Goal: Communication & Community: Answer question/provide support

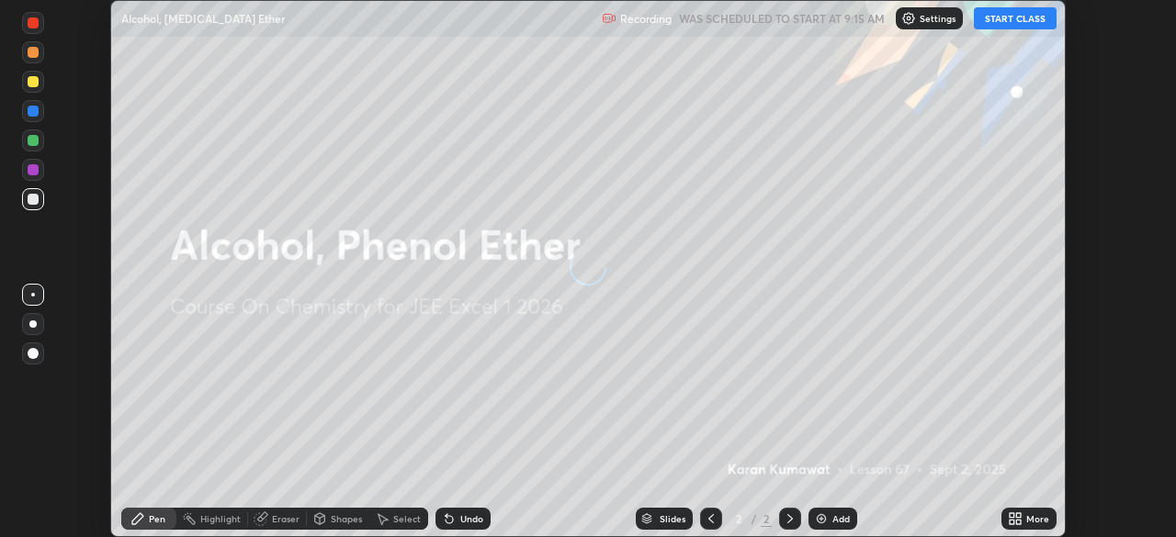
scroll to position [537, 1176]
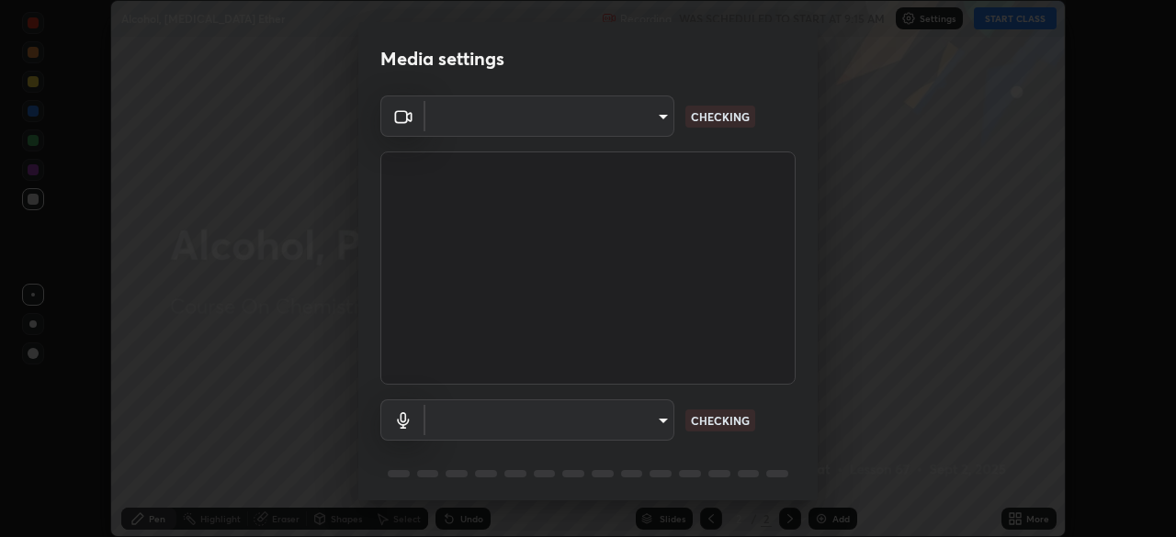
type input "ca8ffc5ae0b9abf836cb7166c3682d0a2b65ec00eabcf7571f9fef4303c89bb6"
click at [571, 423] on body "Erase all Alcohol, [MEDICAL_DATA] Ether Recording WAS SCHEDULED TO START AT 9:1…" at bounding box center [588, 268] width 1176 height 537
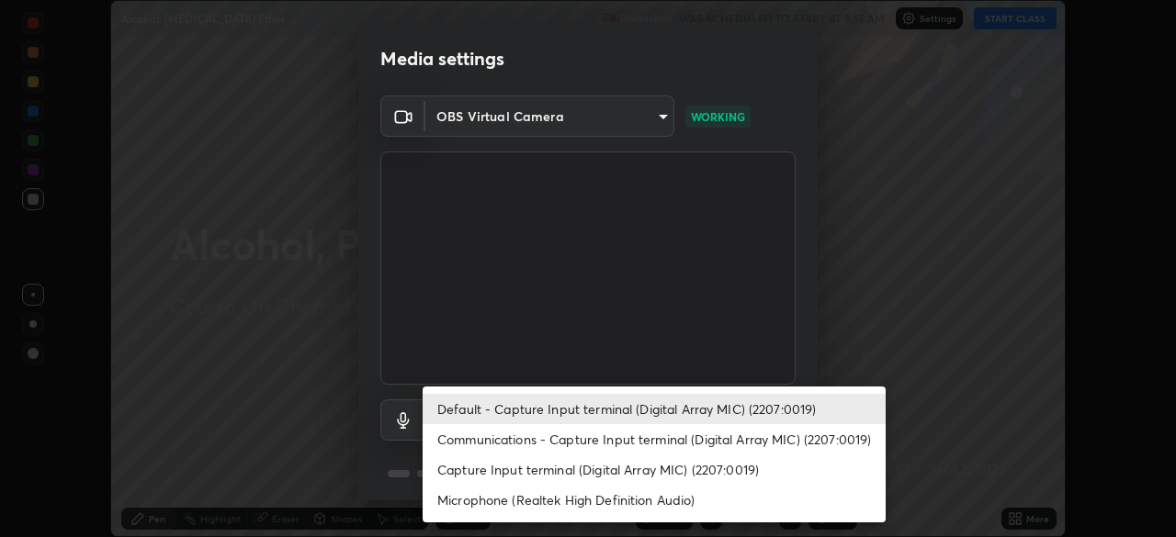
click at [507, 437] on li "Communications - Capture Input terminal (Digital Array MIC) (2207:0019)" at bounding box center [654, 439] width 463 height 30
type input "communications"
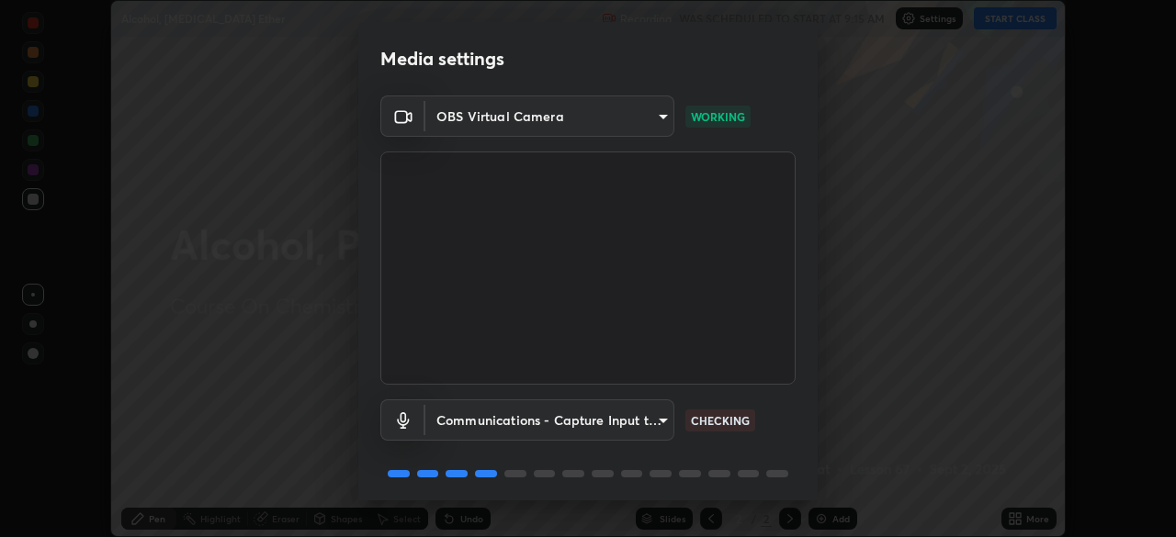
scroll to position [65, 0]
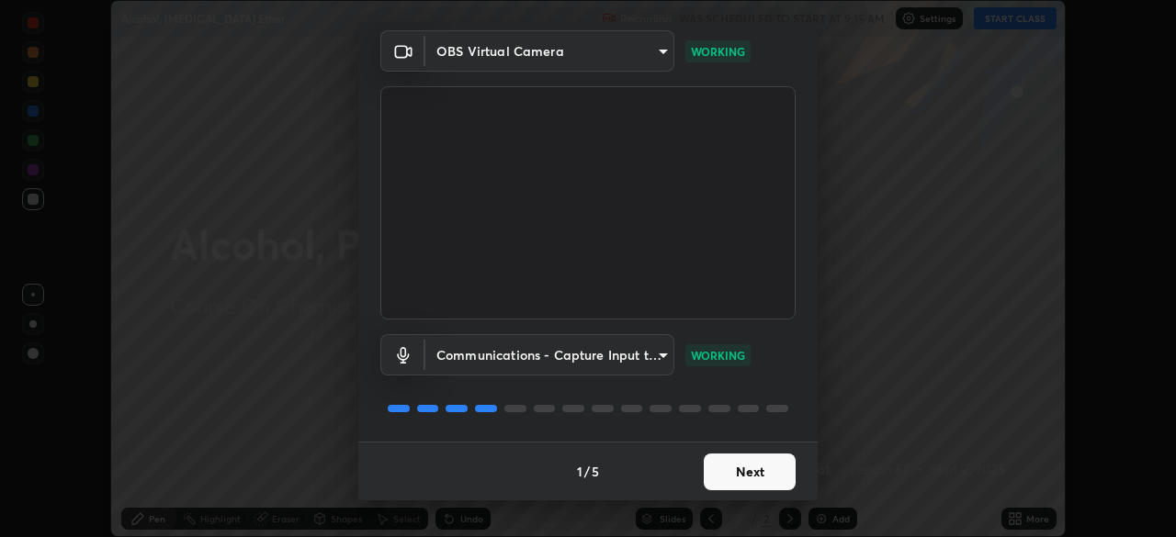
click at [758, 471] on button "Next" at bounding box center [750, 472] width 92 height 37
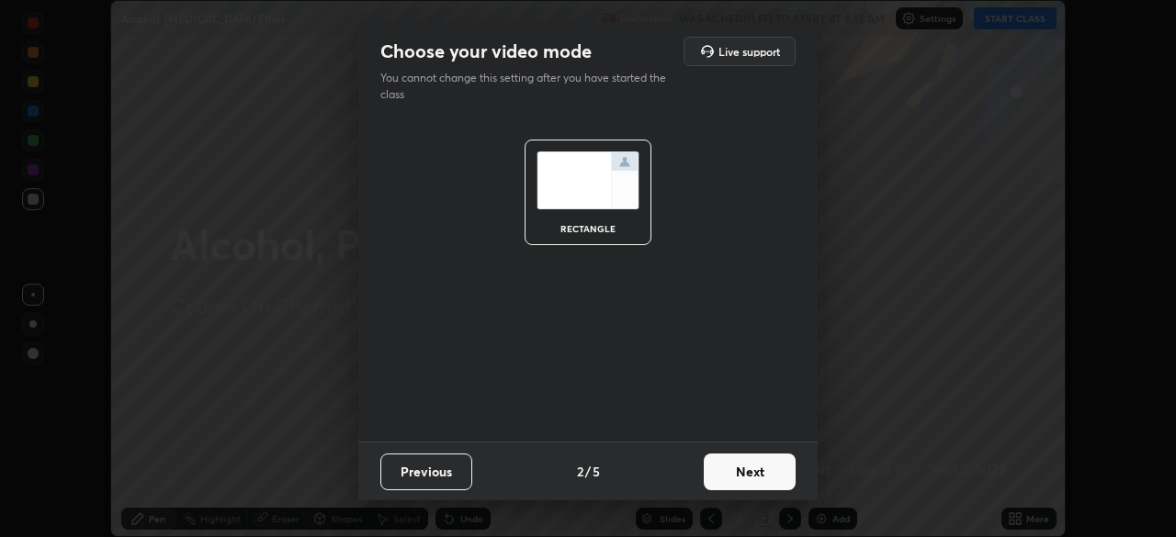
scroll to position [0, 0]
click at [758, 471] on button "Next" at bounding box center [750, 472] width 92 height 37
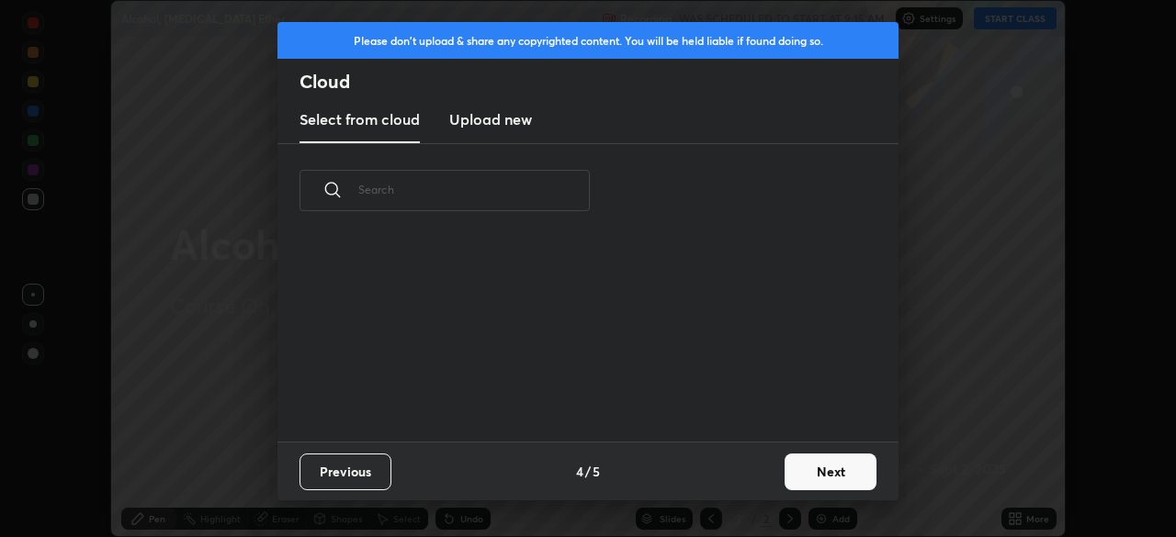
click at [832, 489] on button "Next" at bounding box center [831, 472] width 92 height 37
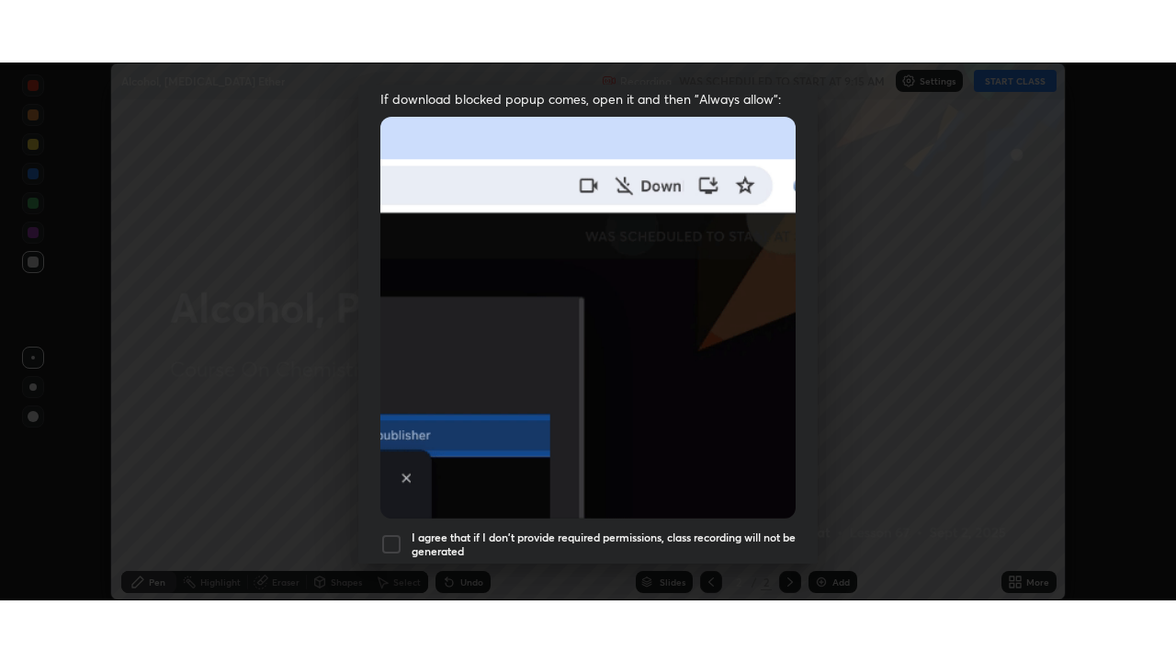
scroll to position [440, 0]
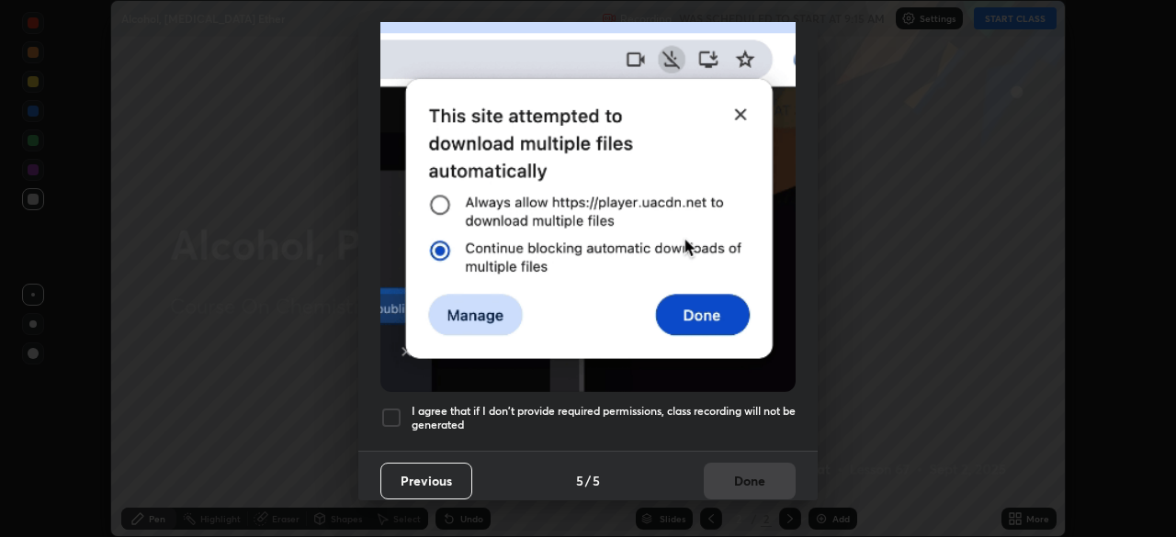
click at [730, 393] on div "Allow "Download multiple files" if prompted: If download blocked popup comes, o…" at bounding box center [587, 65] width 459 height 774
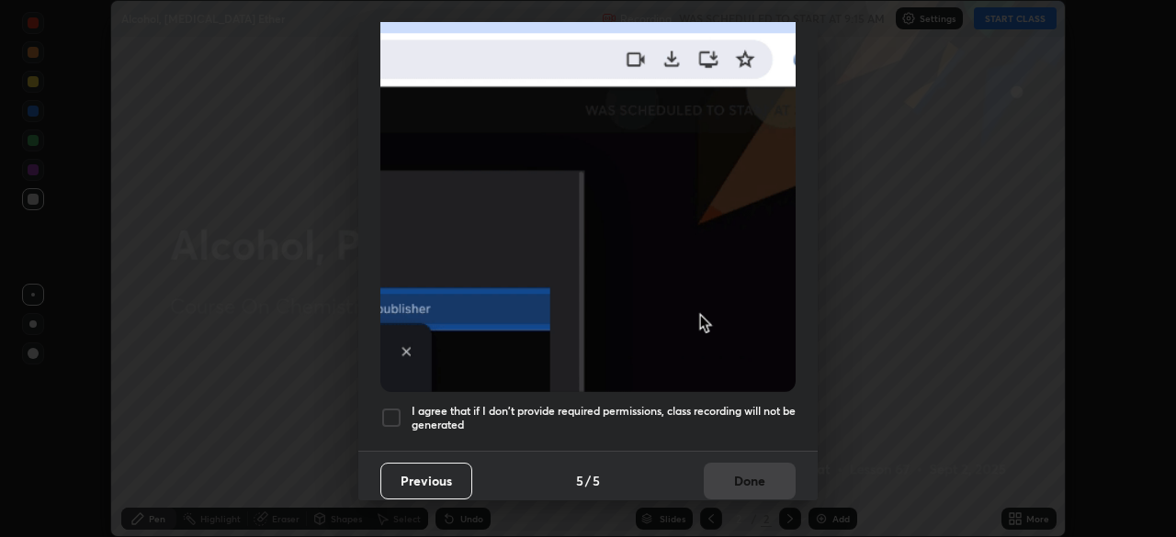
click at [759, 483] on div "Previous 5 / 5 Done" at bounding box center [587, 480] width 459 height 59
click at [743, 404] on h5 "I agree that if I don't provide required permissions, class recording will not …" at bounding box center [604, 418] width 384 height 28
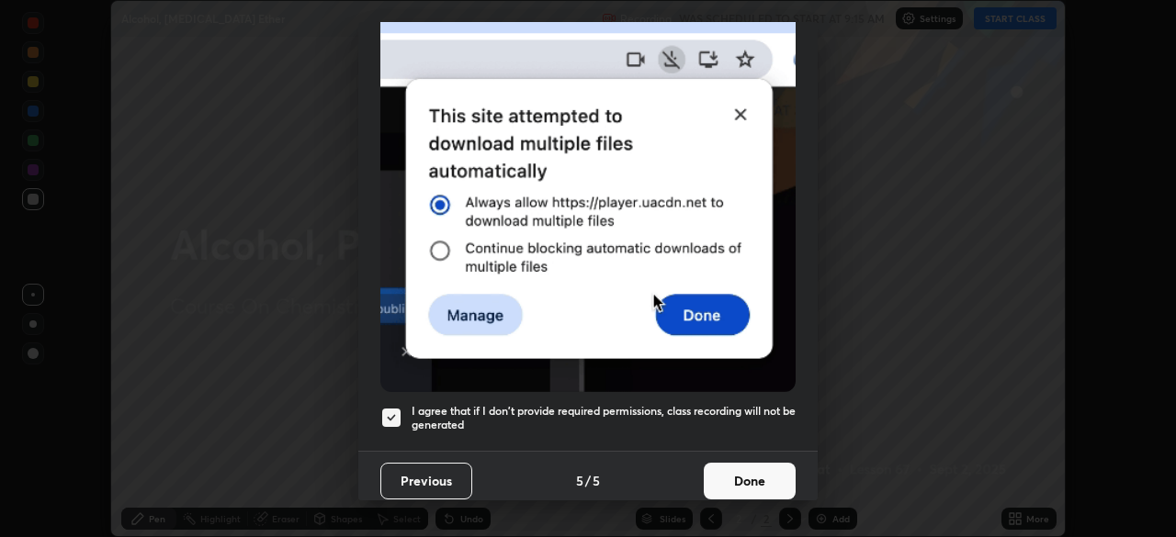
click at [748, 489] on button "Done" at bounding box center [750, 481] width 92 height 37
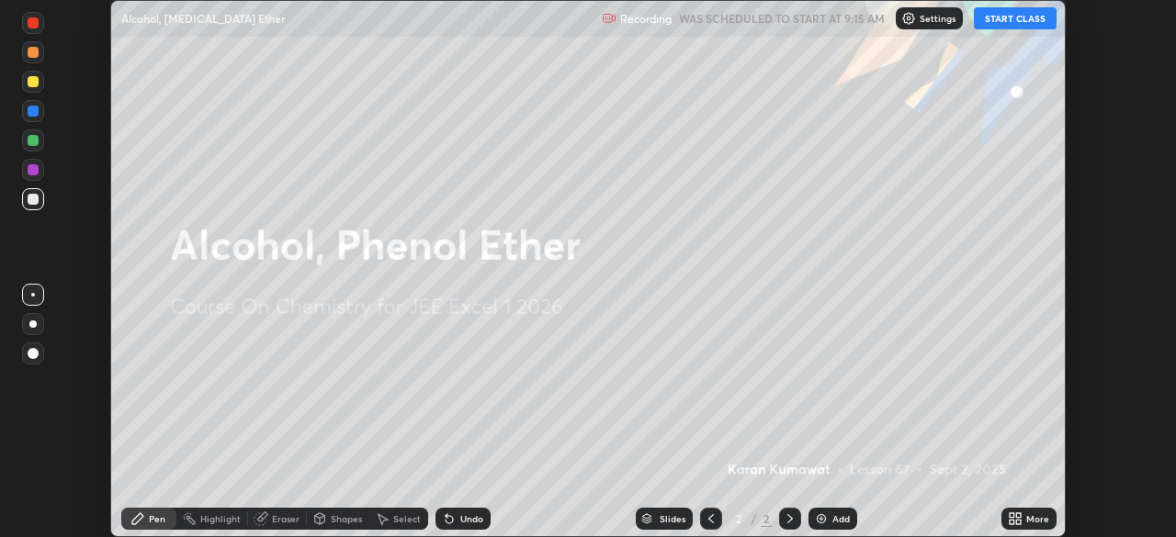
click at [1019, 516] on icon at bounding box center [1018, 516] width 5 height 5
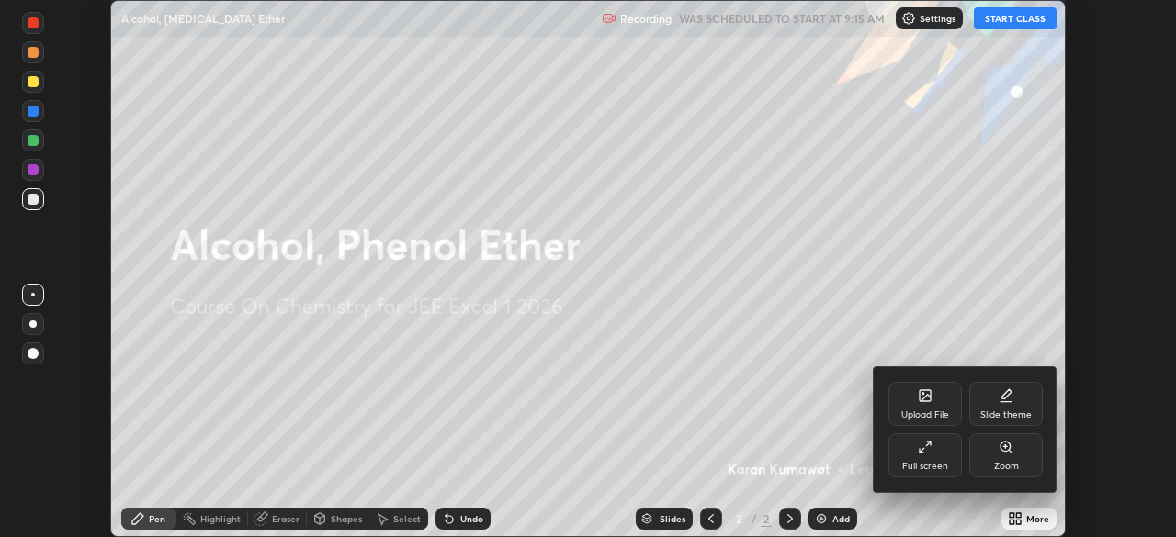
click at [936, 462] on div "Full screen" at bounding box center [925, 466] width 46 height 9
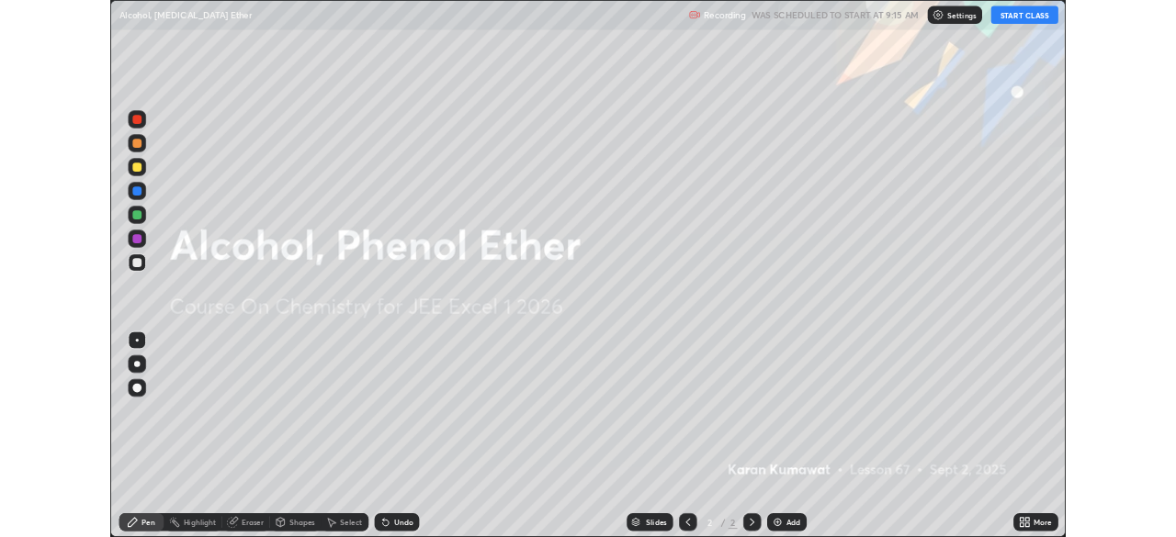
scroll to position [662, 1176]
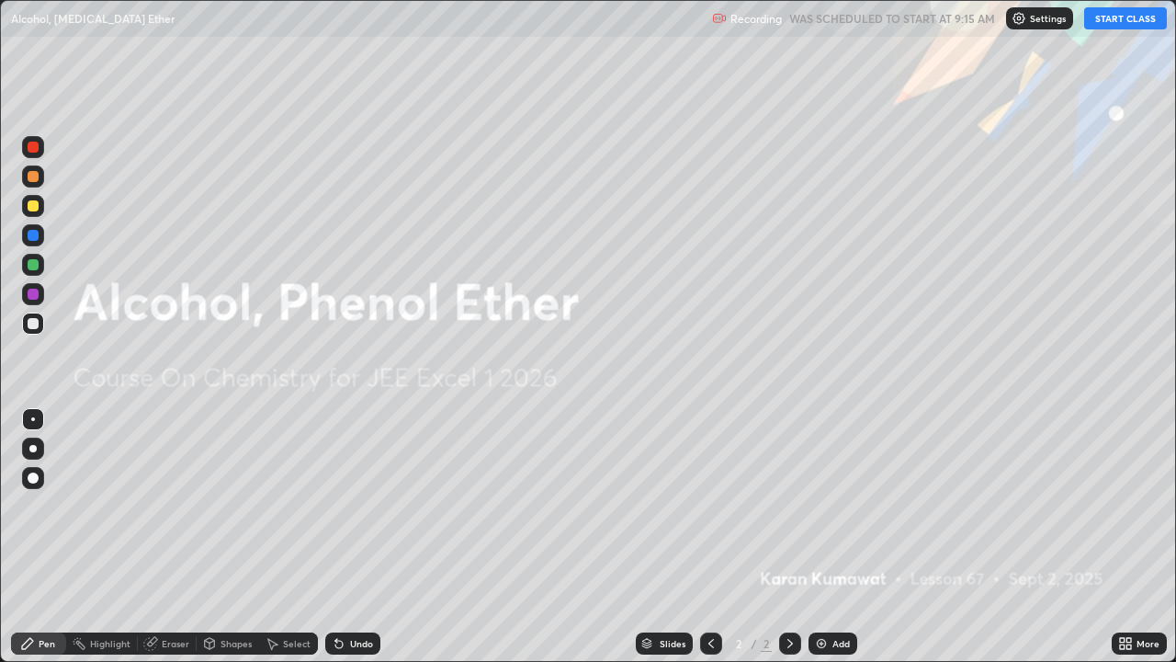
click at [1134, 18] on button "START CLASS" at bounding box center [1125, 18] width 83 height 22
click at [35, 448] on div at bounding box center [32, 448] width 7 height 7
click at [832, 537] on div "Add" at bounding box center [840, 643] width 17 height 9
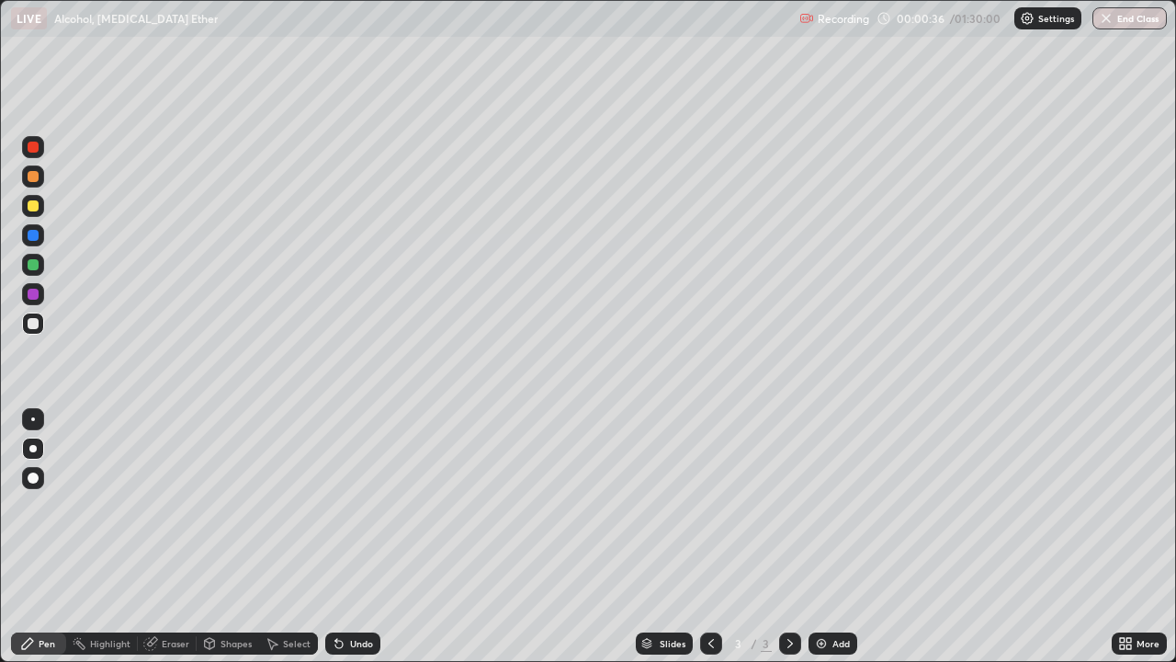
click at [32, 206] on div at bounding box center [33, 205] width 11 height 11
click at [354, 537] on div "Undo" at bounding box center [361, 643] width 23 height 9
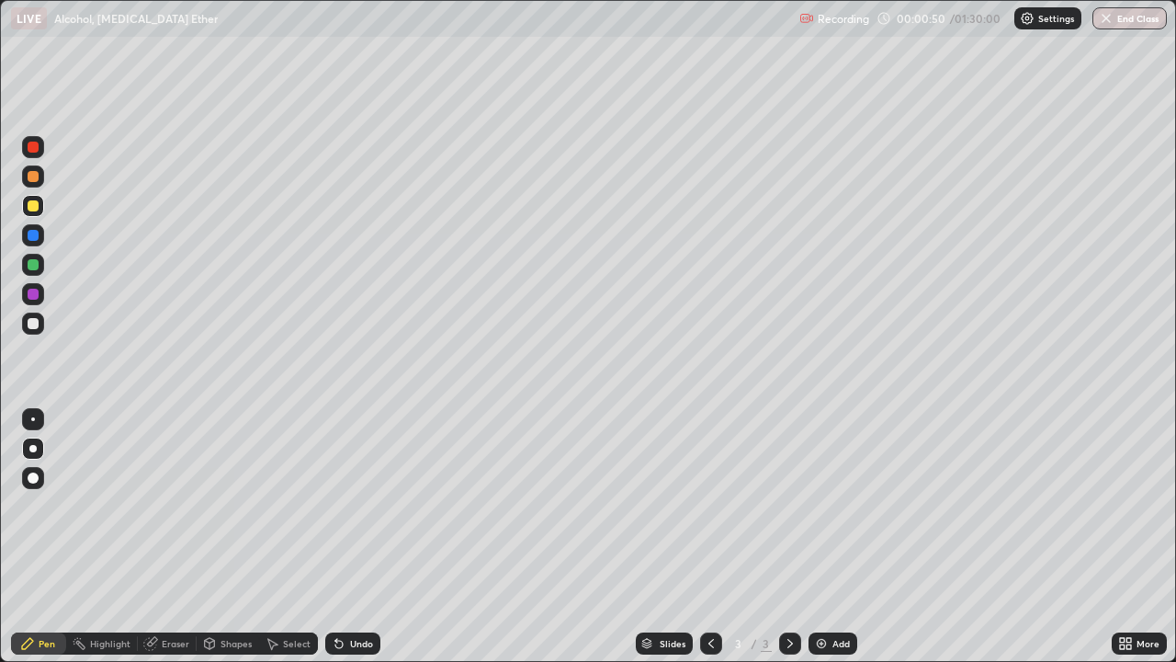
click at [361, 537] on div "Undo" at bounding box center [361, 643] width 23 height 9
click at [33, 323] on div at bounding box center [33, 323] width 11 height 11
click at [352, 537] on div "Undo" at bounding box center [361, 643] width 23 height 9
click at [37, 321] on div at bounding box center [33, 323] width 11 height 11
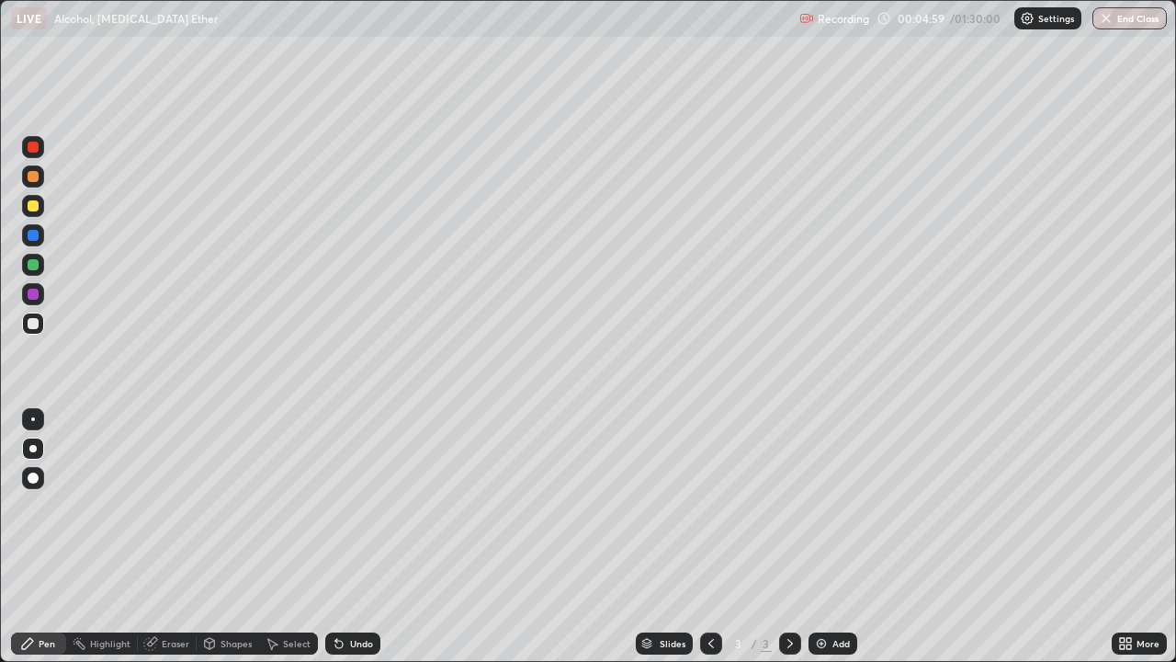
click at [30, 323] on div at bounding box center [33, 323] width 11 height 11
click at [29, 318] on div at bounding box center [33, 323] width 22 height 22
click at [36, 325] on div at bounding box center [33, 323] width 11 height 11
click at [34, 206] on div at bounding box center [33, 205] width 11 height 11
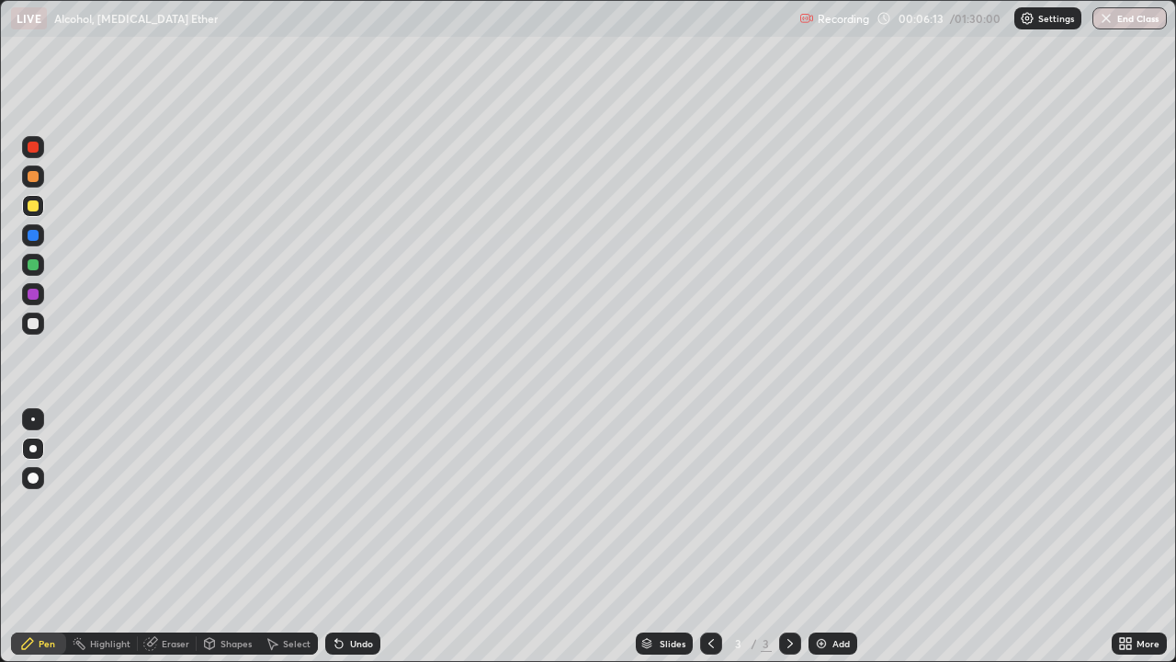
click at [836, 537] on div "Add" at bounding box center [840, 643] width 17 height 9
click at [33, 324] on div at bounding box center [33, 323] width 11 height 11
click at [37, 319] on div at bounding box center [33, 323] width 11 height 11
click at [30, 181] on div at bounding box center [33, 176] width 11 height 11
click at [31, 322] on div at bounding box center [33, 323] width 11 height 11
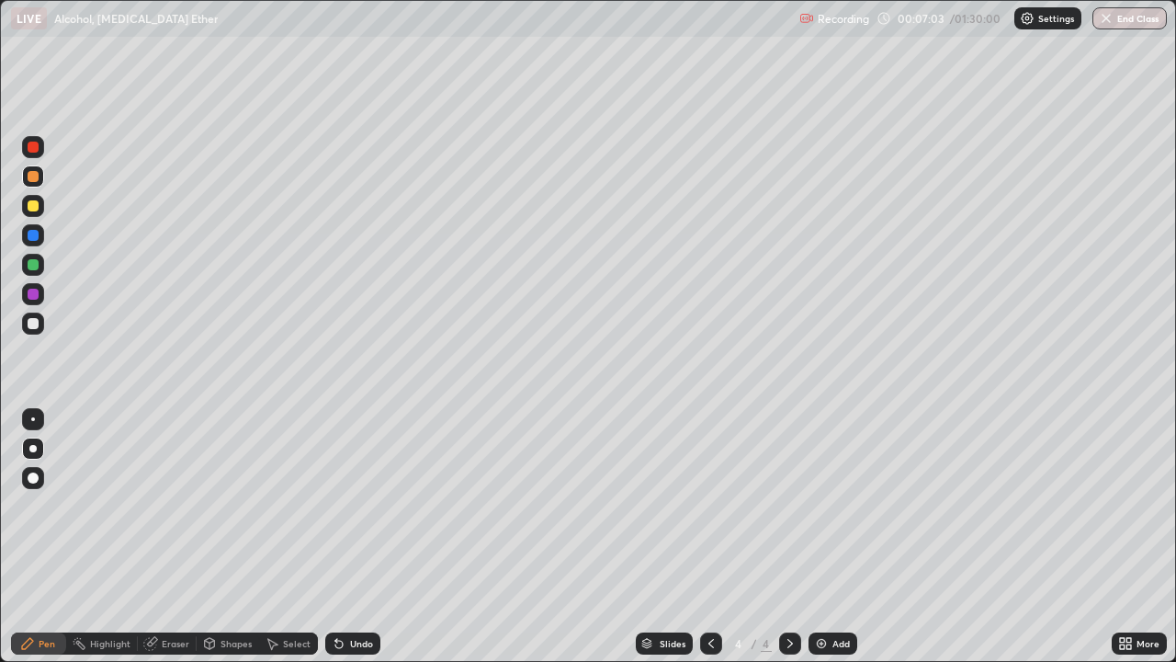
click at [22, 334] on div at bounding box center [33, 323] width 22 height 29
click at [26, 325] on div at bounding box center [33, 323] width 22 height 22
click at [33, 211] on div at bounding box center [33, 206] width 22 height 22
click at [26, 325] on div at bounding box center [33, 323] width 22 height 22
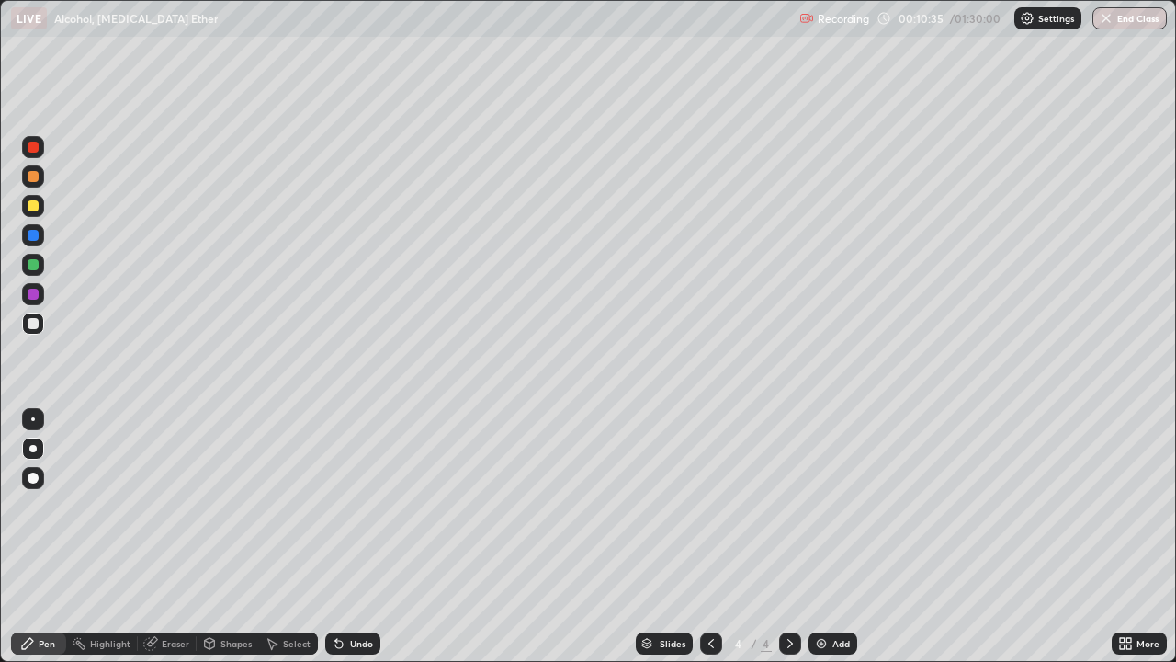
click at [32, 207] on div at bounding box center [33, 205] width 11 height 11
click at [832, 537] on div "Add" at bounding box center [840, 643] width 17 height 9
click at [36, 328] on div at bounding box center [33, 323] width 11 height 11
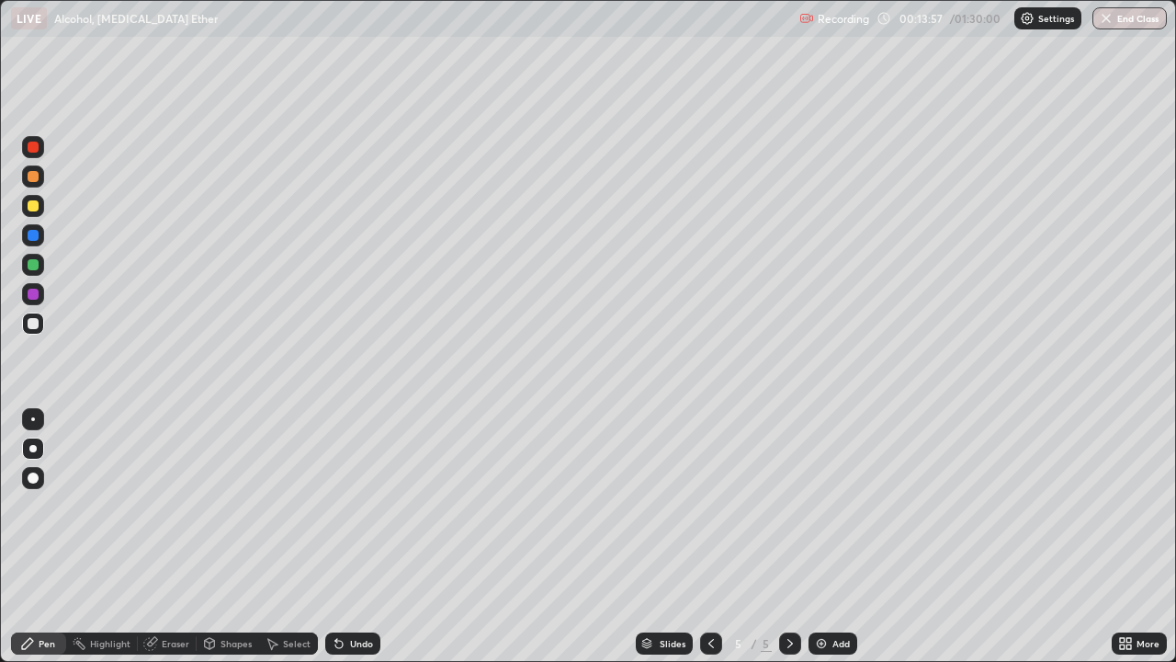
click at [33, 209] on div at bounding box center [33, 205] width 11 height 11
click at [834, 537] on div "Add" at bounding box center [840, 643] width 17 height 9
click at [368, 537] on div "Undo" at bounding box center [361, 643] width 23 height 9
click at [371, 537] on div "Undo" at bounding box center [349, 643] width 62 height 37
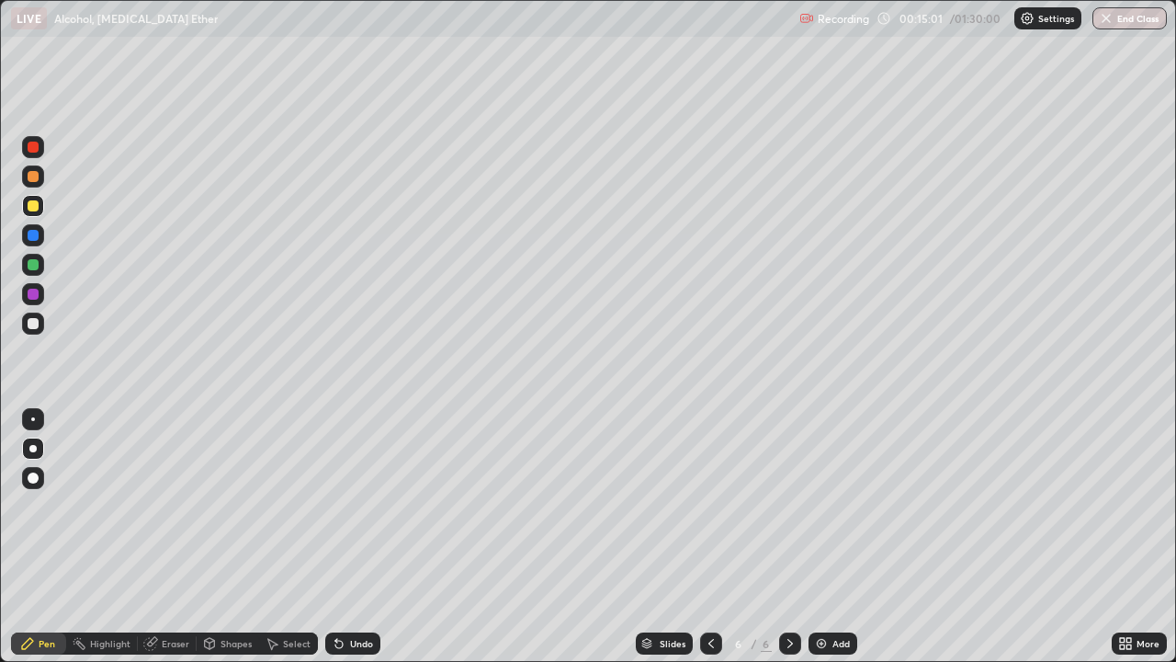
click at [36, 324] on div at bounding box center [33, 323] width 11 height 11
click at [28, 324] on div at bounding box center [33, 323] width 11 height 11
click at [38, 326] on div at bounding box center [33, 323] width 11 height 11
click at [295, 537] on div "Select" at bounding box center [288, 643] width 59 height 22
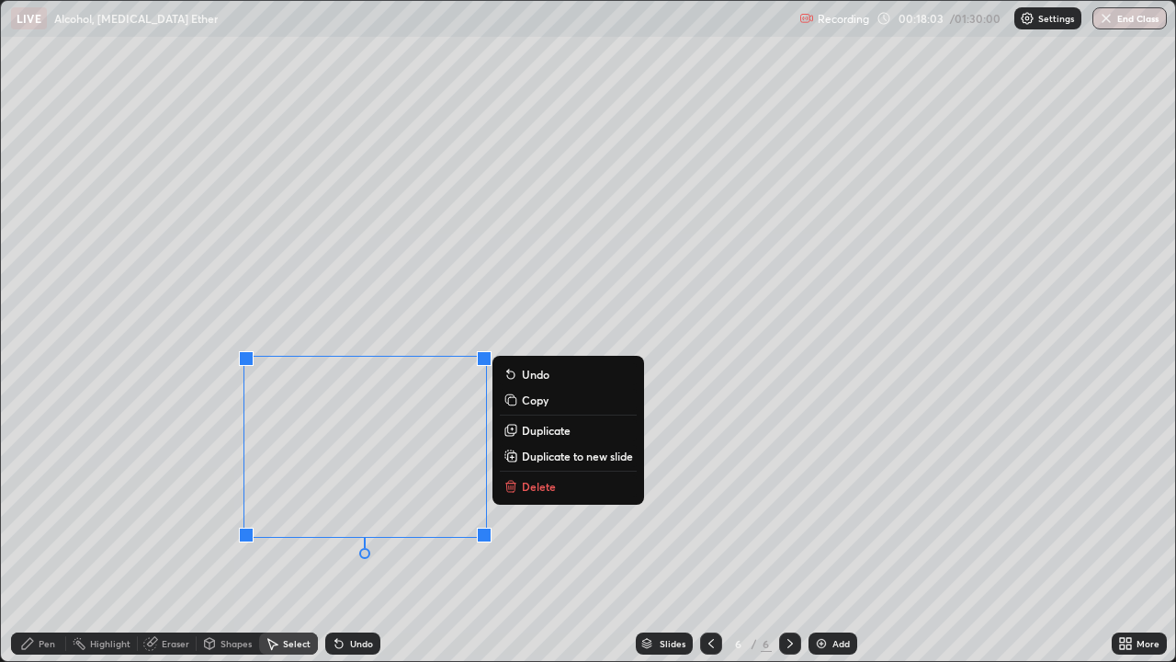
click at [42, 537] on div "Pen" at bounding box center [47, 643] width 17 height 9
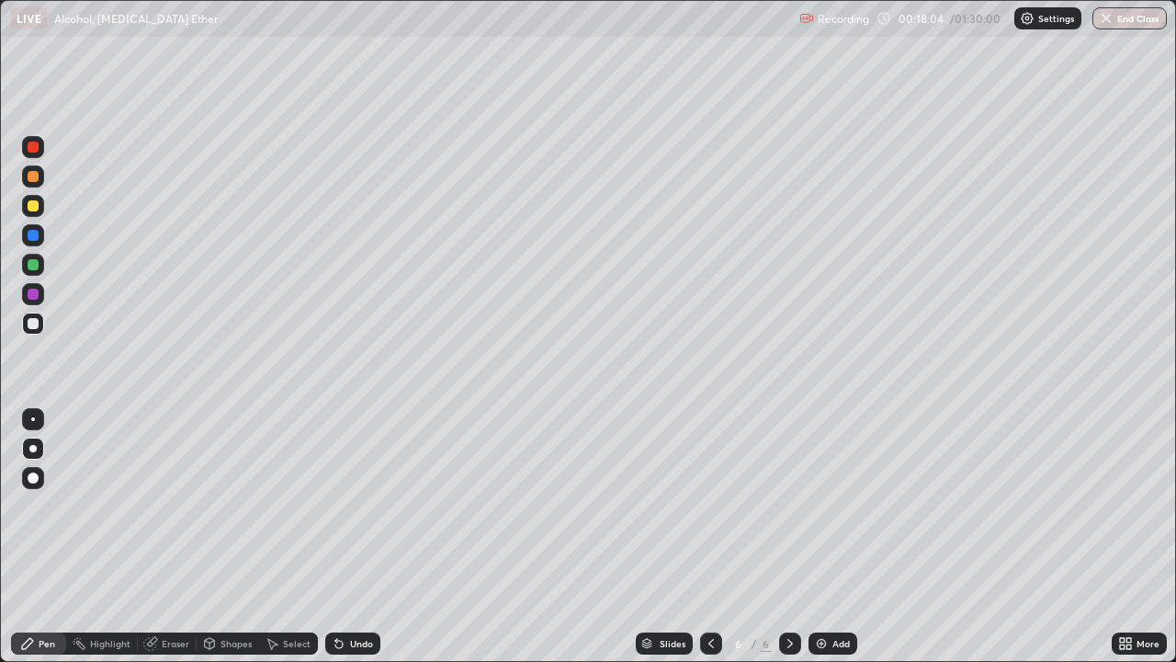
click at [26, 332] on div at bounding box center [33, 323] width 22 height 22
click at [38, 209] on div at bounding box center [33, 206] width 22 height 22
click at [38, 327] on div at bounding box center [33, 323] width 22 height 22
click at [173, 537] on div "Eraser" at bounding box center [176, 643] width 28 height 9
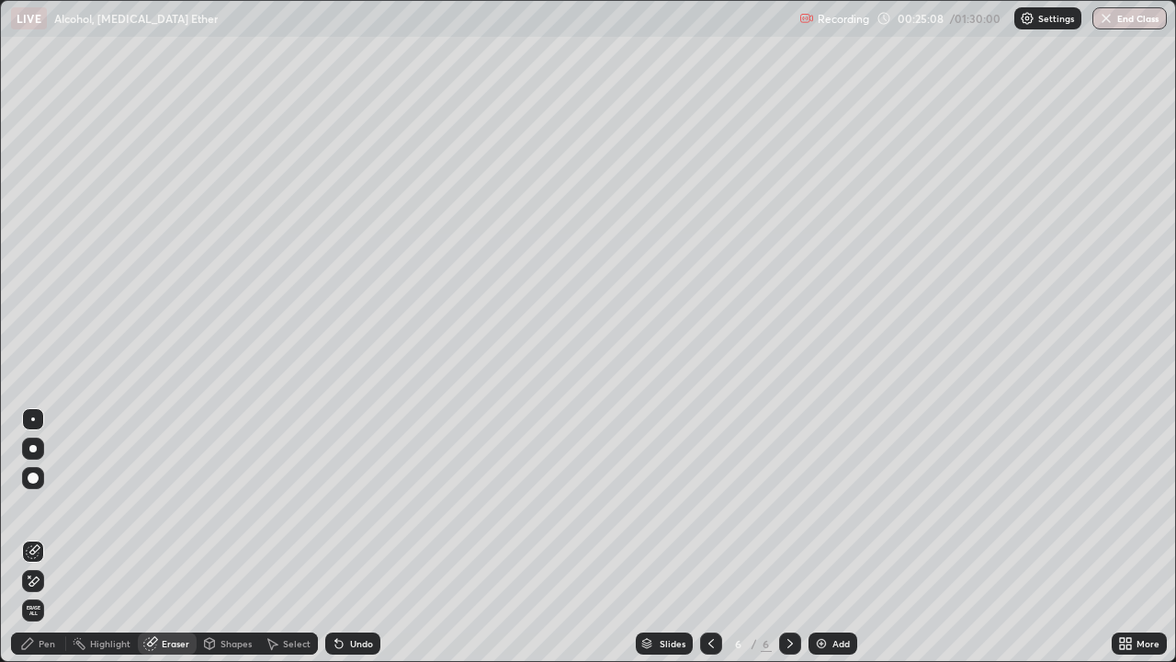
click at [37, 537] on icon at bounding box center [33, 581] width 15 height 16
click at [52, 537] on div "Pen" at bounding box center [47, 643] width 17 height 9
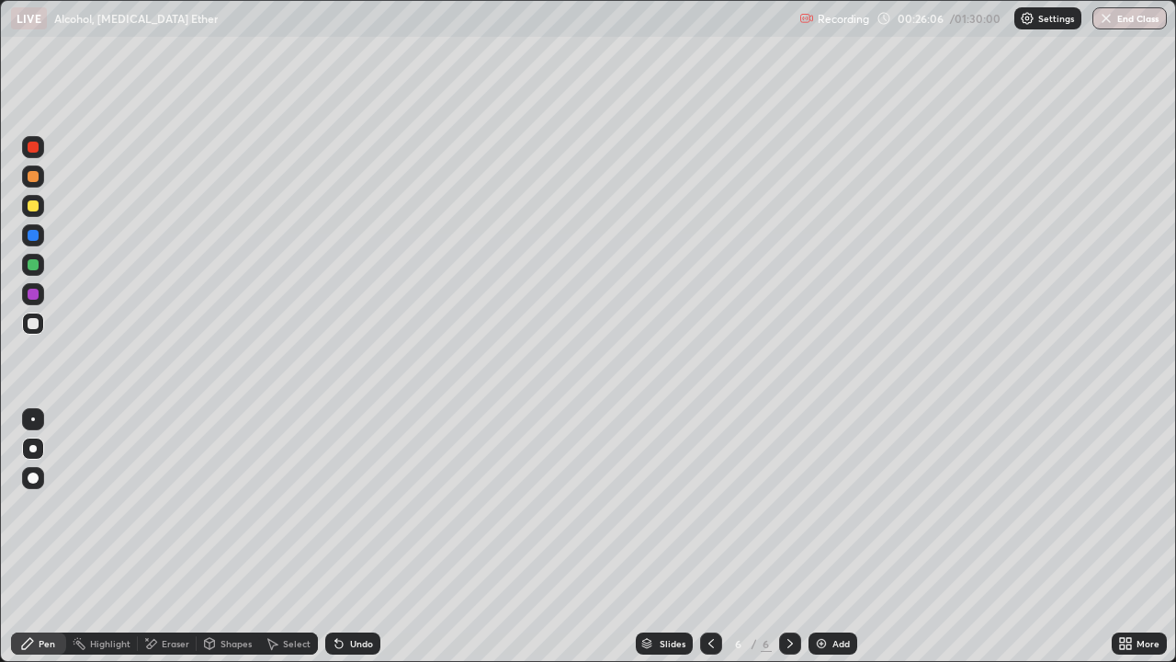
click at [840, 537] on div "Add" at bounding box center [840, 643] width 17 height 9
click at [43, 178] on div at bounding box center [33, 176] width 22 height 22
click at [37, 323] on div at bounding box center [33, 323] width 11 height 11
click at [40, 328] on div at bounding box center [33, 323] width 22 height 22
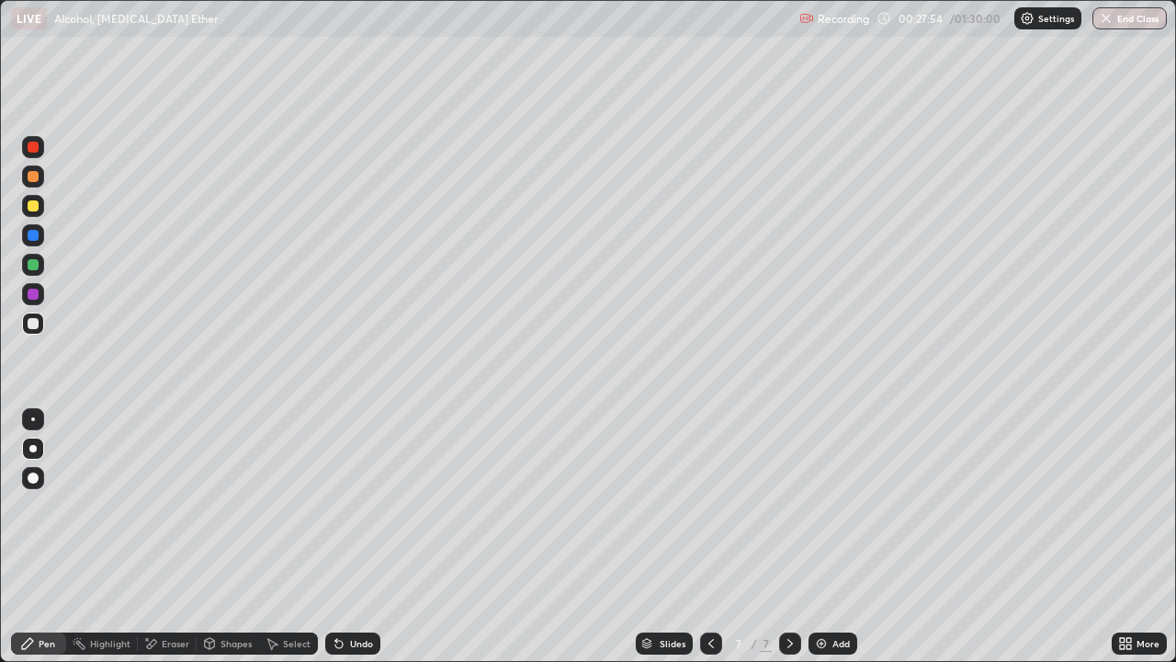
click at [37, 321] on div at bounding box center [33, 323] width 11 height 11
click at [31, 175] on div at bounding box center [33, 176] width 11 height 11
click at [33, 322] on div at bounding box center [33, 323] width 11 height 11
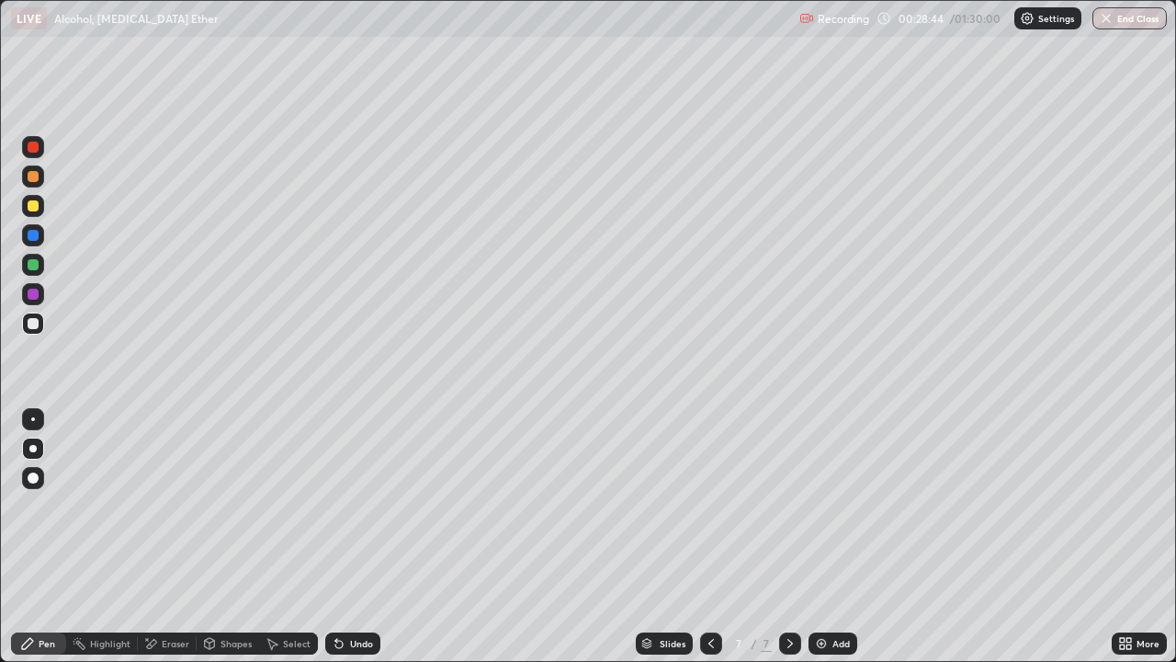
click at [31, 179] on div at bounding box center [33, 176] width 11 height 11
click at [40, 180] on div at bounding box center [33, 176] width 22 height 22
click at [37, 322] on div at bounding box center [33, 323] width 11 height 11
click at [832, 537] on div "Add" at bounding box center [840, 643] width 17 height 9
click at [34, 180] on div at bounding box center [33, 176] width 11 height 11
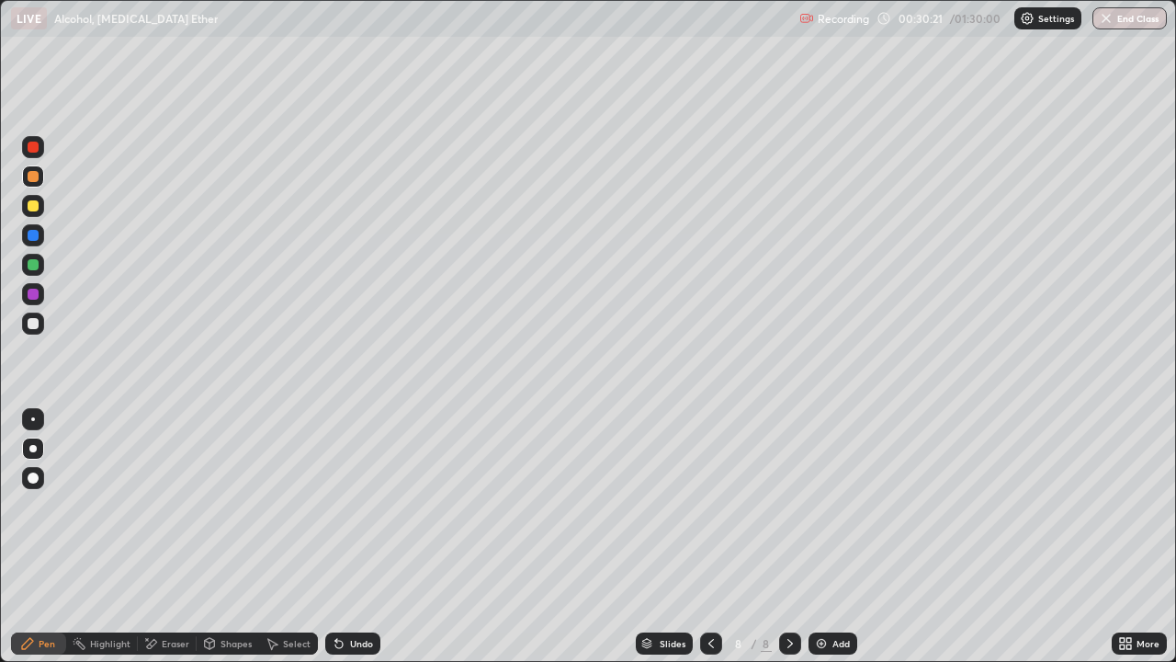
click at [34, 180] on div at bounding box center [33, 176] width 11 height 11
click at [355, 537] on div "Undo" at bounding box center [361, 643] width 23 height 9
click at [33, 323] on div at bounding box center [33, 323] width 11 height 11
click at [35, 182] on div at bounding box center [33, 176] width 22 height 22
click at [33, 324] on div at bounding box center [33, 323] width 11 height 11
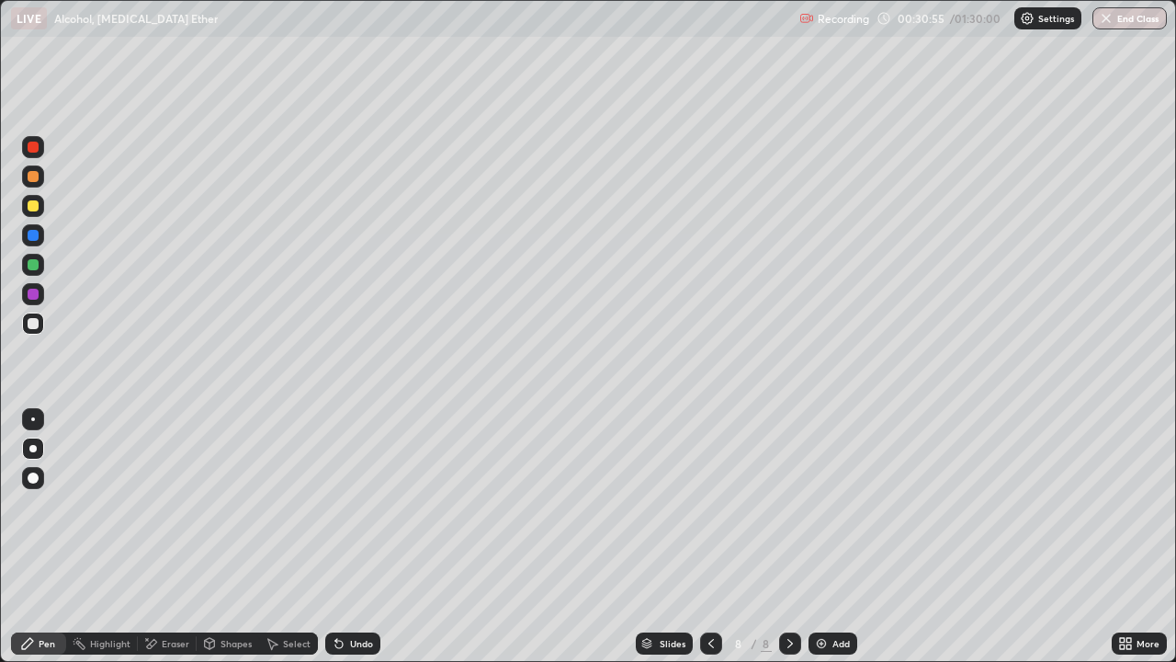
click at [33, 324] on div at bounding box center [33, 323] width 11 height 11
click at [33, 183] on div at bounding box center [33, 176] width 22 height 22
click at [40, 181] on div at bounding box center [33, 176] width 22 height 22
click at [32, 329] on div at bounding box center [33, 323] width 22 height 22
click at [30, 335] on div at bounding box center [33, 323] width 22 height 29
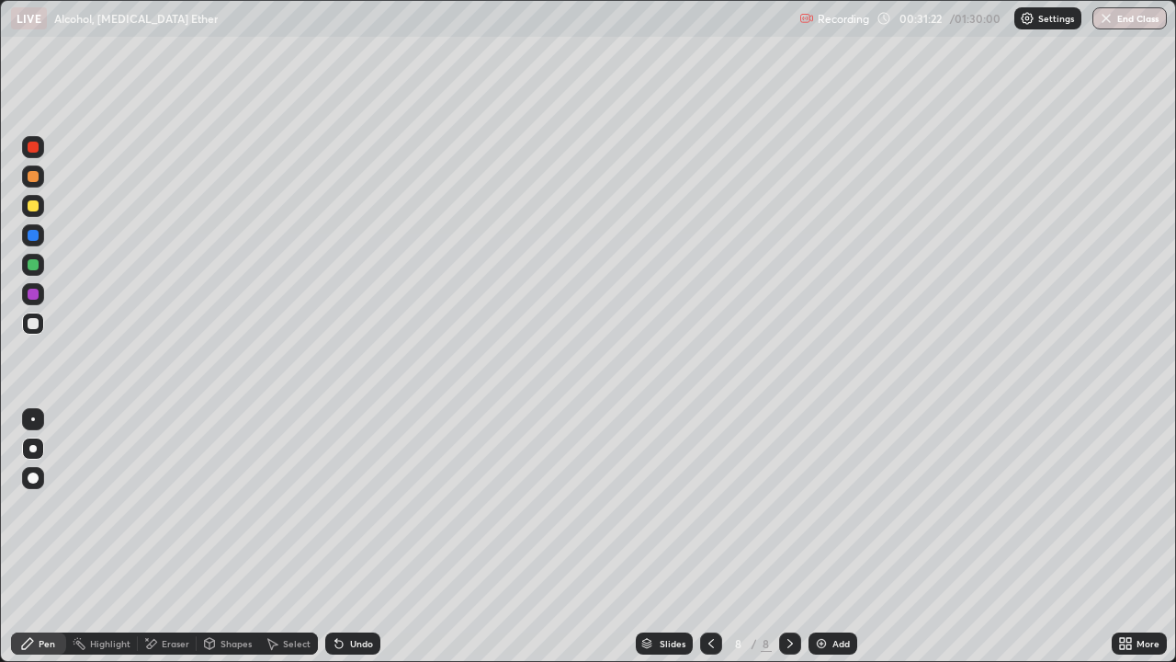
click at [32, 180] on div at bounding box center [33, 176] width 11 height 11
click at [34, 179] on div at bounding box center [33, 176] width 11 height 11
click at [33, 324] on div at bounding box center [33, 323] width 11 height 11
click at [707, 537] on icon at bounding box center [711, 643] width 15 height 15
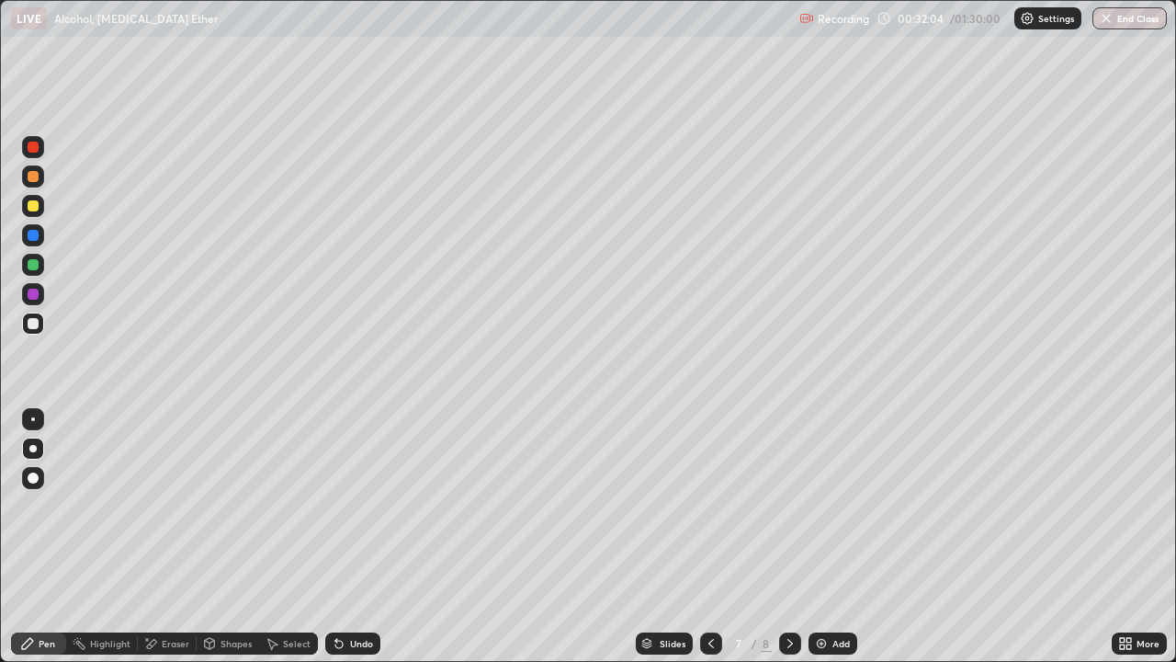
click at [788, 537] on icon at bounding box center [790, 643] width 6 height 9
click at [848, 537] on div "Add" at bounding box center [833, 643] width 49 height 22
click at [36, 182] on div at bounding box center [33, 176] width 22 height 22
click at [31, 322] on div at bounding box center [33, 323] width 11 height 11
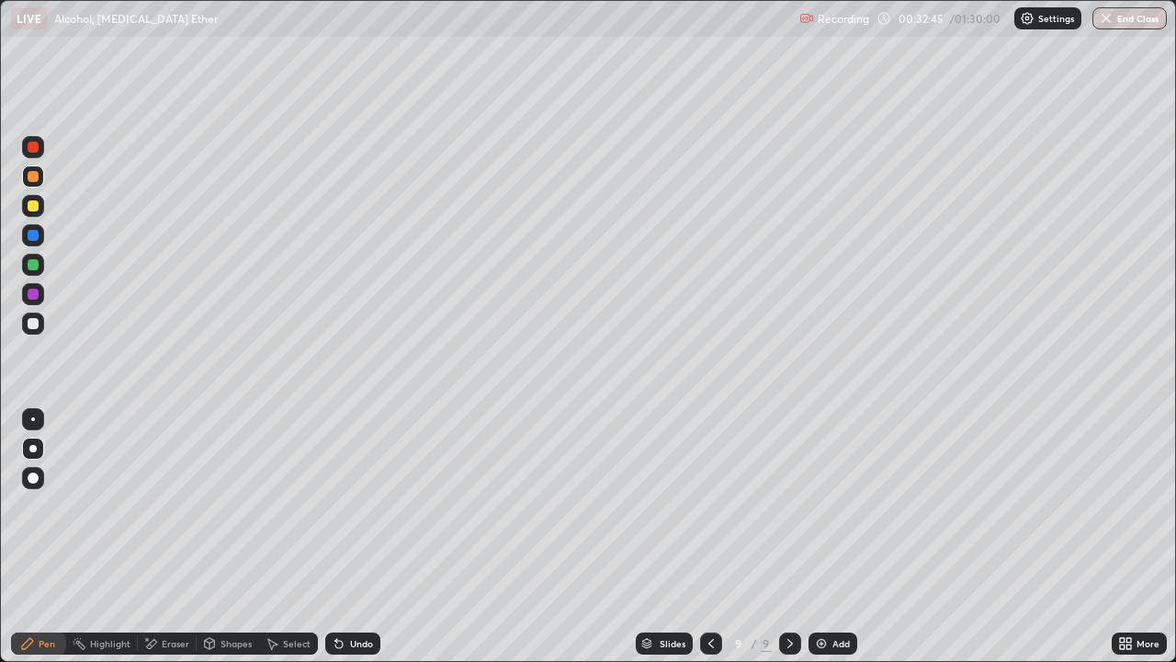
click at [34, 326] on div at bounding box center [33, 323] width 11 height 11
click at [31, 180] on div at bounding box center [33, 176] width 11 height 11
click at [37, 176] on div at bounding box center [33, 176] width 11 height 11
click at [28, 322] on div at bounding box center [33, 323] width 11 height 11
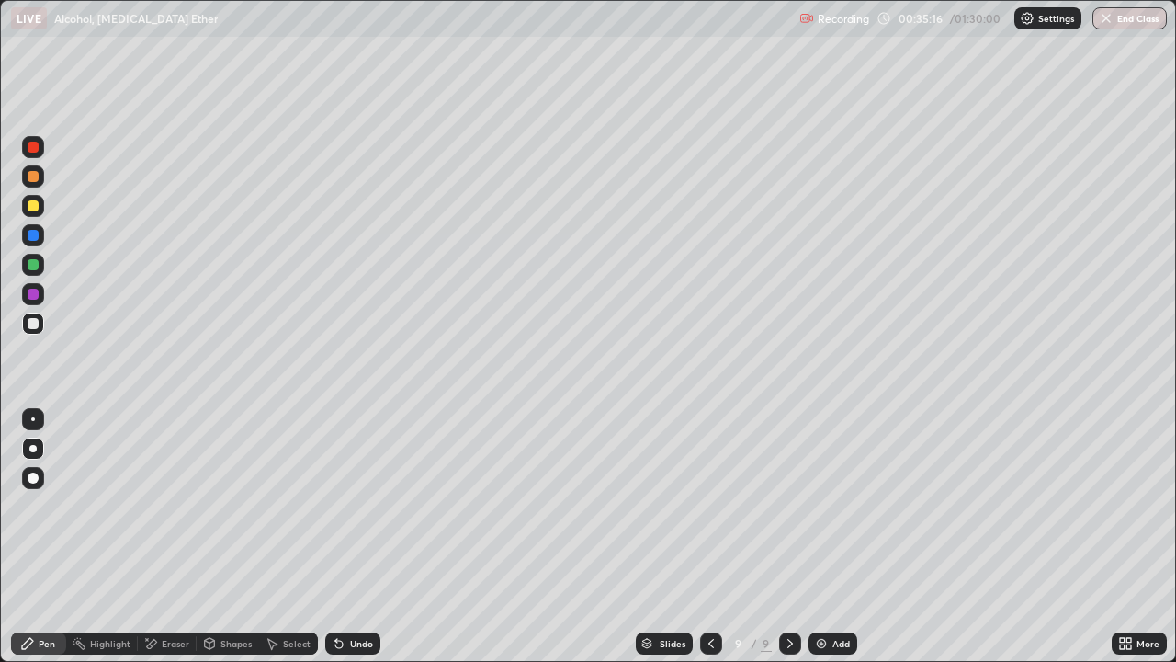
click at [31, 328] on div at bounding box center [33, 323] width 11 height 11
click at [33, 324] on div at bounding box center [33, 323] width 11 height 11
click at [31, 323] on div at bounding box center [33, 323] width 11 height 11
click at [31, 211] on div at bounding box center [33, 206] width 22 height 22
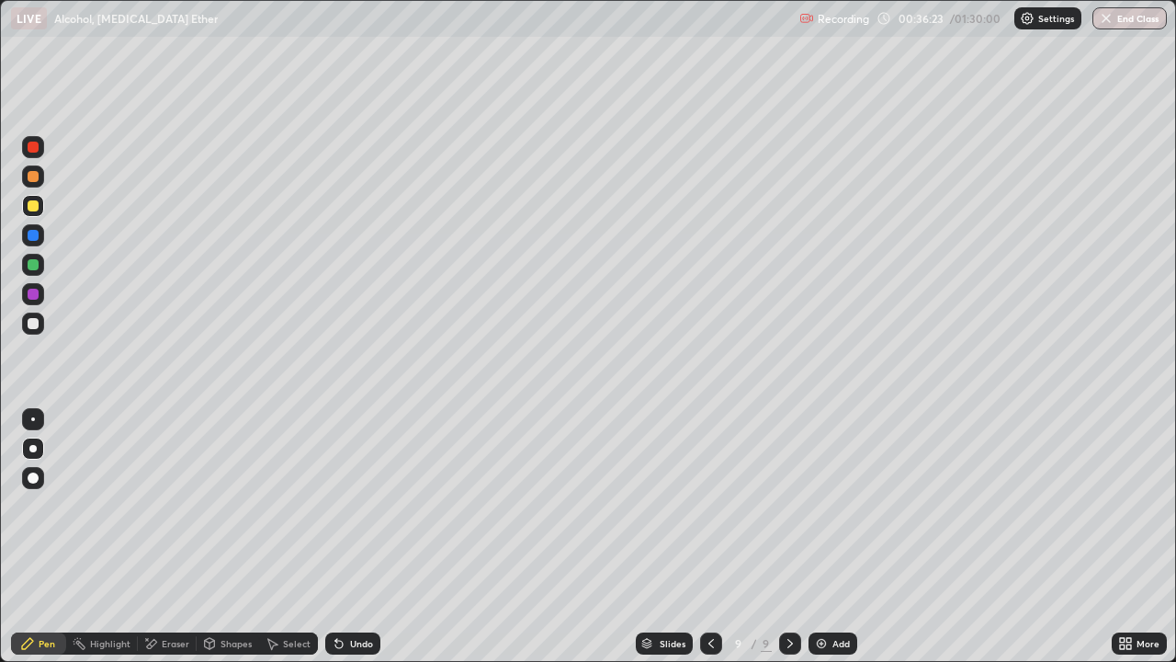
click at [34, 206] on div at bounding box center [33, 205] width 11 height 11
click at [31, 208] on div at bounding box center [33, 205] width 11 height 11
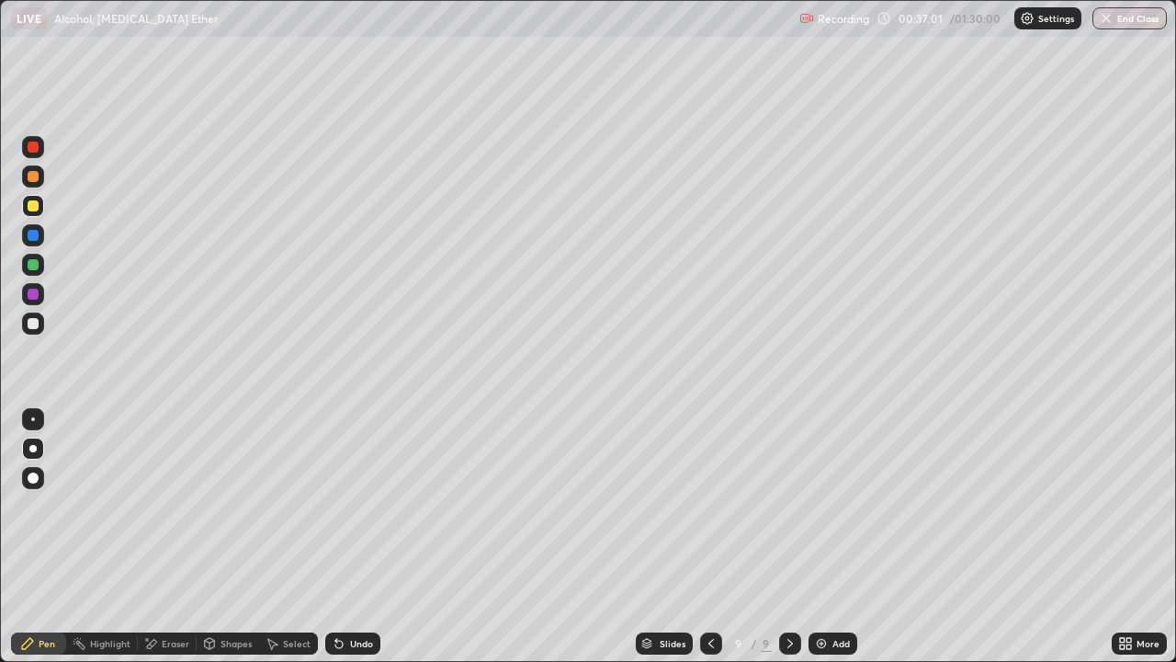
click at [358, 537] on div "Undo" at bounding box center [361, 643] width 23 height 9
click at [34, 326] on div at bounding box center [33, 323] width 11 height 11
click at [33, 180] on div at bounding box center [33, 176] width 11 height 11
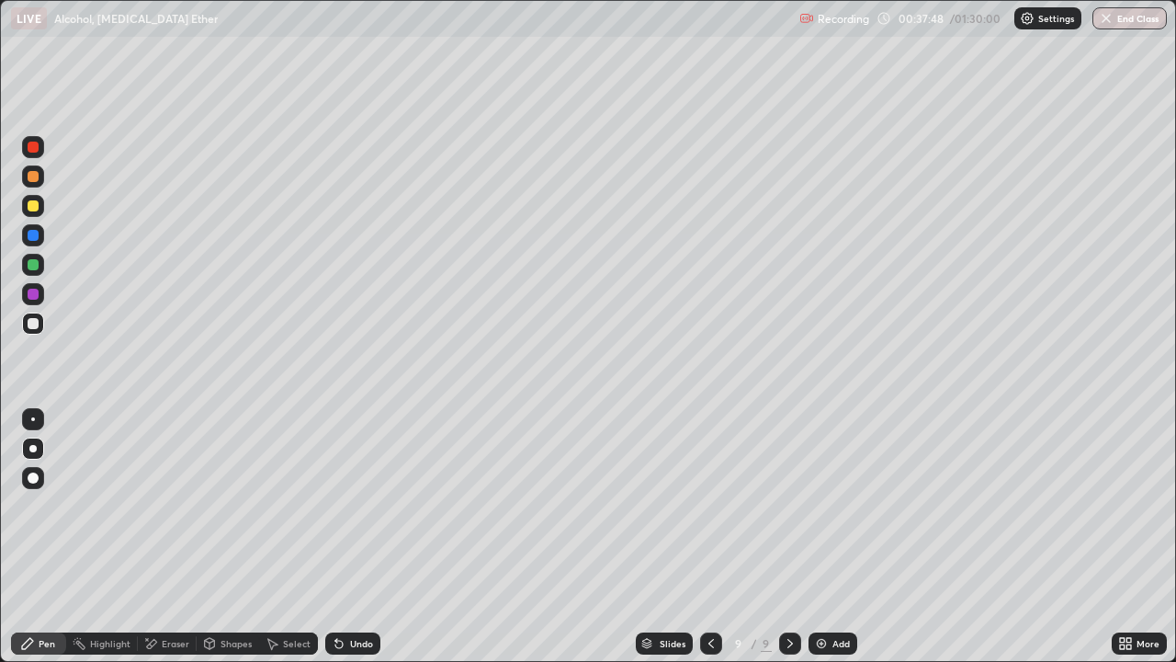
click at [33, 180] on div at bounding box center [33, 176] width 11 height 11
click at [836, 537] on div "Add" at bounding box center [840, 643] width 17 height 9
click at [40, 179] on div at bounding box center [33, 176] width 22 height 22
click at [32, 322] on div at bounding box center [33, 323] width 11 height 11
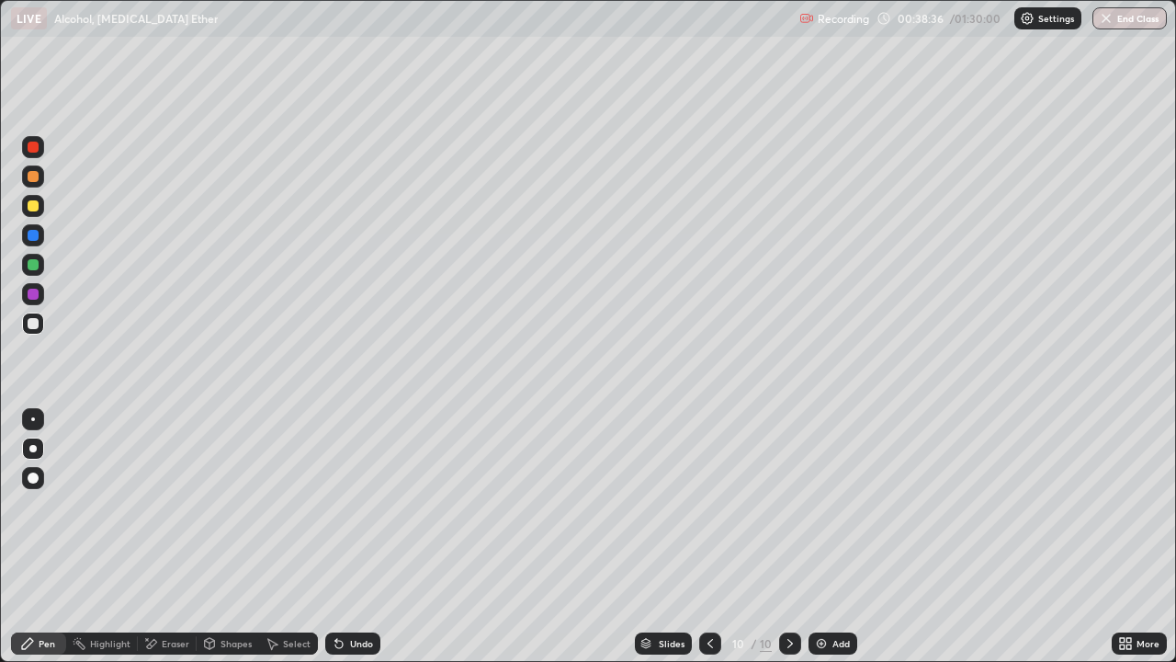
click at [32, 183] on div at bounding box center [33, 176] width 22 height 22
click at [37, 182] on div at bounding box center [33, 176] width 22 height 22
click at [37, 326] on div at bounding box center [33, 323] width 11 height 11
click at [172, 537] on div "Eraser" at bounding box center [176, 643] width 28 height 9
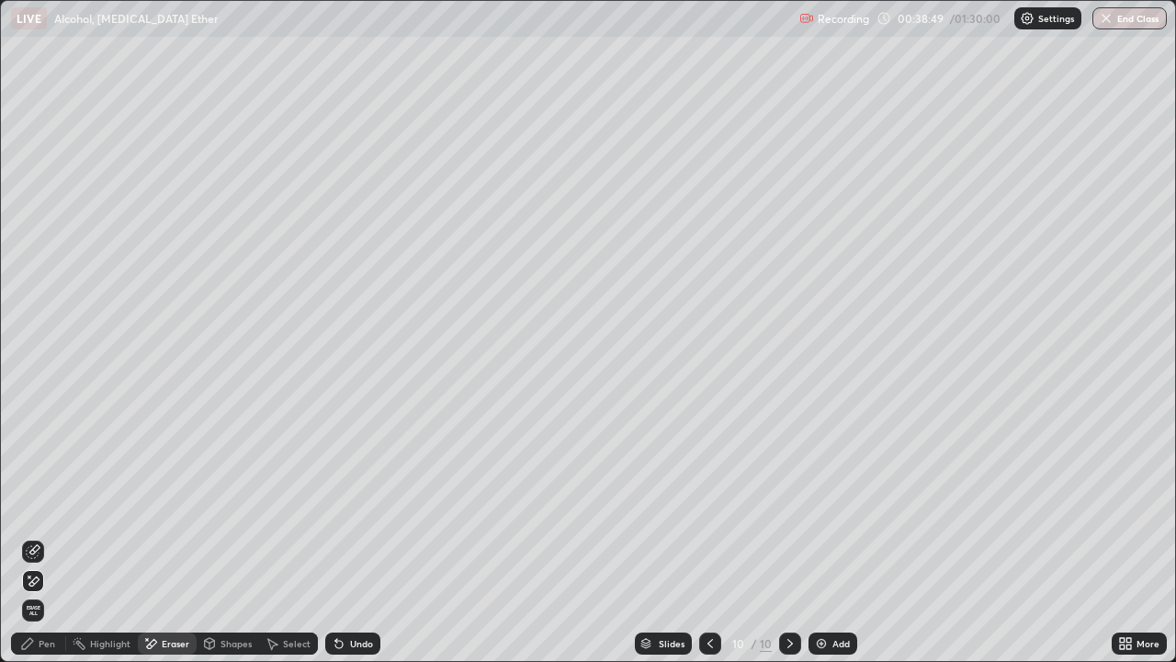
click at [42, 537] on div "Pen" at bounding box center [38, 643] width 55 height 22
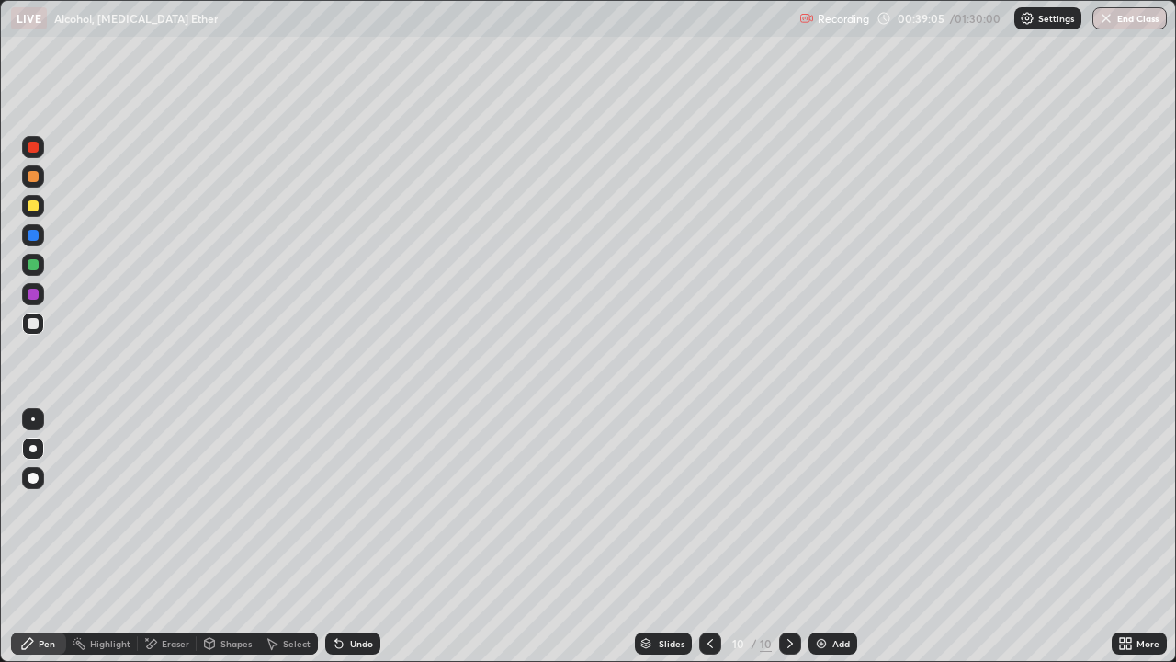
click at [35, 209] on div at bounding box center [33, 205] width 11 height 11
click at [31, 327] on div at bounding box center [33, 323] width 11 height 11
click at [37, 327] on div at bounding box center [33, 323] width 11 height 11
click at [28, 175] on div at bounding box center [33, 176] width 11 height 11
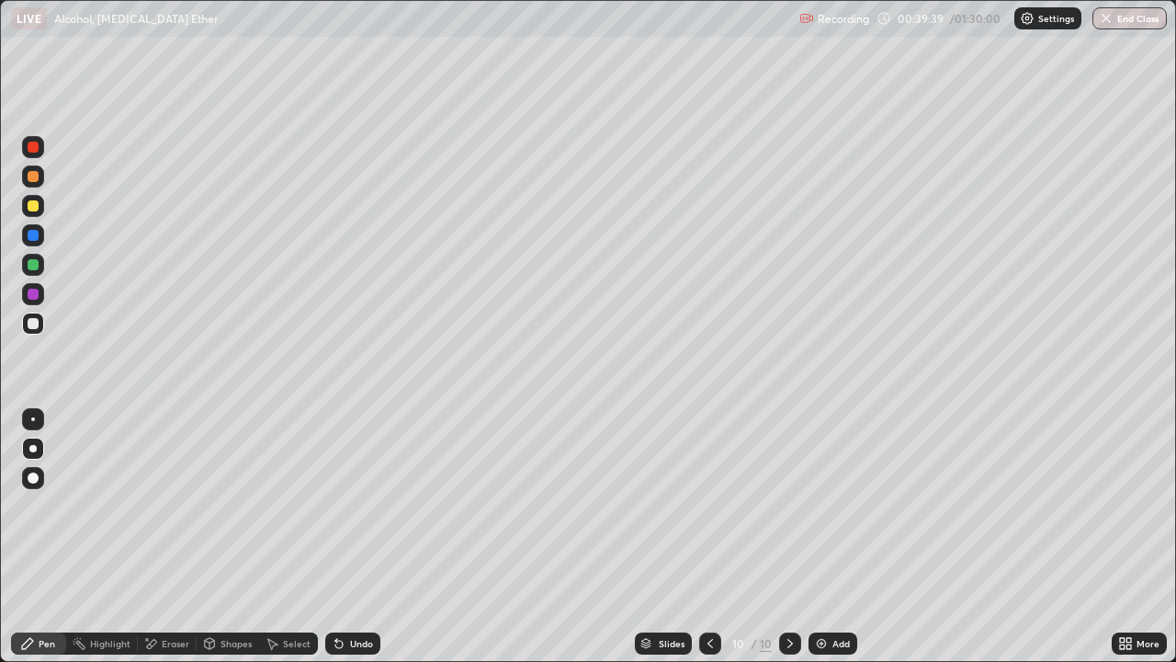
click at [28, 175] on div at bounding box center [33, 176] width 11 height 11
click at [32, 329] on div at bounding box center [33, 323] width 22 height 22
click at [34, 324] on div at bounding box center [33, 323] width 11 height 11
click at [34, 208] on div at bounding box center [33, 205] width 11 height 11
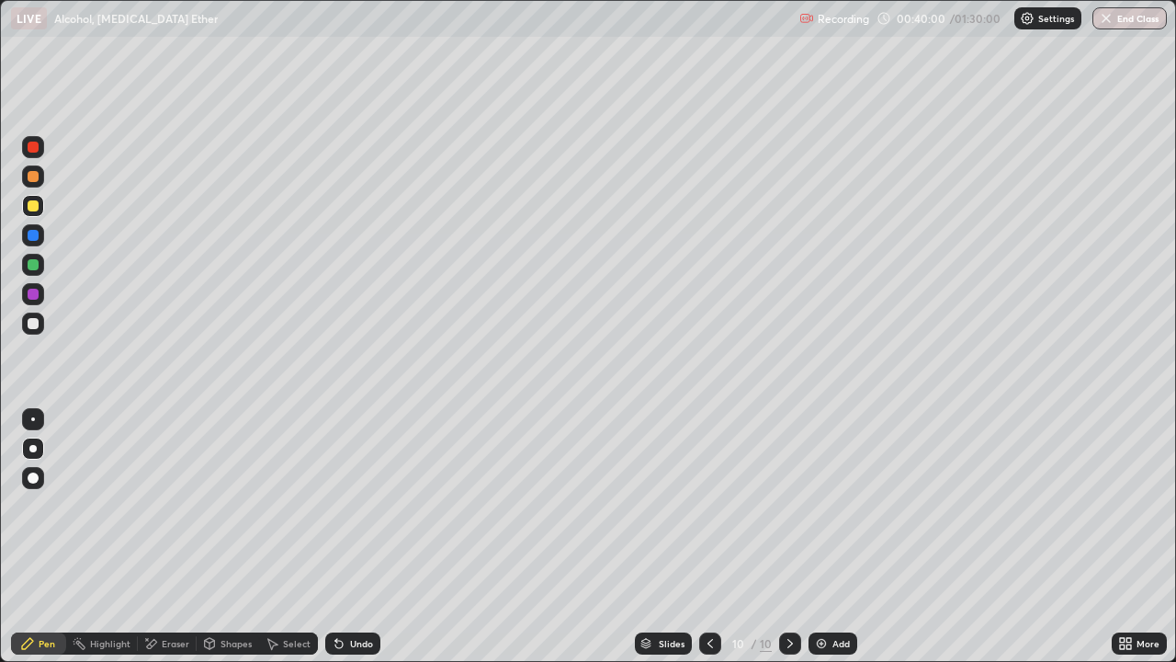
click at [25, 321] on div at bounding box center [33, 323] width 22 height 22
click at [178, 537] on div "Eraser" at bounding box center [167, 643] width 59 height 22
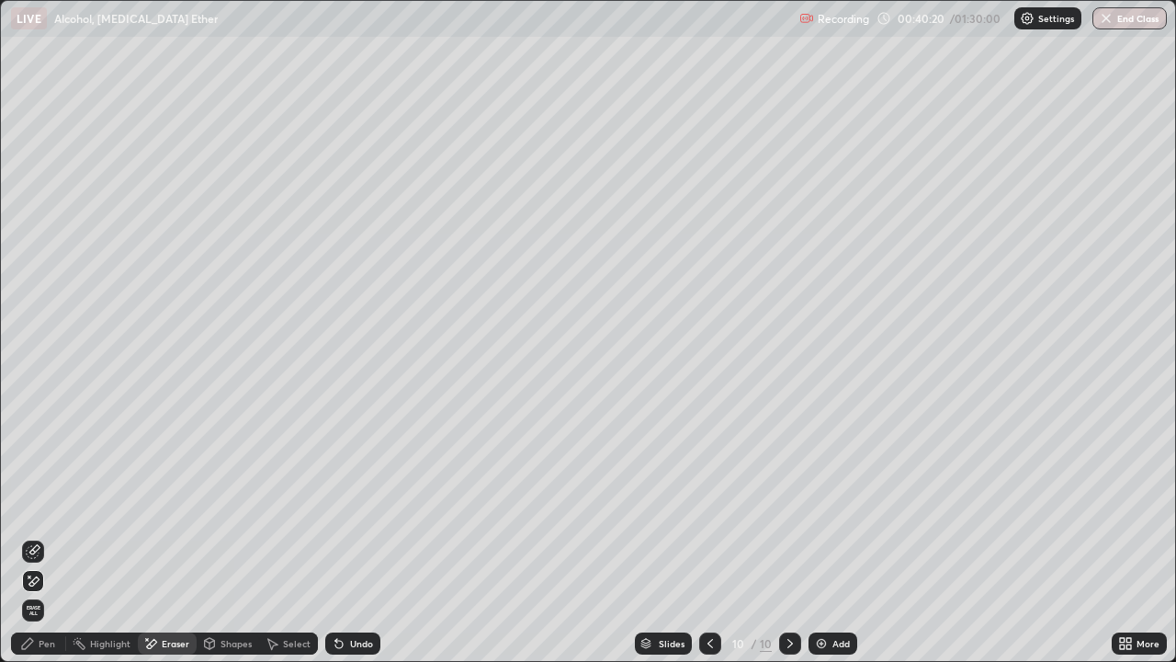
click at [43, 537] on div at bounding box center [33, 581] width 22 height 22
click at [37, 537] on div "Pen" at bounding box center [38, 643] width 55 height 22
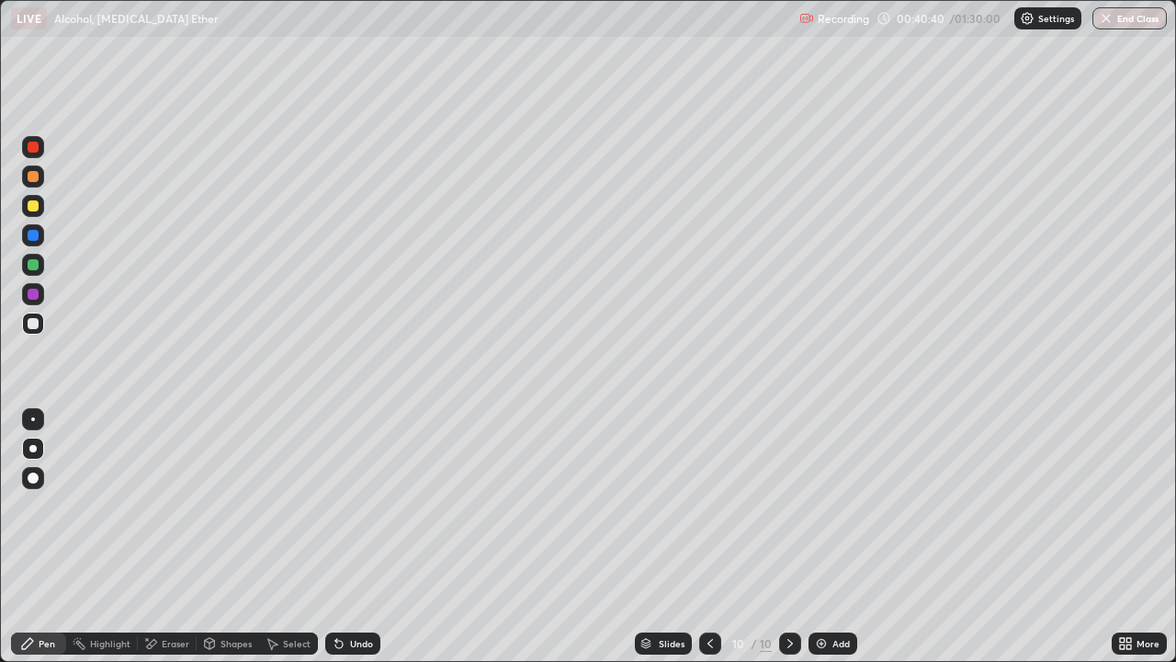
click at [354, 537] on div "Undo" at bounding box center [361, 643] width 23 height 9
click at [360, 537] on div "Undo" at bounding box center [361, 643] width 23 height 9
click at [362, 537] on div "Undo" at bounding box center [361, 643] width 23 height 9
click at [829, 537] on div "Add" at bounding box center [833, 643] width 49 height 22
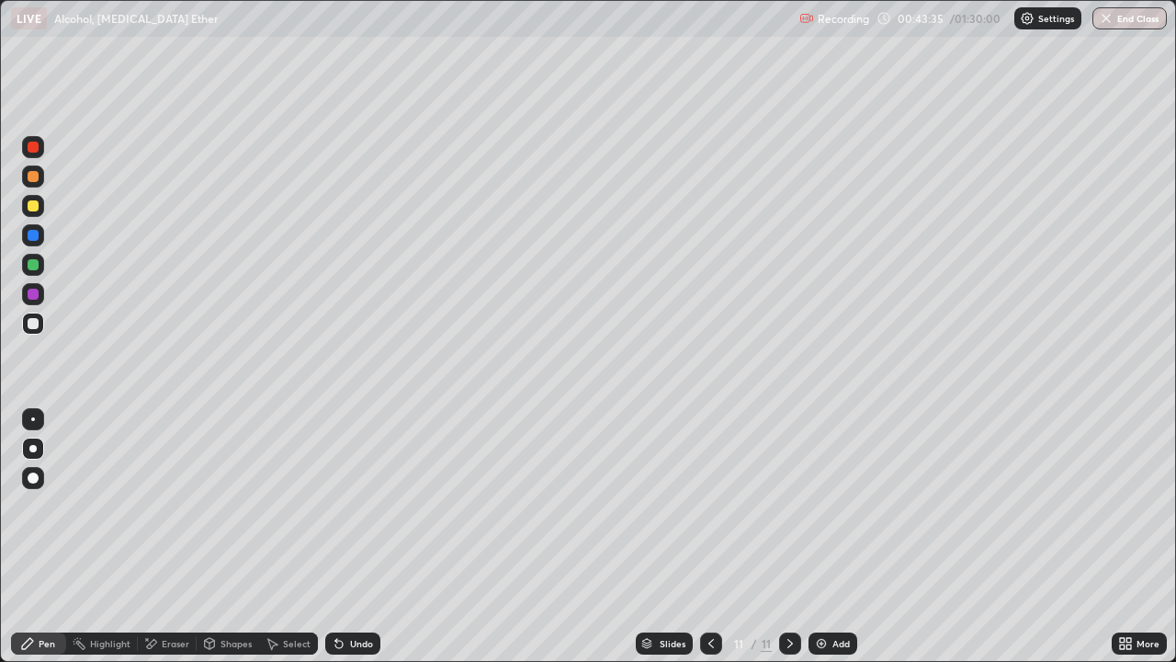
click at [32, 177] on div at bounding box center [33, 176] width 11 height 11
click at [28, 329] on div at bounding box center [33, 323] width 22 height 22
click at [33, 208] on div at bounding box center [33, 205] width 11 height 11
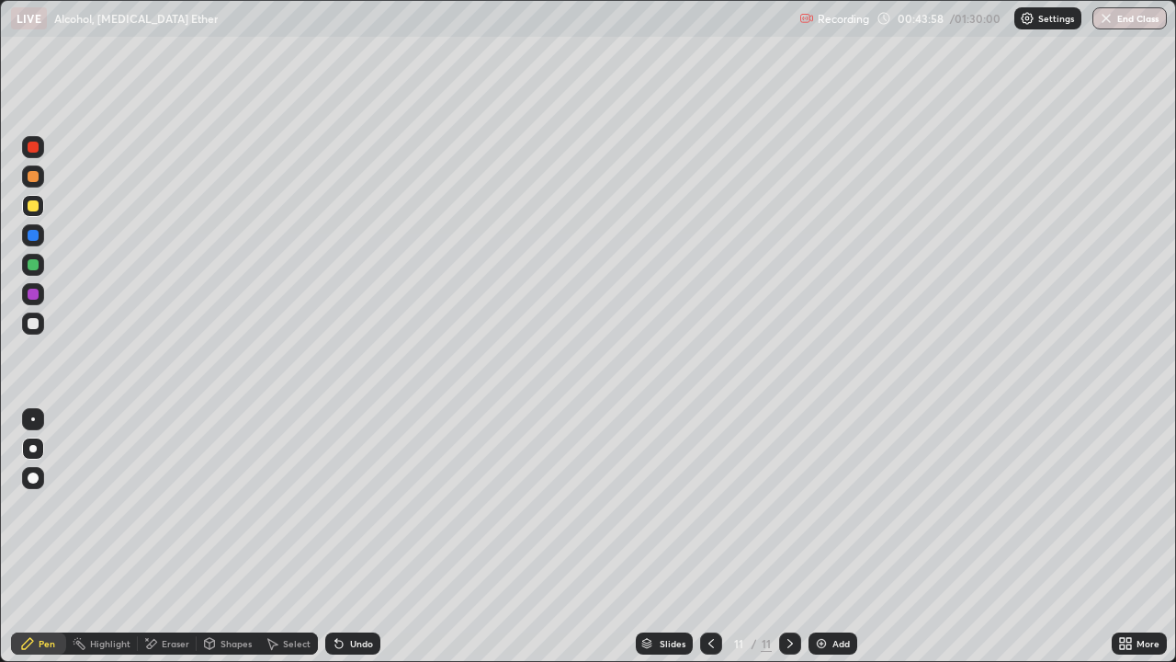
click at [33, 208] on div at bounding box center [33, 205] width 11 height 11
click at [361, 537] on div "Undo" at bounding box center [361, 643] width 23 height 9
click at [710, 537] on icon at bounding box center [711, 643] width 15 height 15
click at [788, 537] on icon at bounding box center [790, 643] width 15 height 15
click at [39, 323] on div at bounding box center [33, 323] width 22 height 22
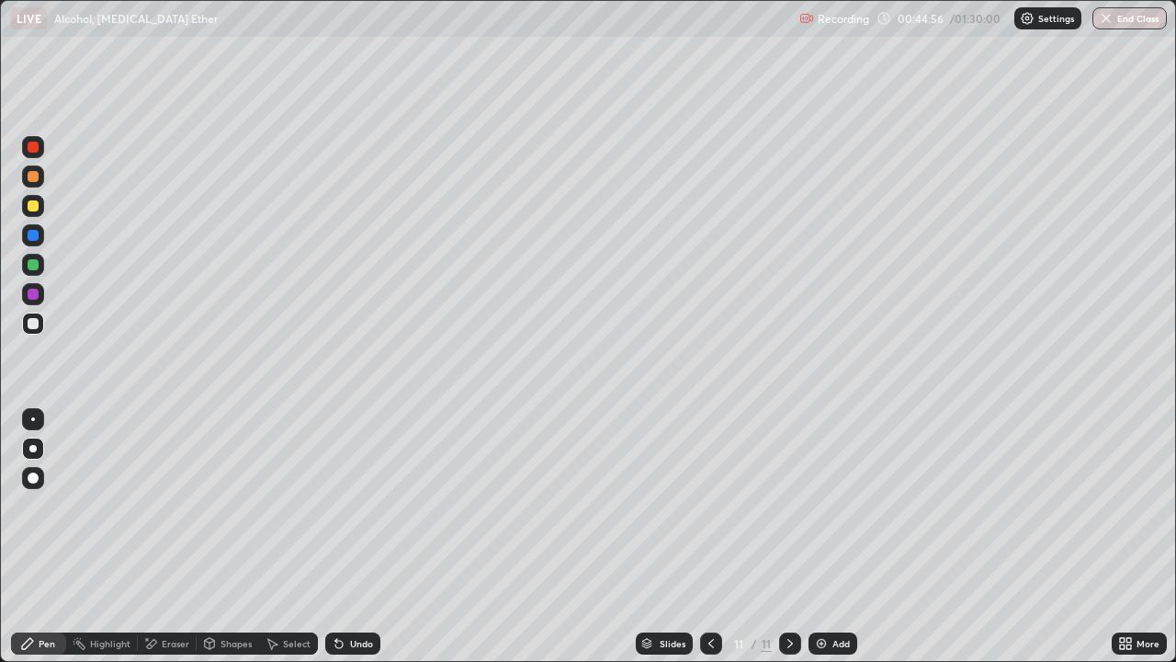
click at [352, 537] on div "Undo" at bounding box center [361, 643] width 23 height 9
click at [363, 537] on div "Undo" at bounding box center [361, 643] width 23 height 9
click at [709, 537] on icon at bounding box center [711, 643] width 15 height 15
click at [362, 537] on div "Undo" at bounding box center [361, 643] width 23 height 9
click at [707, 537] on icon at bounding box center [711, 643] width 15 height 15
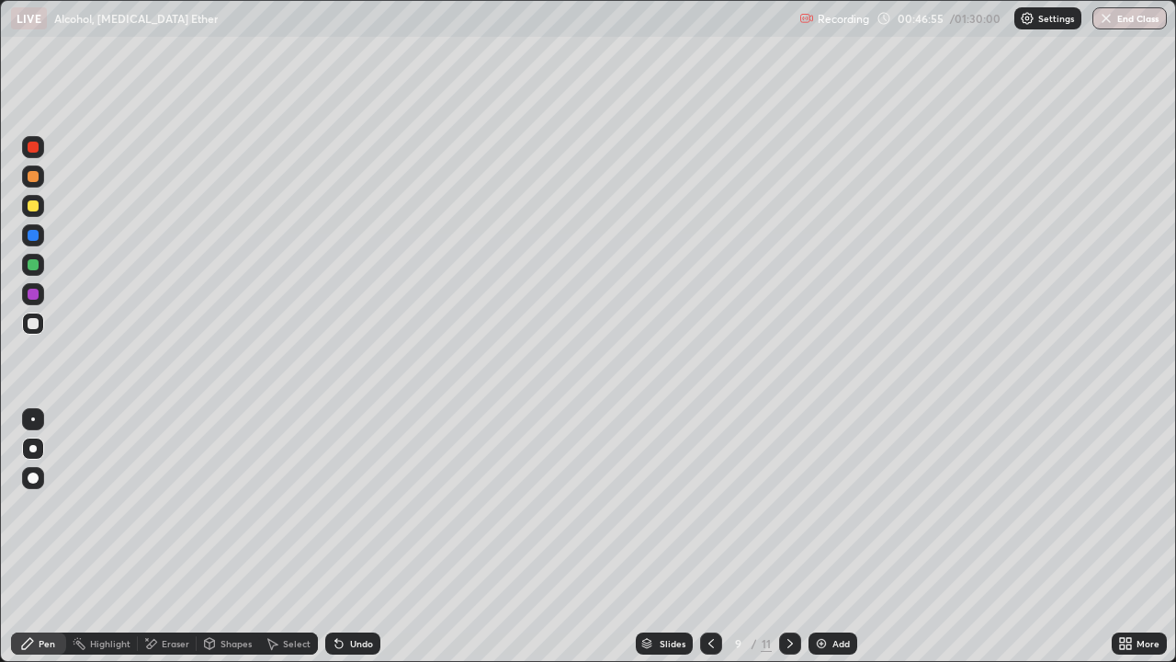
click at [707, 537] on icon at bounding box center [711, 643] width 15 height 15
click at [711, 537] on icon at bounding box center [711, 643] width 15 height 15
click at [714, 537] on icon at bounding box center [711, 643] width 15 height 15
click at [789, 537] on icon at bounding box center [790, 643] width 6 height 9
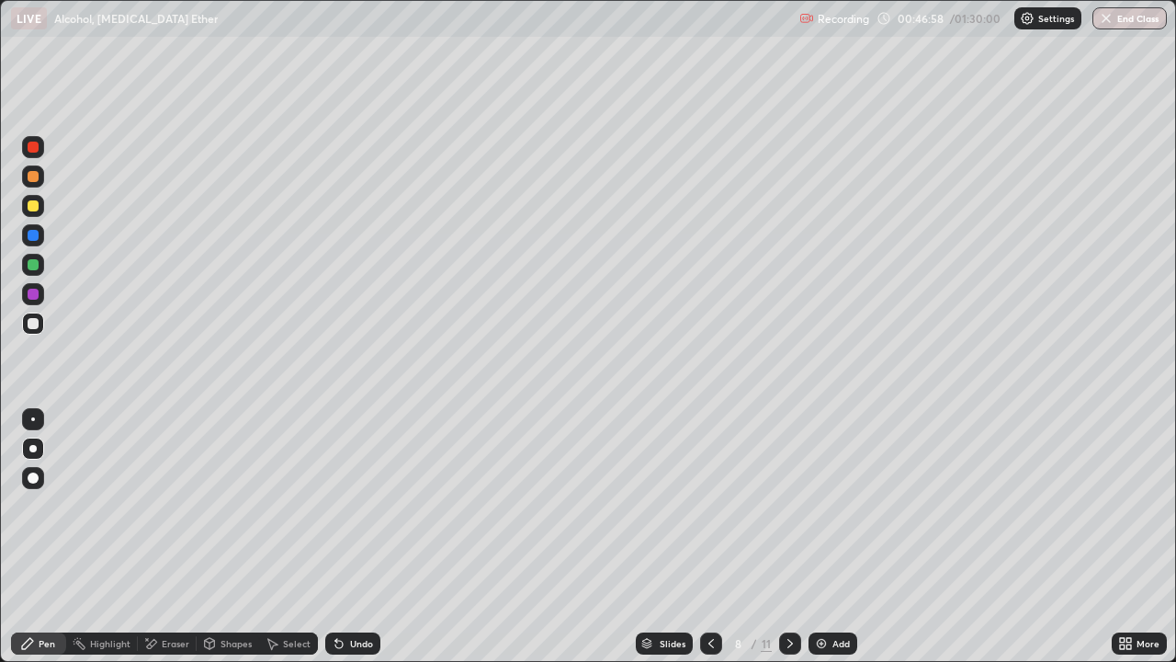
click at [790, 537] on icon at bounding box center [790, 643] width 15 height 15
click at [789, 537] on icon at bounding box center [790, 643] width 6 height 9
click at [790, 537] on icon at bounding box center [790, 643] width 15 height 15
click at [38, 181] on div at bounding box center [33, 176] width 22 height 22
click at [834, 537] on div "Add" at bounding box center [840, 643] width 17 height 9
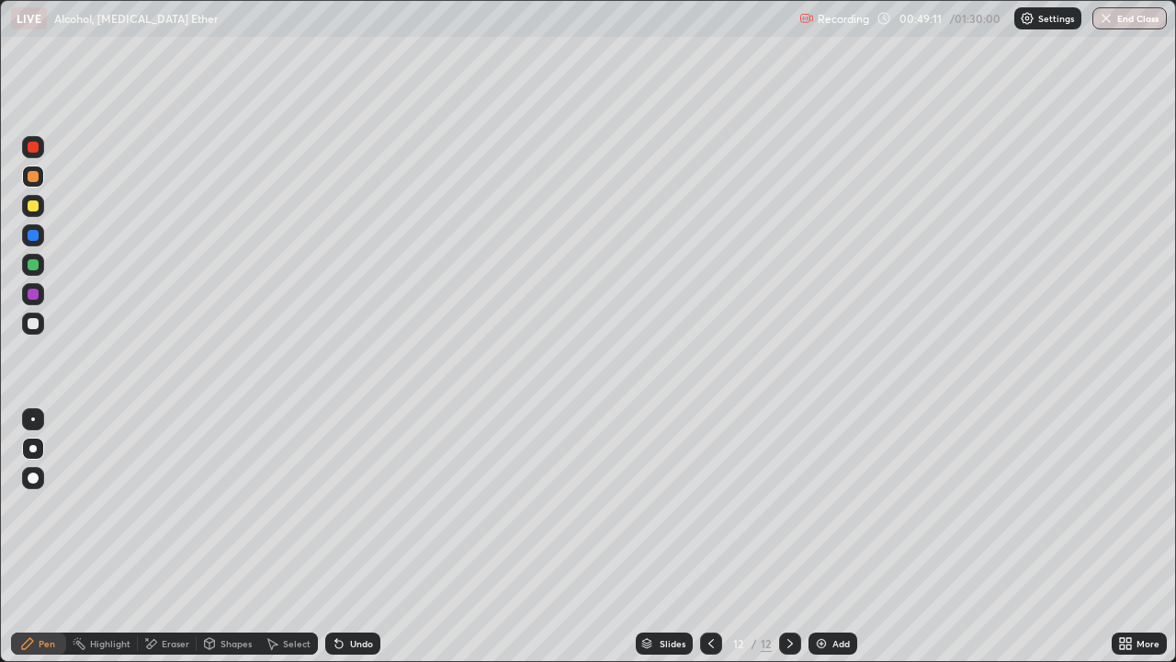
click at [32, 209] on div at bounding box center [33, 205] width 11 height 11
click at [33, 331] on div at bounding box center [33, 323] width 22 height 22
click at [34, 203] on div at bounding box center [33, 205] width 11 height 11
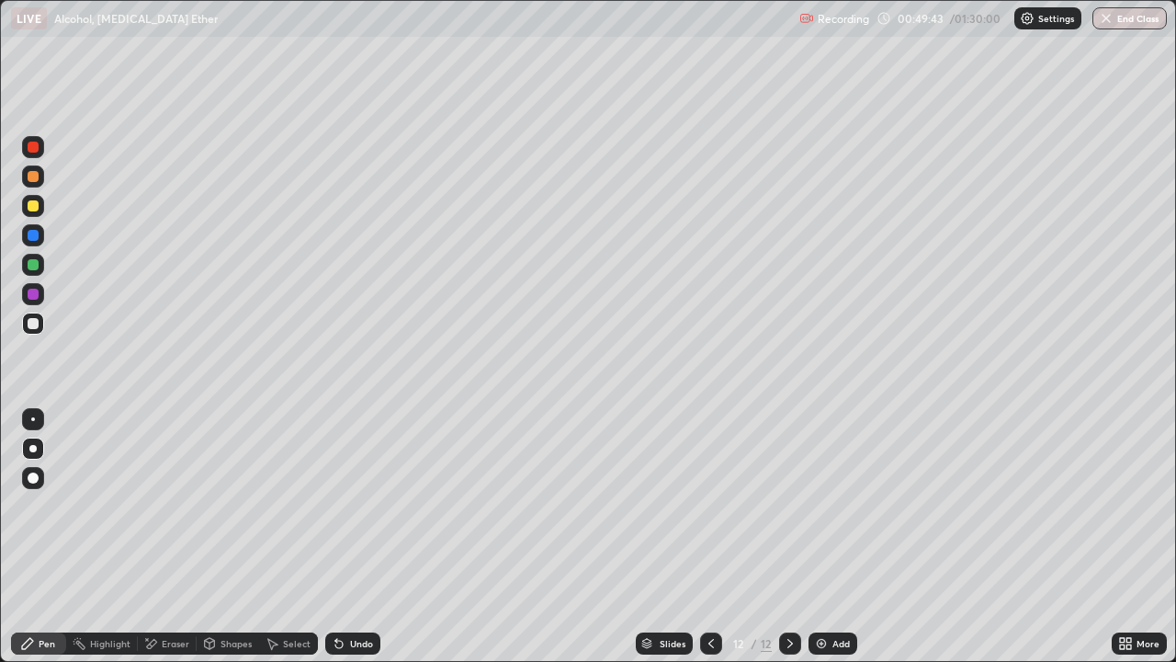
click at [34, 203] on div at bounding box center [33, 205] width 11 height 11
click at [30, 326] on div at bounding box center [33, 323] width 11 height 11
click at [364, 537] on div "Undo" at bounding box center [361, 643] width 23 height 9
click at [361, 537] on div "Undo" at bounding box center [361, 643] width 23 height 9
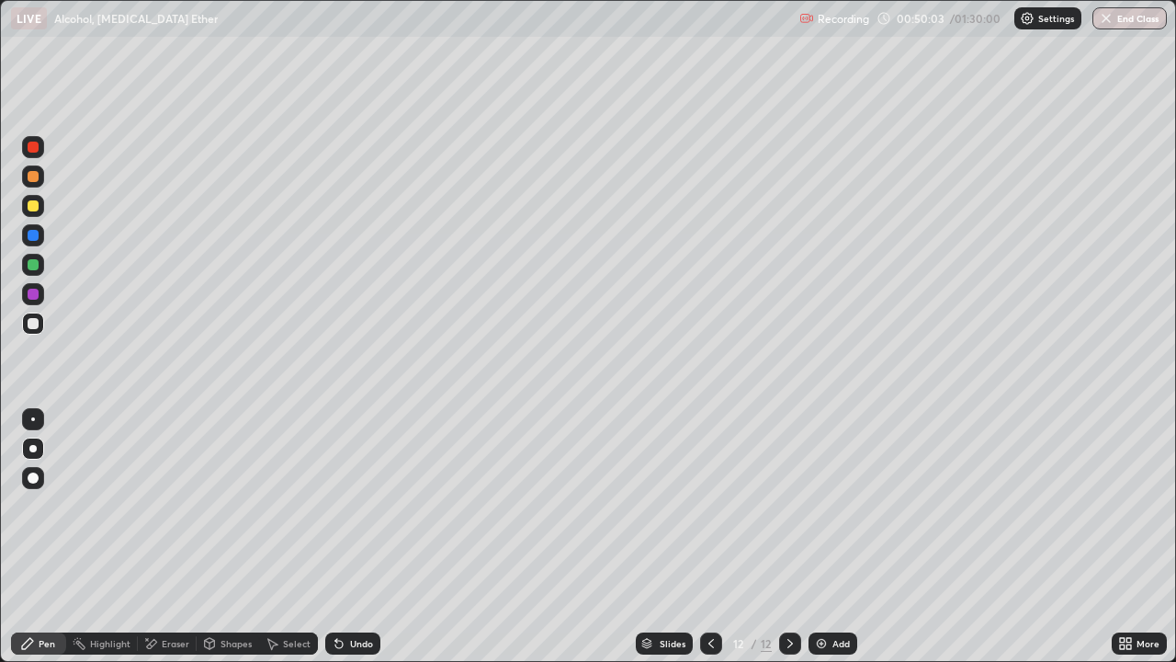
click at [356, 537] on div "Undo" at bounding box center [361, 643] width 23 height 9
click at [350, 537] on div "Undo" at bounding box center [361, 643] width 23 height 9
click at [32, 208] on div at bounding box center [33, 205] width 11 height 11
click at [32, 323] on div at bounding box center [33, 323] width 11 height 11
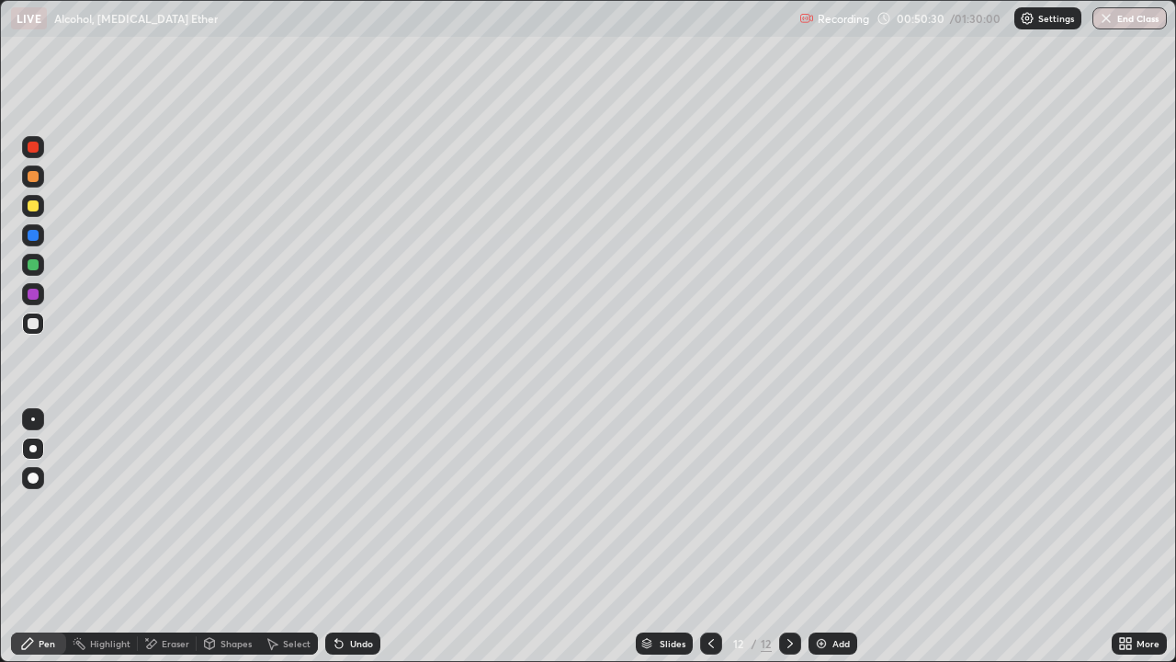
click at [32, 323] on div at bounding box center [33, 323] width 11 height 11
click at [34, 323] on div at bounding box center [33, 323] width 11 height 11
click at [35, 209] on div at bounding box center [33, 205] width 11 height 11
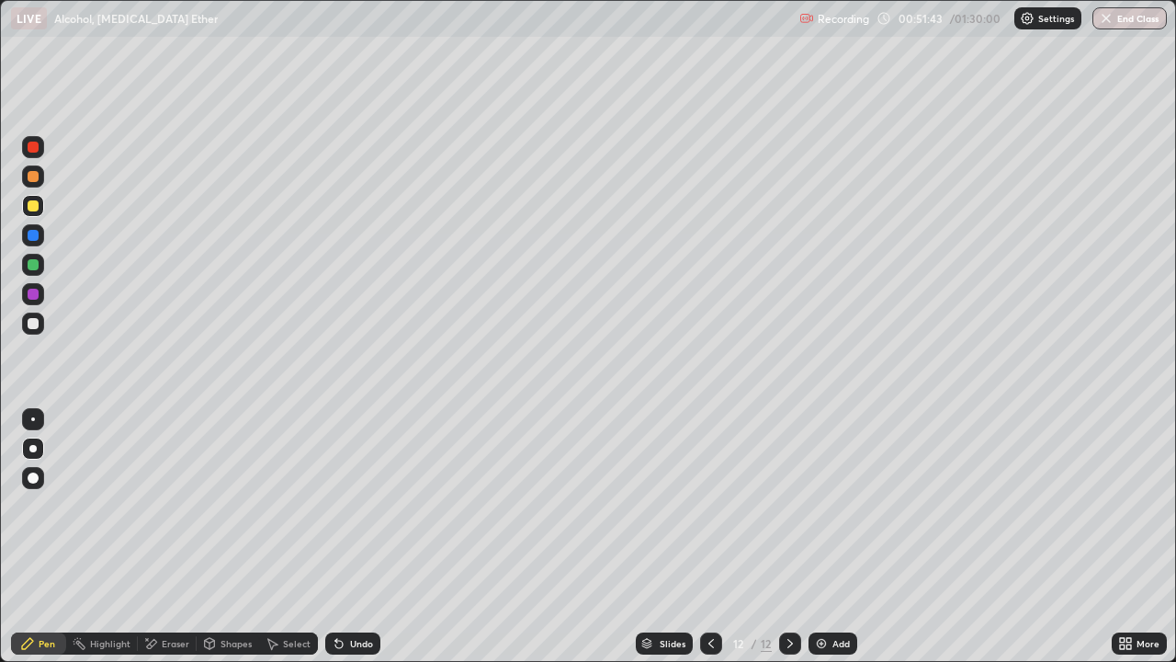
click at [357, 537] on div "Undo" at bounding box center [361, 643] width 23 height 9
click at [33, 322] on div at bounding box center [33, 323] width 11 height 11
click at [29, 327] on div at bounding box center [33, 323] width 11 height 11
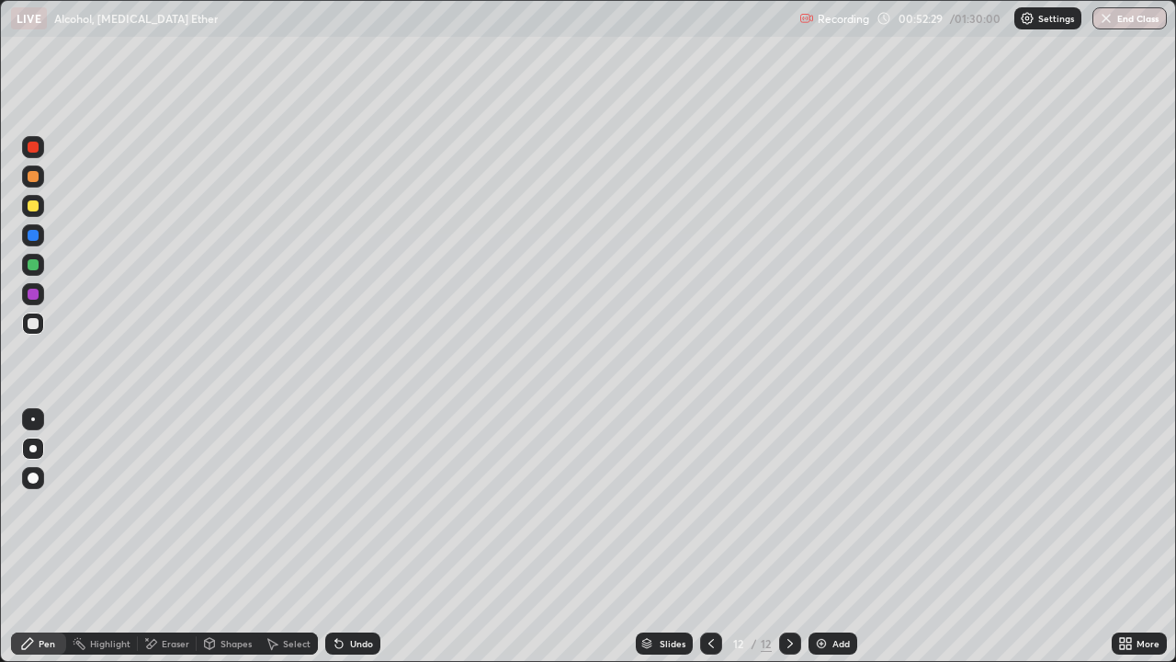
click at [352, 537] on div "Undo" at bounding box center [361, 643] width 23 height 9
click at [32, 207] on div at bounding box center [33, 205] width 11 height 11
click at [36, 321] on div at bounding box center [33, 323] width 11 height 11
click at [33, 324] on div at bounding box center [33, 323] width 11 height 11
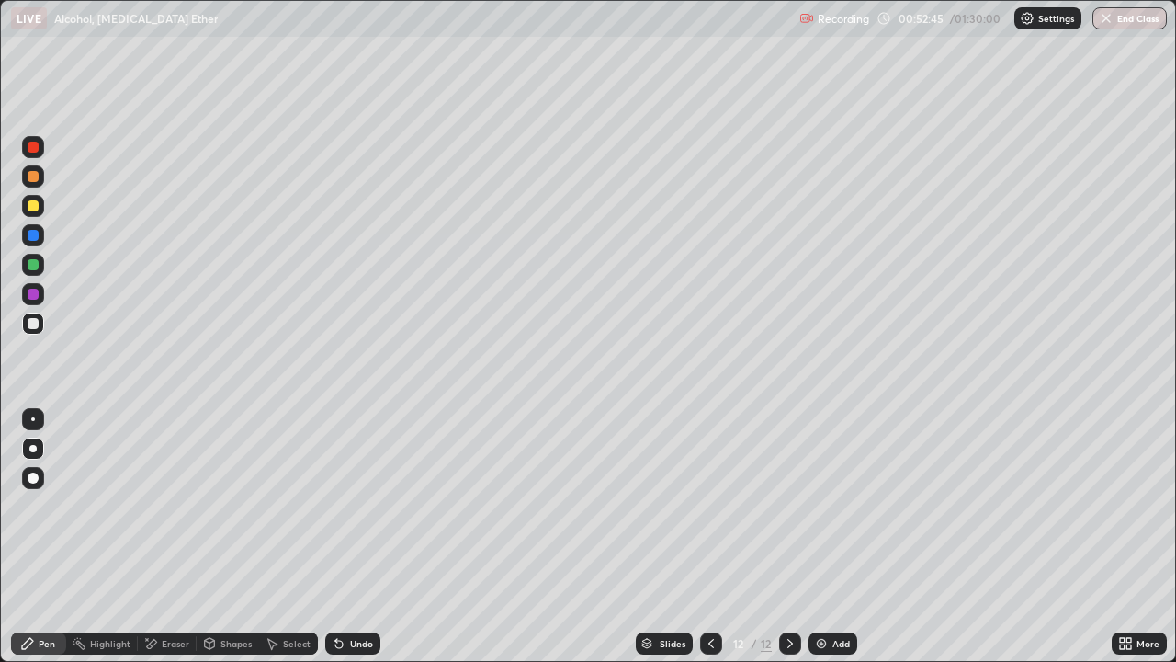
click at [33, 324] on div at bounding box center [33, 323] width 11 height 11
click at [32, 206] on div at bounding box center [33, 205] width 11 height 11
click at [33, 322] on div at bounding box center [33, 323] width 11 height 11
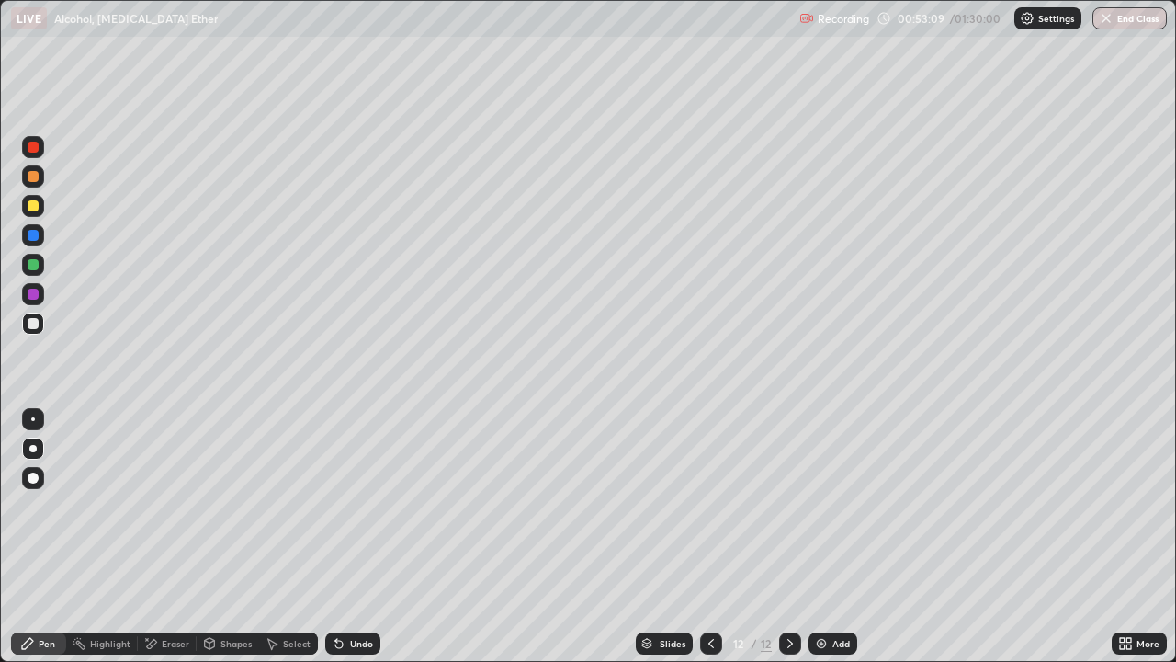
click at [32, 181] on div at bounding box center [33, 176] width 11 height 11
click at [361, 537] on div "Undo" at bounding box center [361, 643] width 23 height 9
click at [38, 327] on div at bounding box center [33, 323] width 22 height 22
click at [834, 537] on div "Add" at bounding box center [833, 643] width 49 height 22
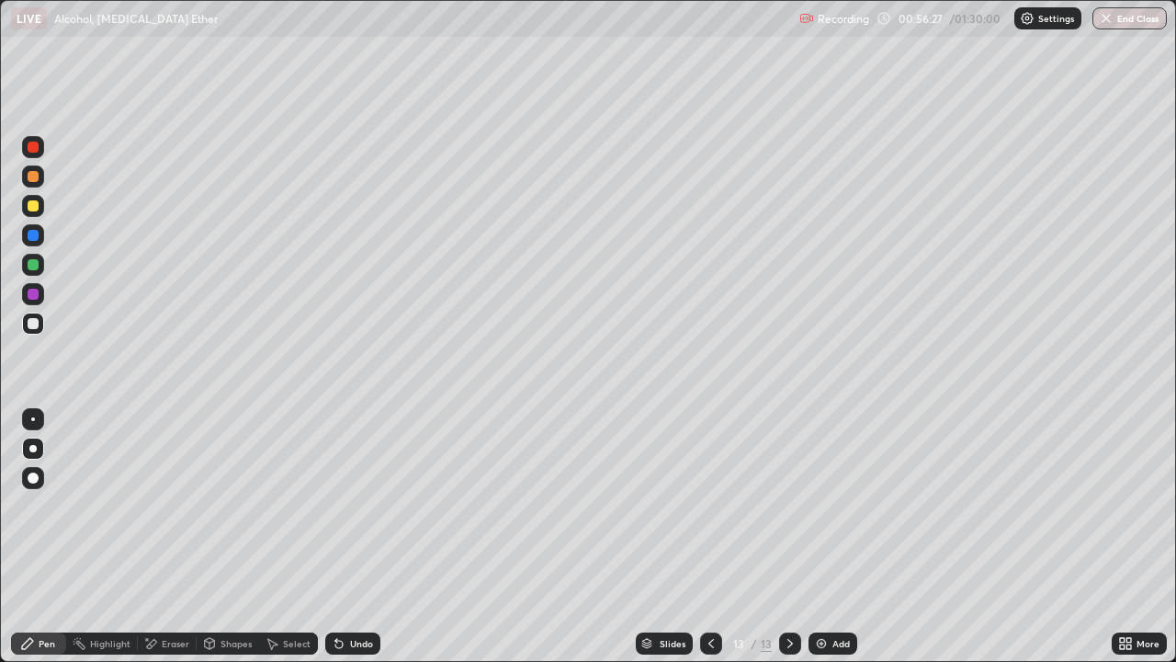
click at [32, 209] on div at bounding box center [33, 205] width 11 height 11
click at [32, 210] on div at bounding box center [33, 205] width 11 height 11
click at [32, 323] on div at bounding box center [33, 323] width 11 height 11
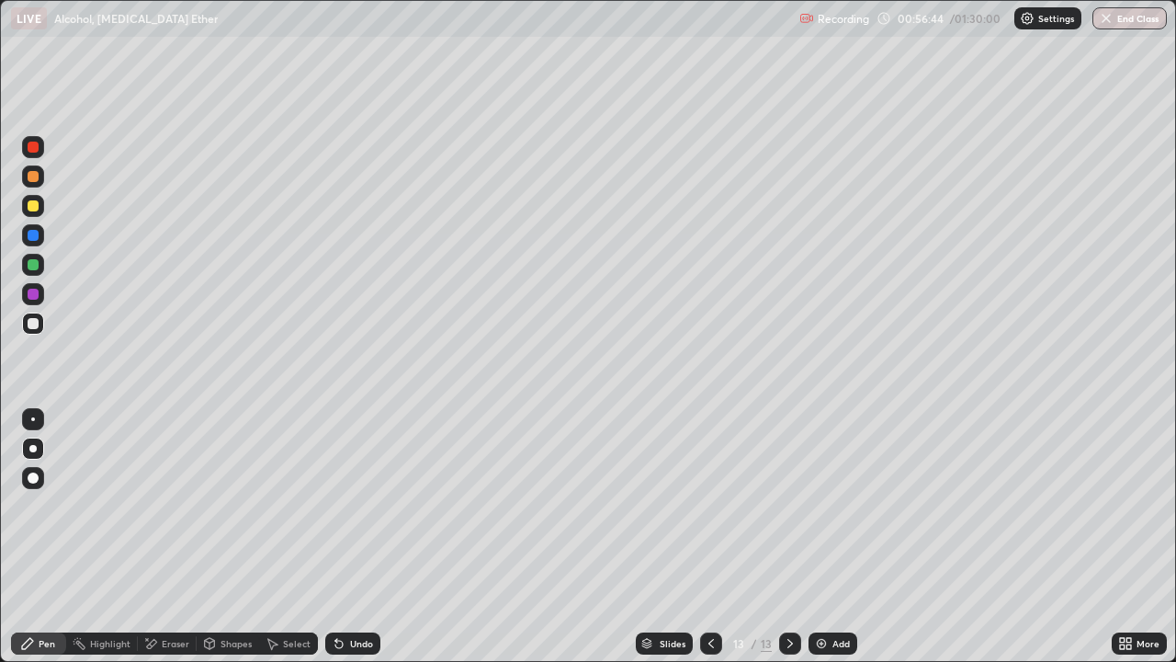
click at [36, 209] on div at bounding box center [33, 205] width 11 height 11
click at [34, 324] on div at bounding box center [33, 323] width 11 height 11
click at [350, 537] on div "Undo" at bounding box center [361, 643] width 23 height 9
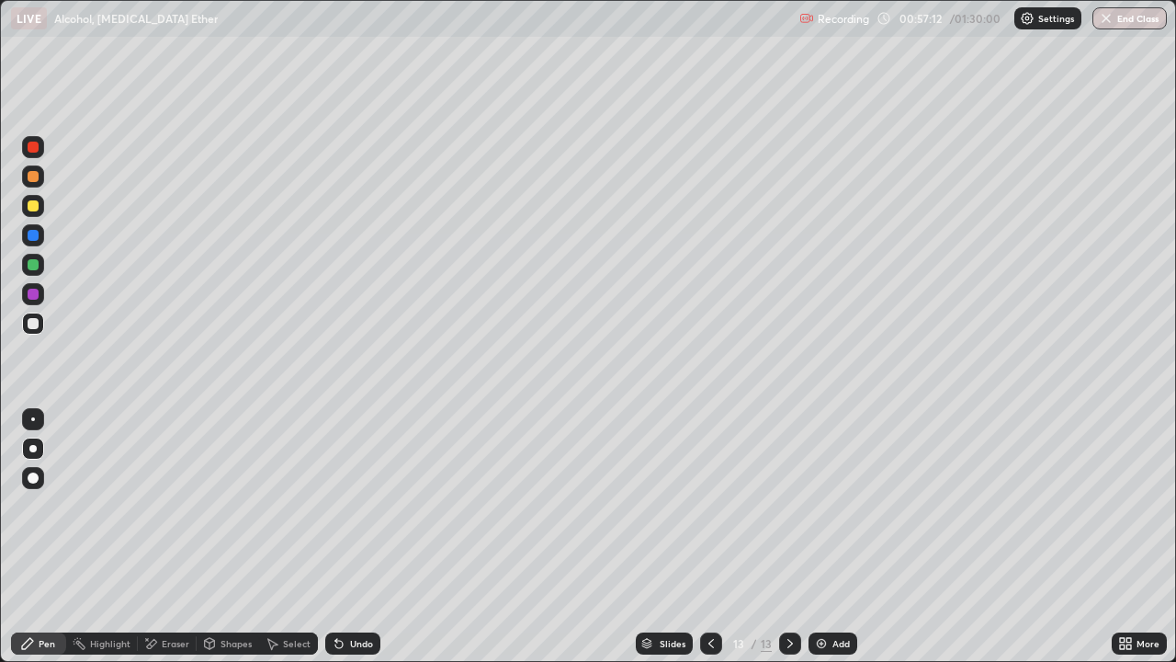
click at [28, 324] on div at bounding box center [33, 323] width 11 height 11
click at [32, 179] on div at bounding box center [33, 176] width 11 height 11
click at [31, 323] on div at bounding box center [33, 323] width 11 height 11
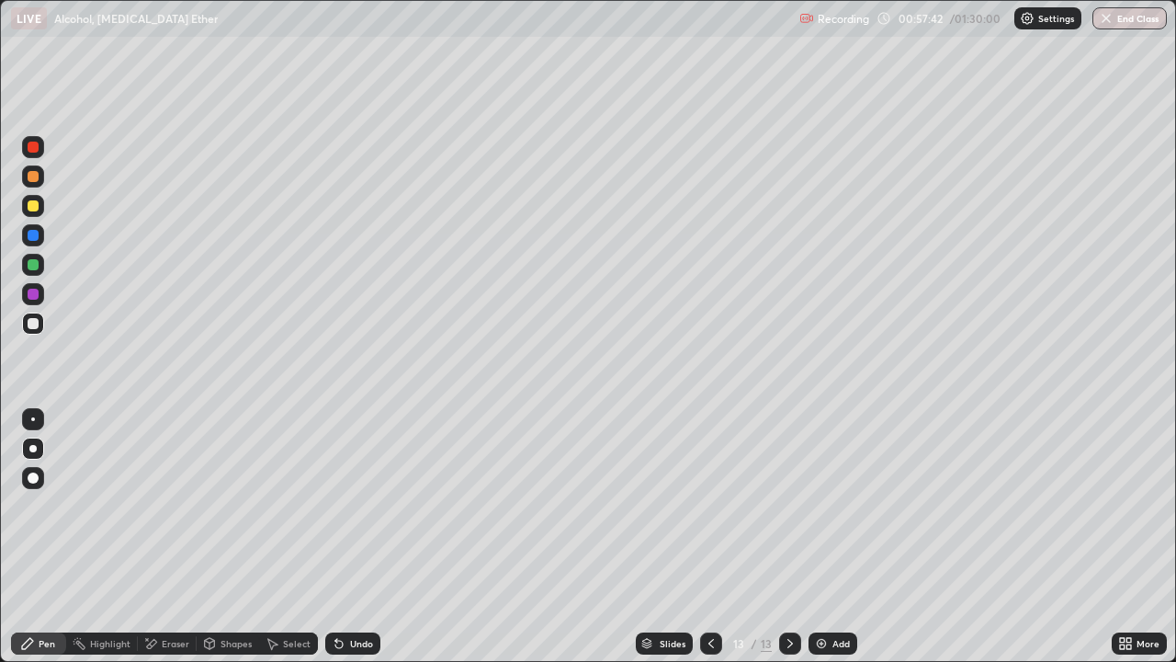
click at [31, 323] on div at bounding box center [33, 323] width 11 height 11
click at [709, 537] on icon at bounding box center [711, 643] width 15 height 15
click at [790, 537] on icon at bounding box center [790, 643] width 15 height 15
click at [793, 537] on icon at bounding box center [790, 643] width 15 height 15
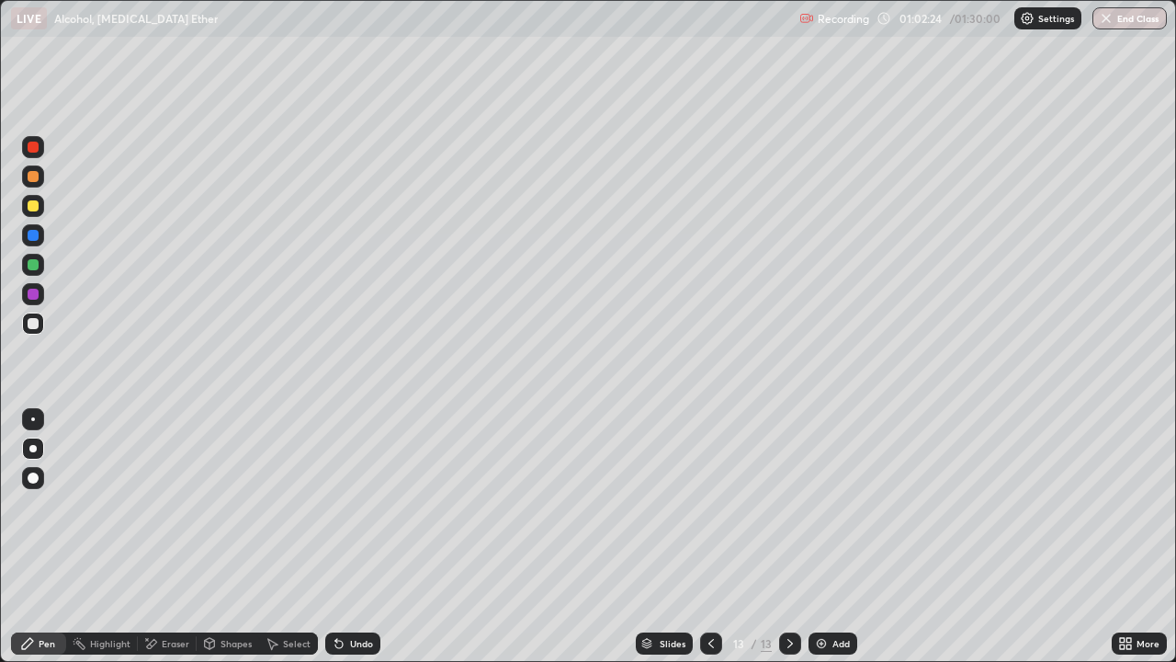
click at [828, 537] on div "Add" at bounding box center [833, 643] width 49 height 22
click at [32, 206] on div at bounding box center [33, 205] width 11 height 11
click at [710, 537] on icon at bounding box center [711, 643] width 15 height 15
click at [707, 537] on icon at bounding box center [711, 643] width 15 height 15
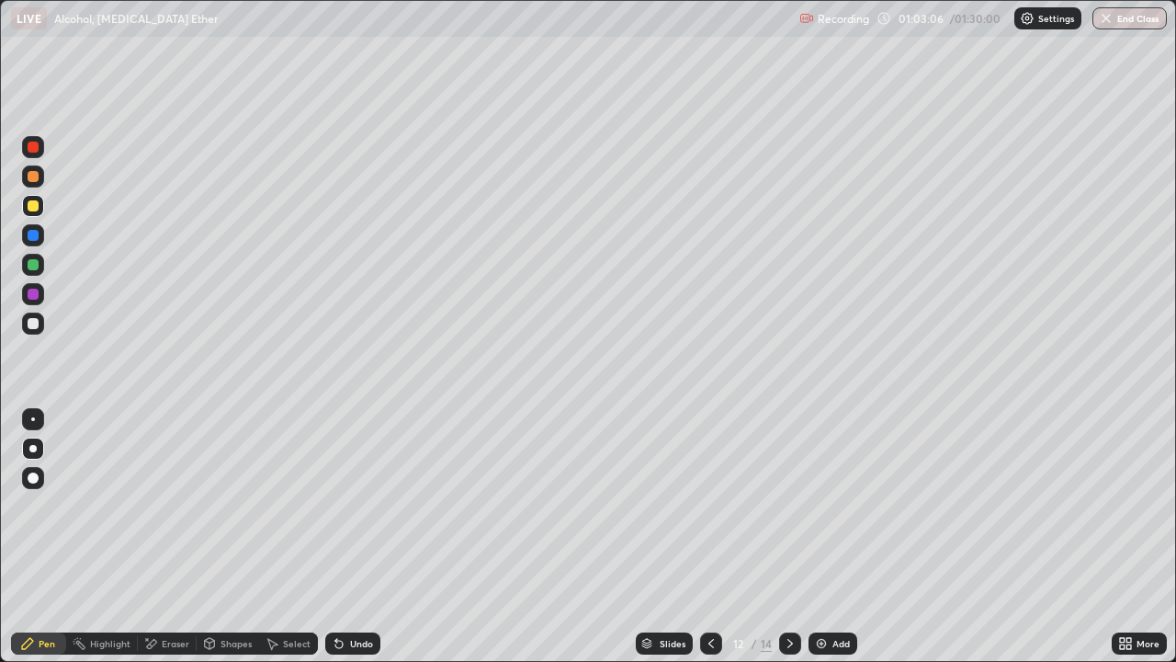
click at [295, 537] on div "Select" at bounding box center [297, 643] width 28 height 9
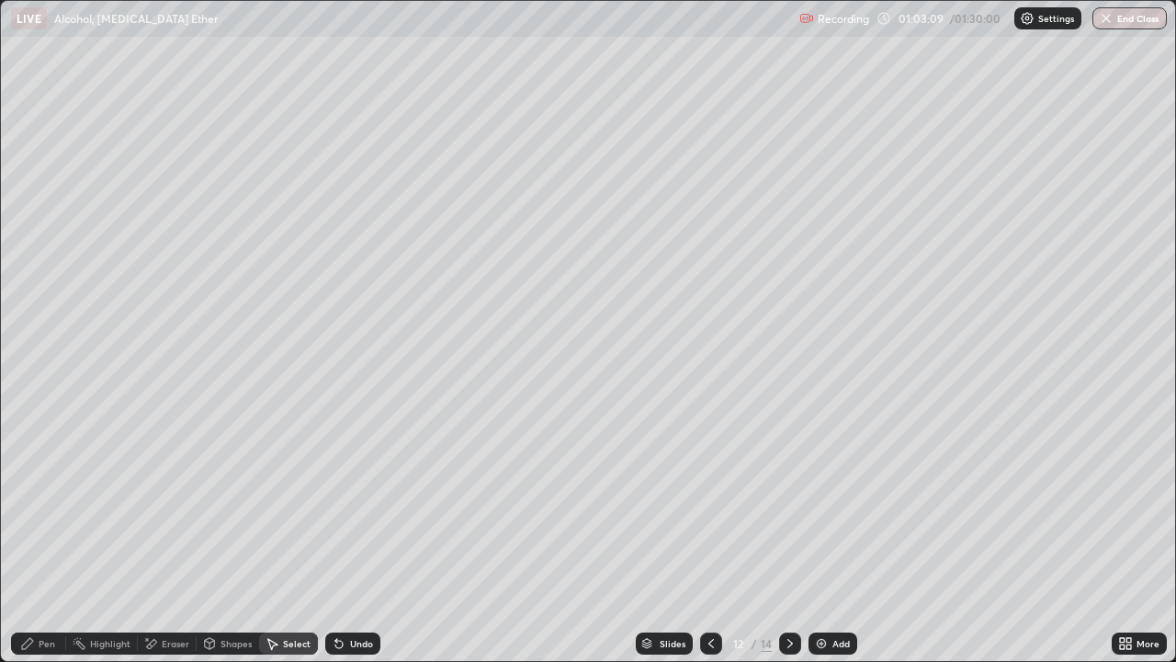
click at [788, 537] on icon at bounding box center [790, 643] width 15 height 15
click at [790, 537] on icon at bounding box center [790, 643] width 15 height 15
click at [30, 537] on div "Pen" at bounding box center [38, 643] width 55 height 22
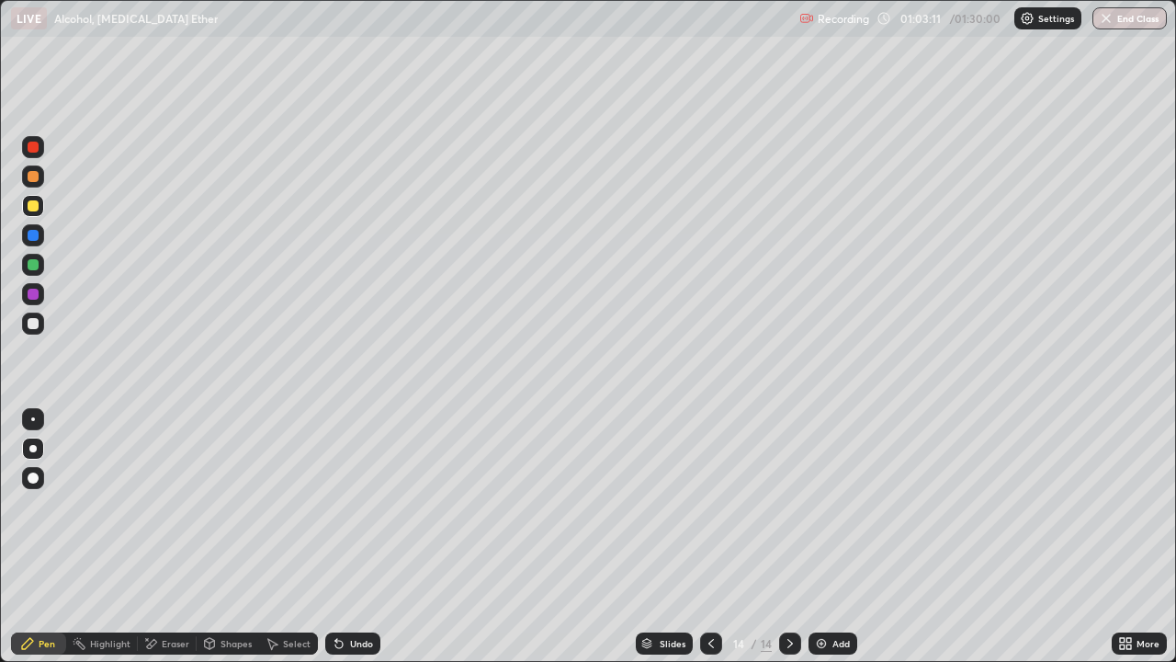
click at [33, 325] on div at bounding box center [33, 323] width 11 height 11
click at [37, 203] on div at bounding box center [33, 205] width 11 height 11
click at [40, 206] on div at bounding box center [33, 206] width 22 height 22
click at [38, 325] on div at bounding box center [33, 323] width 11 height 11
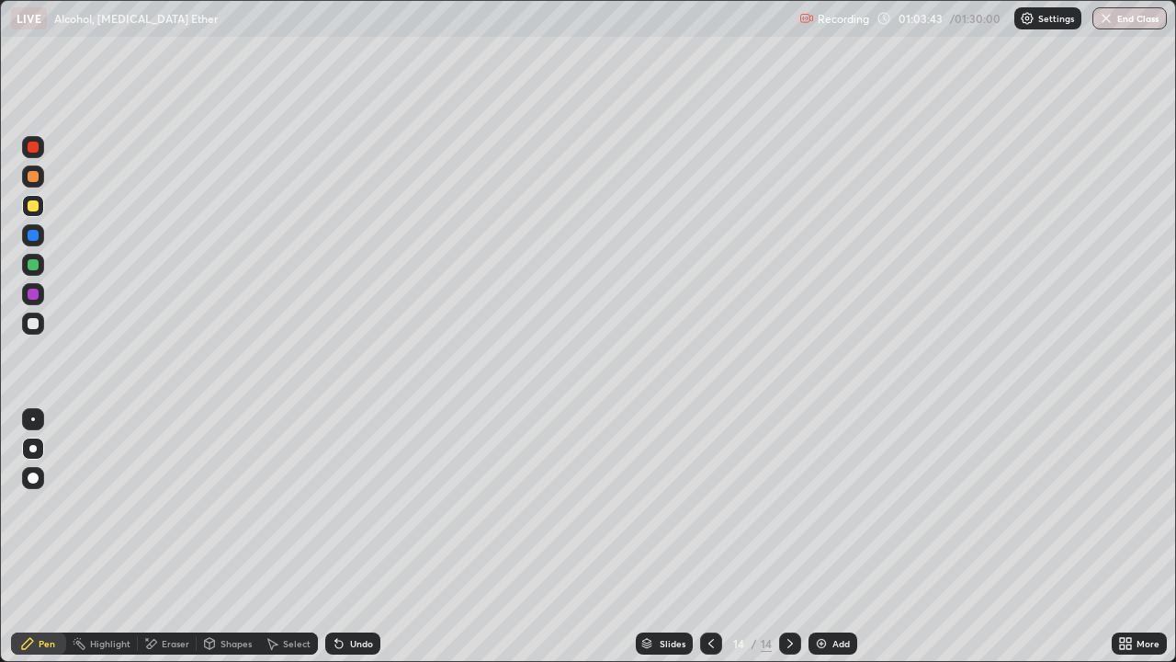
click at [38, 325] on div at bounding box center [33, 323] width 11 height 11
click at [35, 204] on div at bounding box center [33, 205] width 11 height 11
click at [843, 537] on div "Add" at bounding box center [833, 643] width 49 height 22
click at [38, 322] on div at bounding box center [33, 323] width 11 height 11
click at [285, 537] on div "Select" at bounding box center [297, 643] width 28 height 9
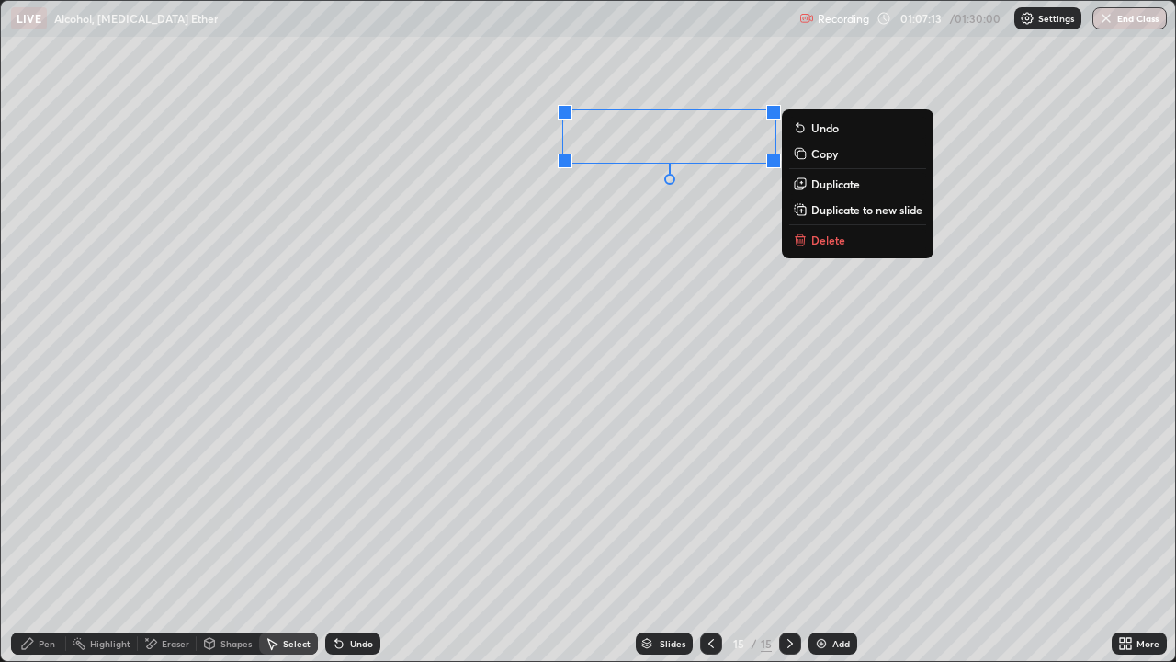
click at [32, 537] on icon at bounding box center [27, 643] width 15 height 15
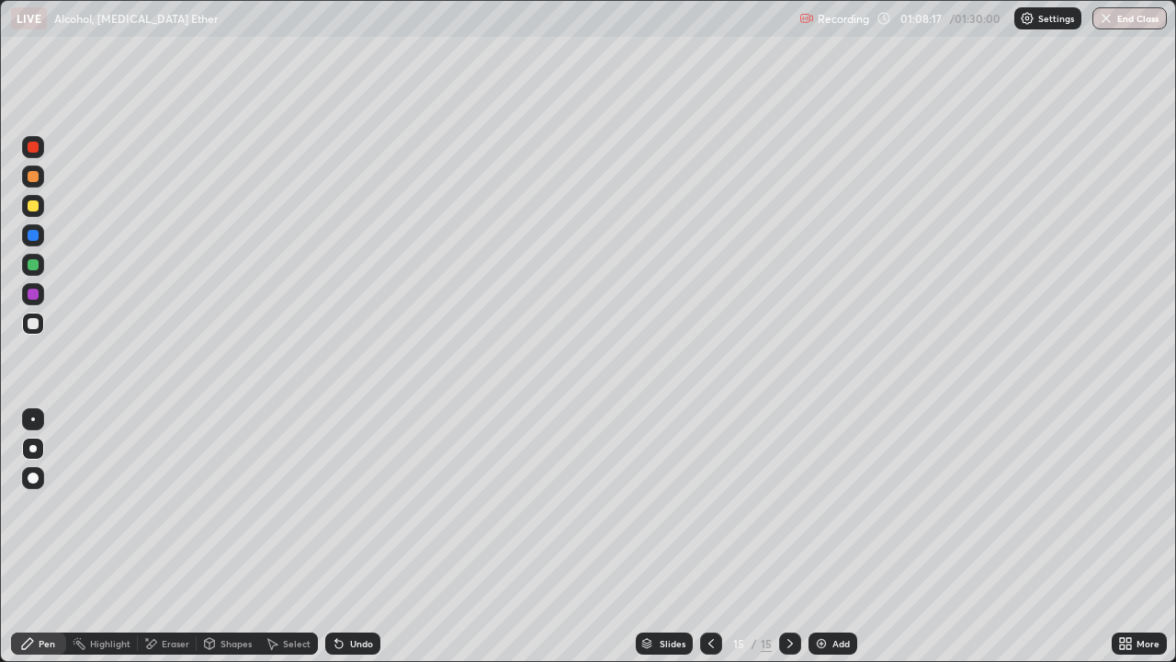
click at [32, 214] on div at bounding box center [33, 206] width 22 height 22
click at [43, 322] on div at bounding box center [33, 323] width 22 height 22
click at [707, 537] on icon at bounding box center [711, 643] width 15 height 15
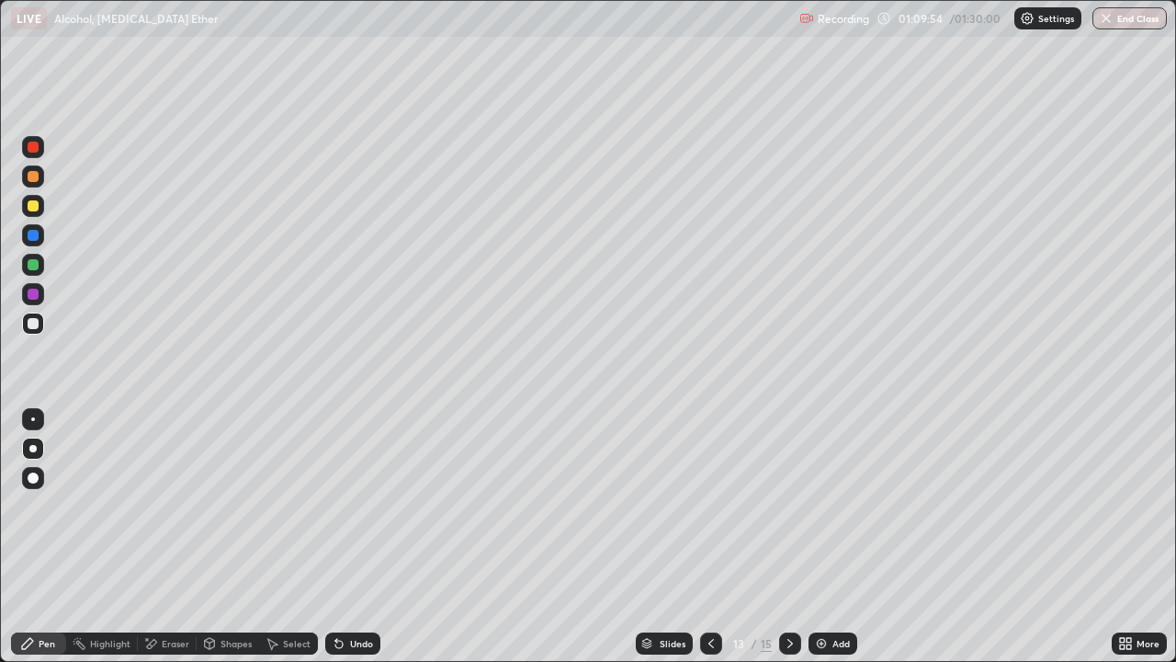
click at [787, 537] on icon at bounding box center [790, 643] width 15 height 15
click at [28, 327] on div at bounding box center [33, 323] width 11 height 11
click at [32, 208] on div at bounding box center [33, 205] width 11 height 11
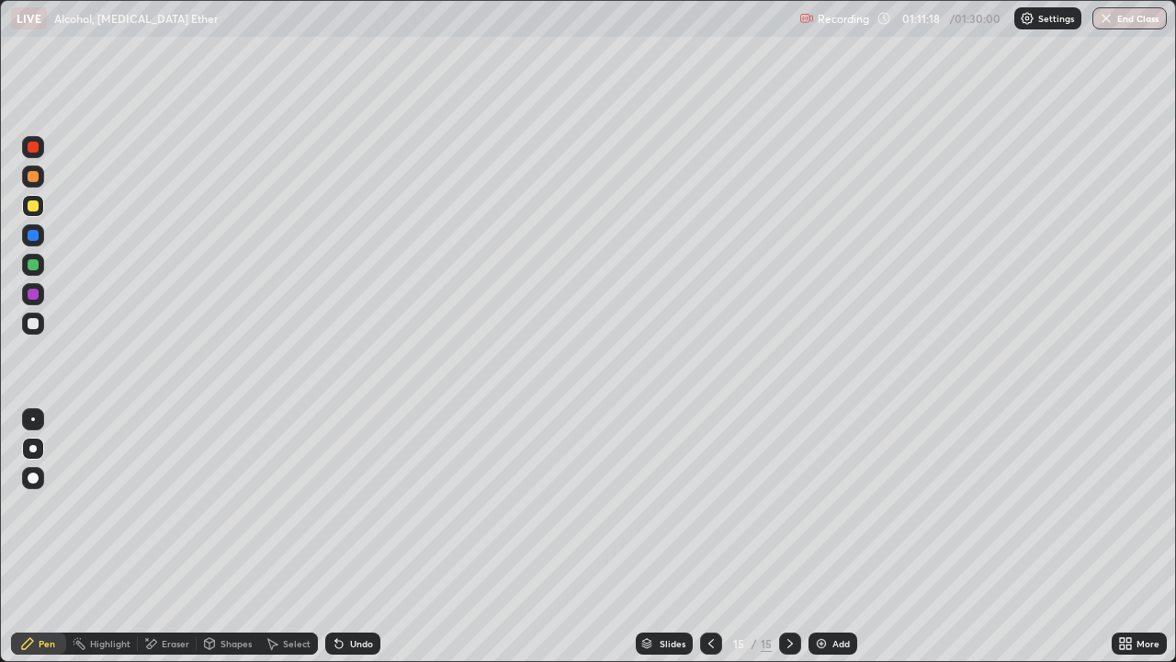
click at [33, 177] on div at bounding box center [33, 176] width 11 height 11
click at [32, 324] on div at bounding box center [33, 323] width 11 height 11
click at [32, 326] on div at bounding box center [33, 323] width 11 height 11
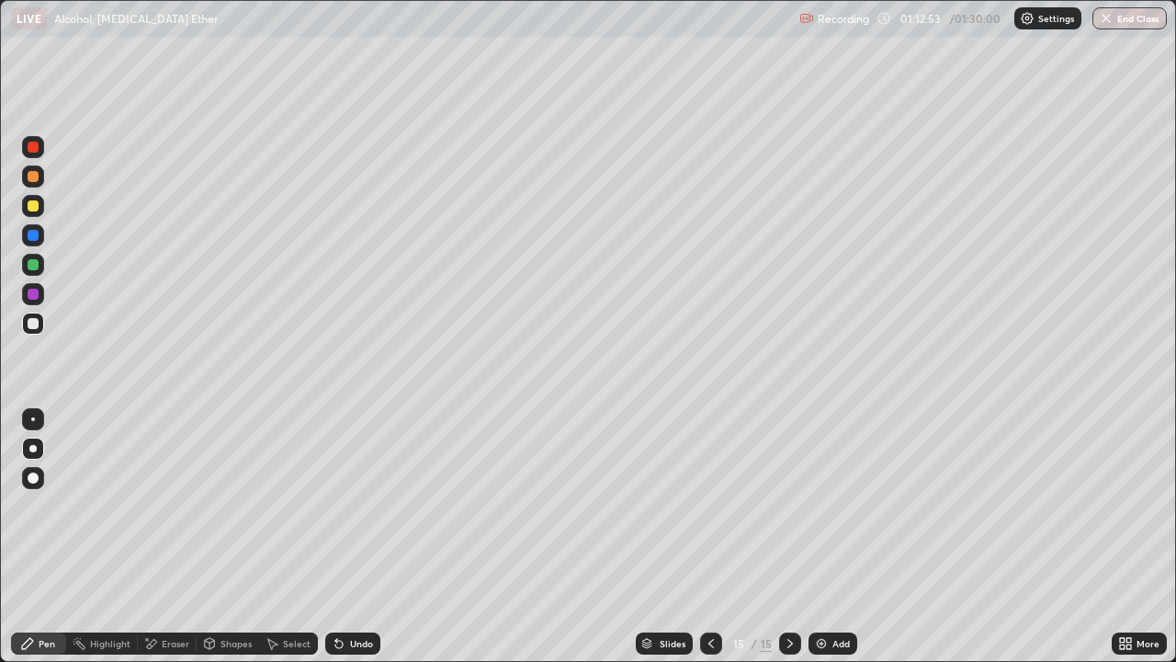
click at [32, 326] on div at bounding box center [33, 323] width 11 height 11
click at [37, 209] on div at bounding box center [33, 205] width 11 height 11
click at [836, 537] on div "Add" at bounding box center [840, 643] width 17 height 9
click at [350, 537] on div "Undo" at bounding box center [361, 643] width 23 height 9
click at [354, 537] on div "Undo" at bounding box center [361, 643] width 23 height 9
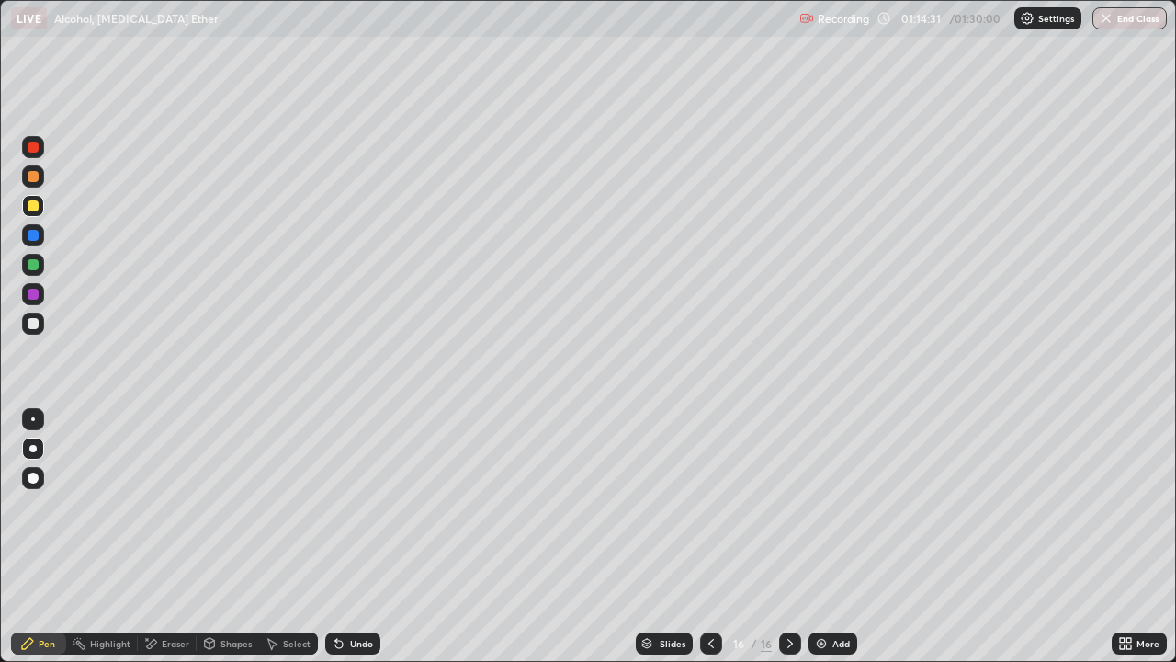
click at [43, 325] on div at bounding box center [33, 323] width 22 height 22
click at [32, 209] on div at bounding box center [33, 205] width 11 height 11
click at [1134, 537] on div "More" at bounding box center [1139, 643] width 55 height 22
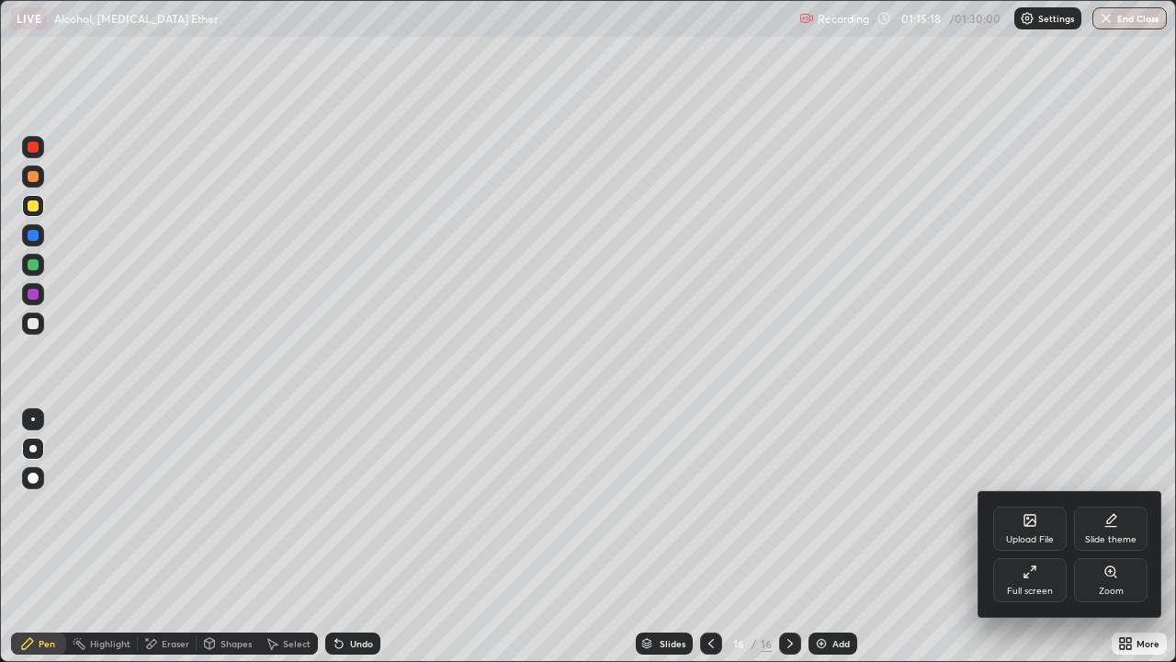
click at [1036, 537] on div "Full screen" at bounding box center [1030, 590] width 46 height 9
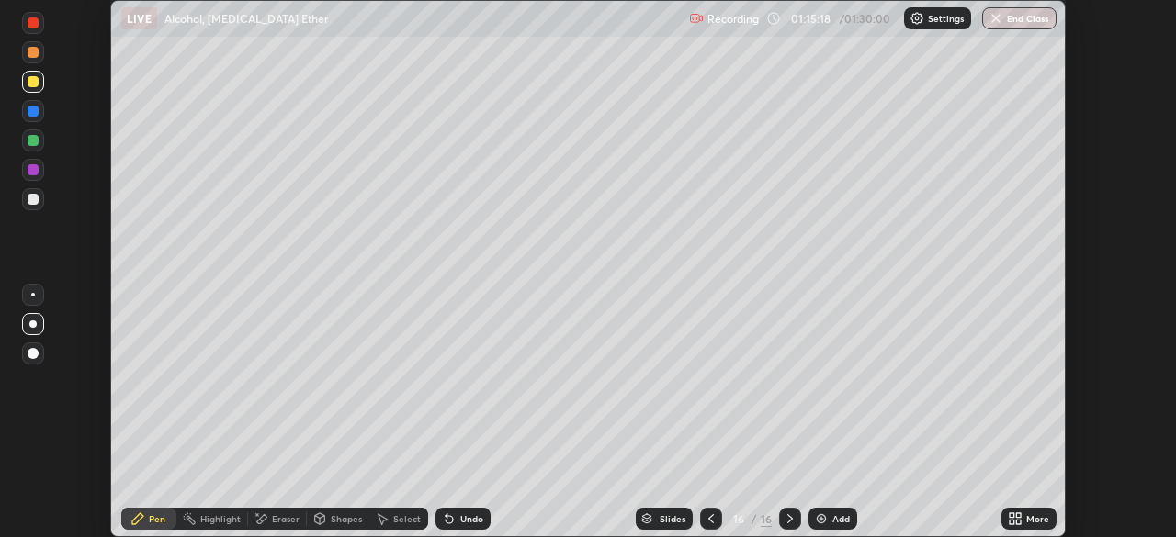
scroll to position [91342, 90703]
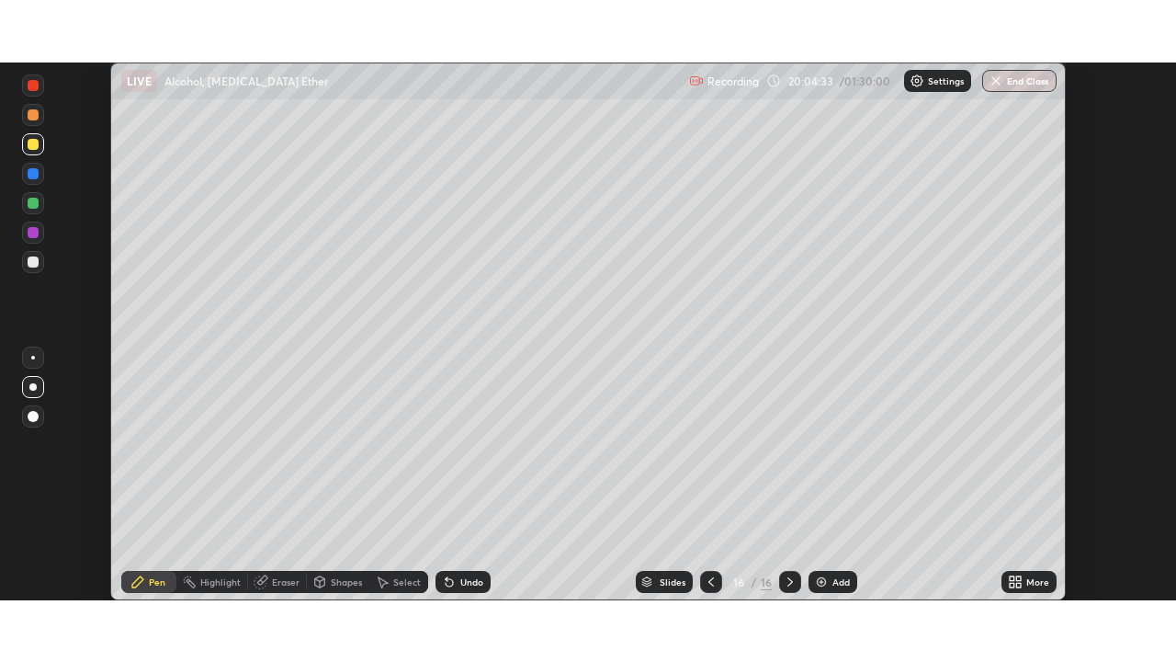
scroll to position [537, 1176]
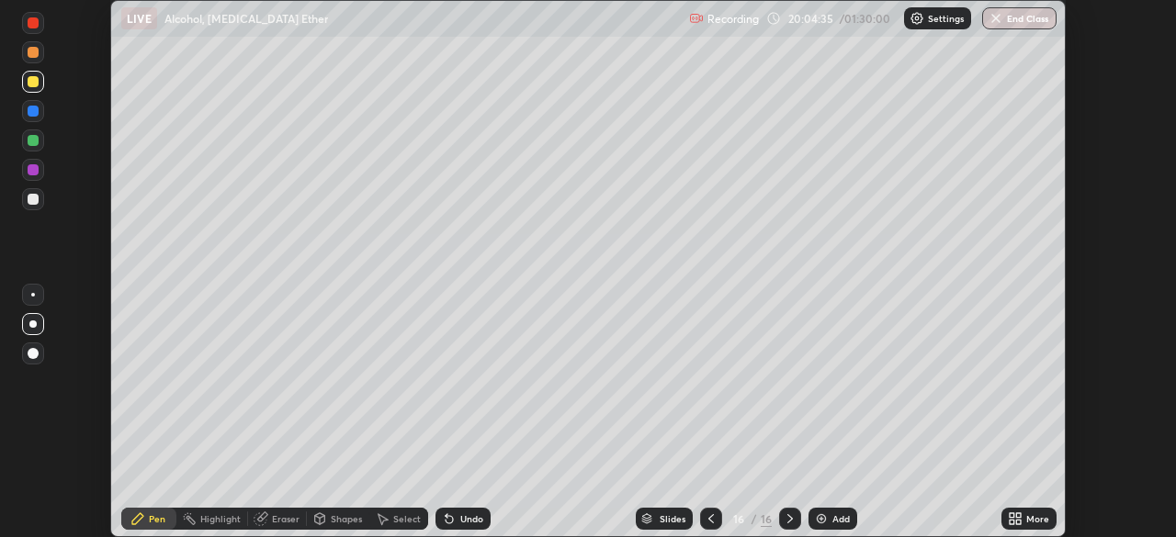
click at [1018, 522] on icon at bounding box center [1018, 522] width 5 height 5
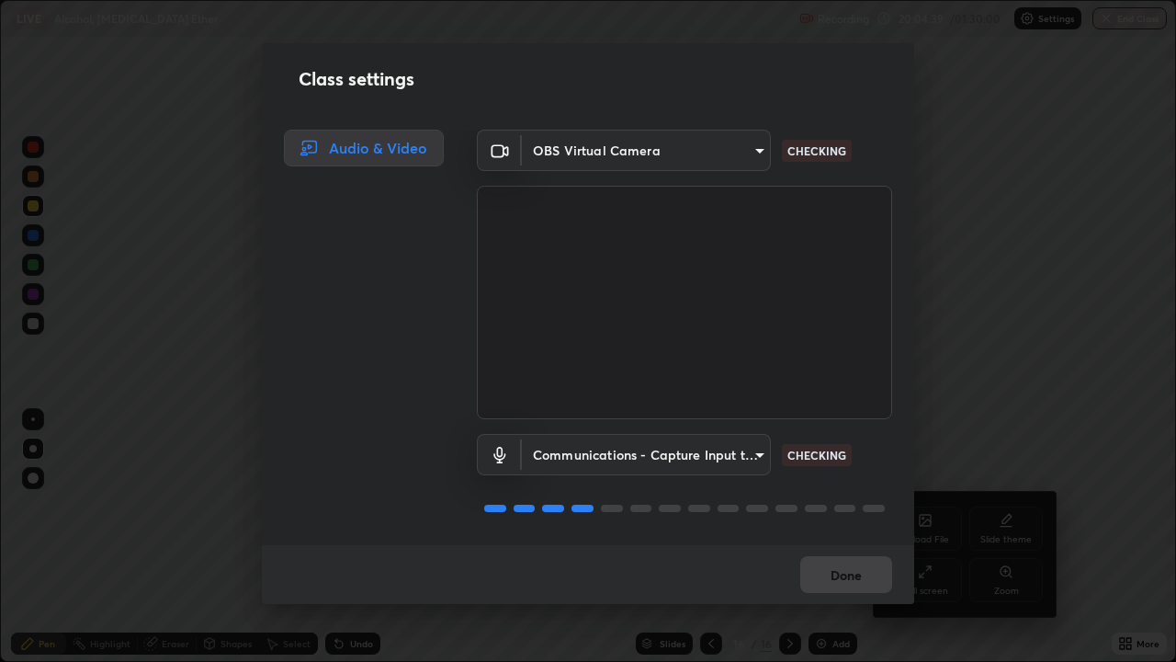
scroll to position [2, 0]
click at [863, 537] on button "Done" at bounding box center [846, 574] width 92 height 37
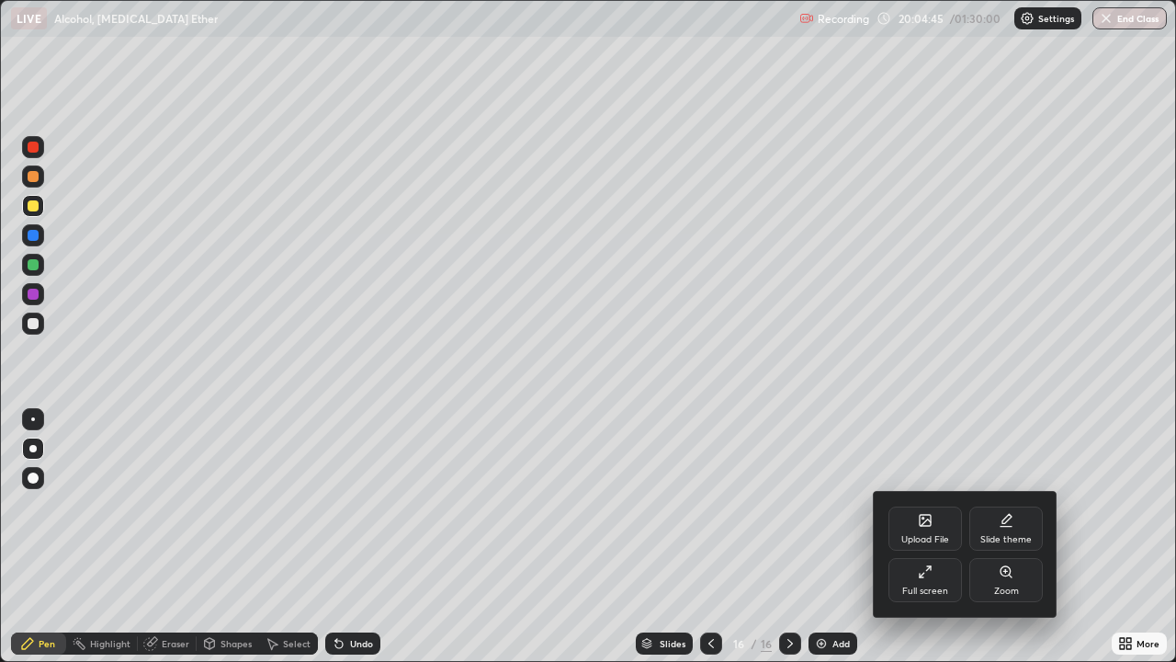
click at [713, 537] on div at bounding box center [588, 331] width 1176 height 662
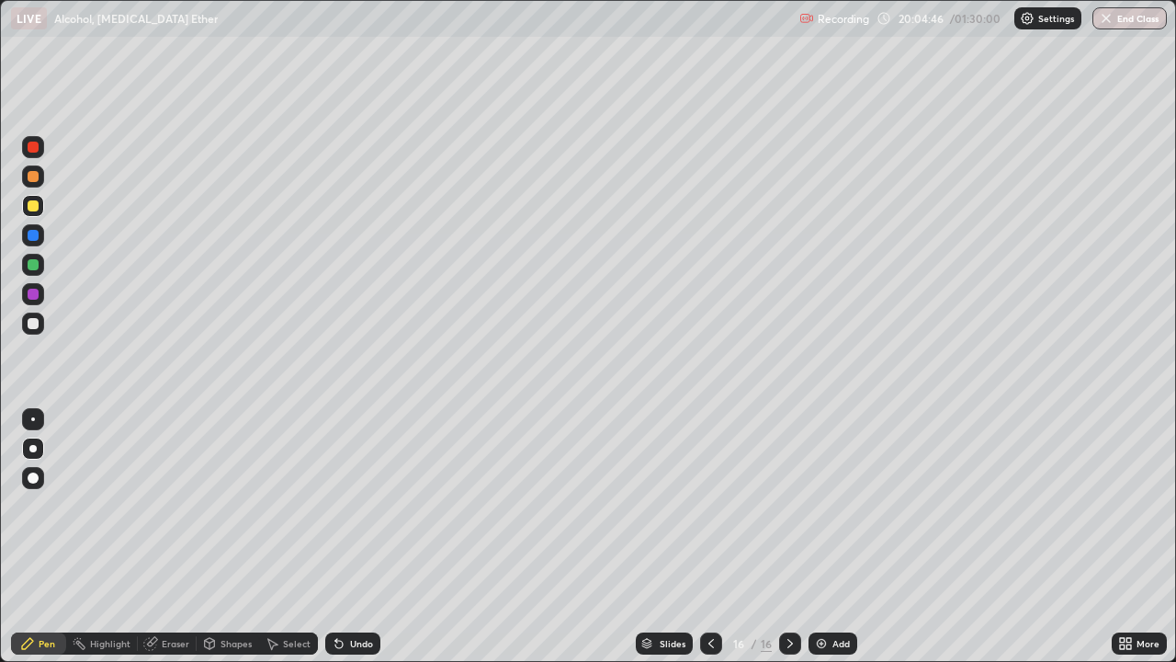
click at [25, 327] on div at bounding box center [33, 323] width 22 height 22
click at [31, 330] on div at bounding box center [33, 323] width 22 height 22
click at [35, 177] on div at bounding box center [33, 176] width 11 height 11
click at [35, 327] on div at bounding box center [33, 323] width 11 height 11
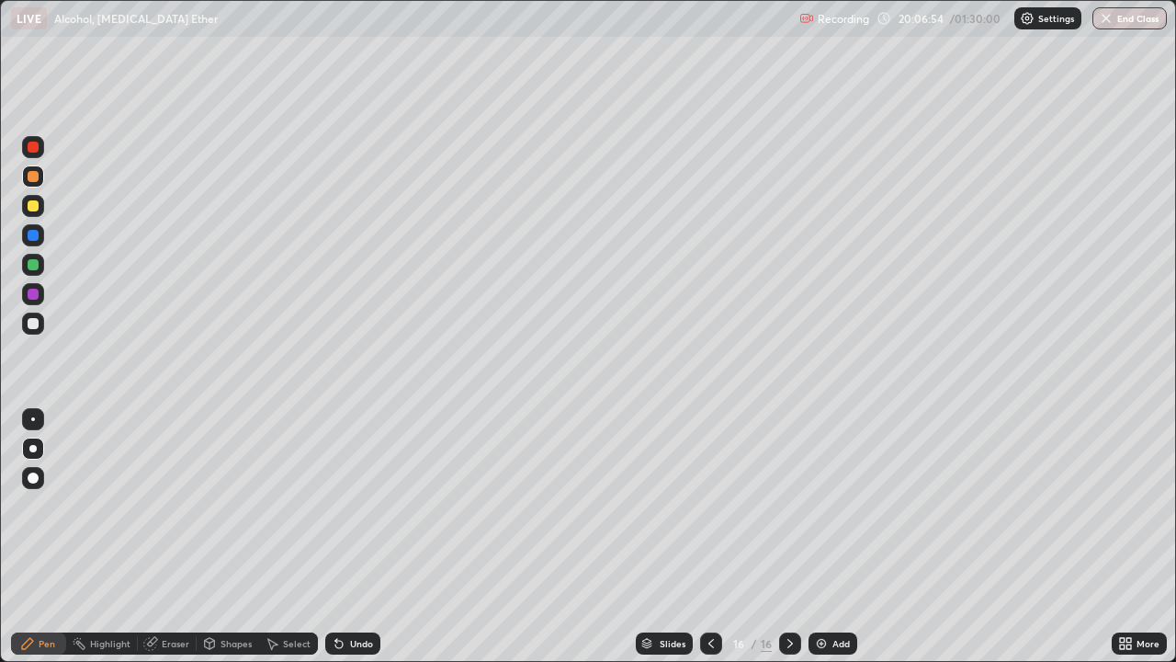
click at [35, 327] on div at bounding box center [33, 323] width 11 height 11
click at [31, 324] on div at bounding box center [33, 323] width 11 height 11
click at [35, 210] on div at bounding box center [33, 205] width 11 height 11
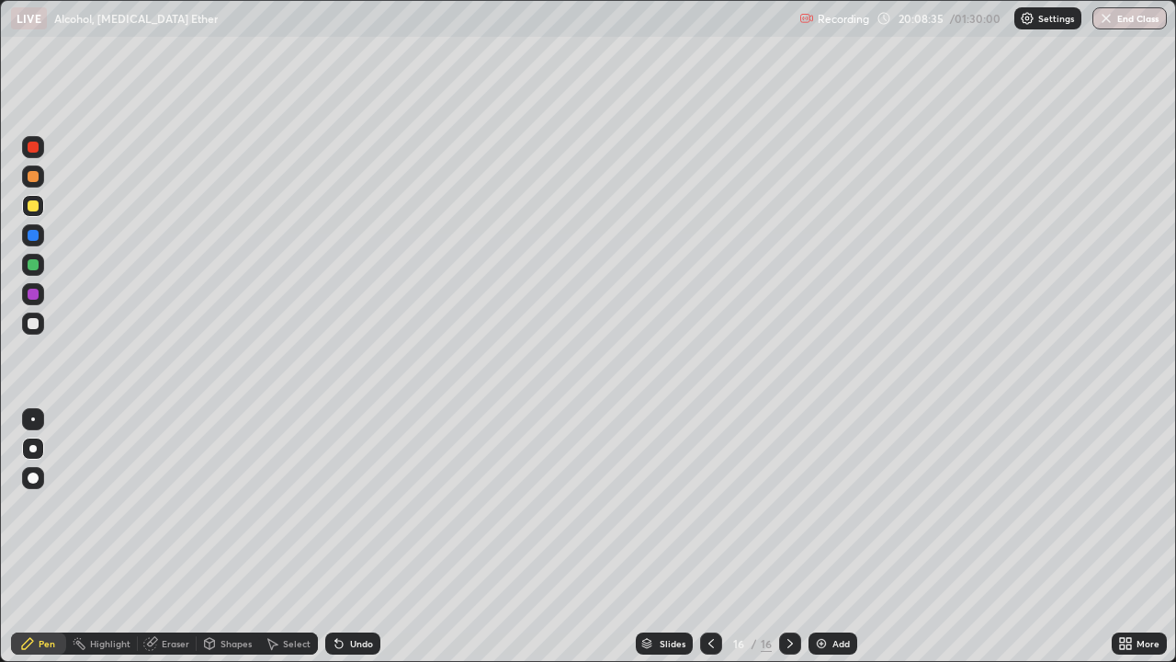
click at [31, 320] on div at bounding box center [33, 323] width 11 height 11
click at [36, 179] on div at bounding box center [33, 176] width 11 height 11
click at [27, 332] on div at bounding box center [33, 323] width 22 height 22
click at [31, 175] on div at bounding box center [33, 176] width 11 height 11
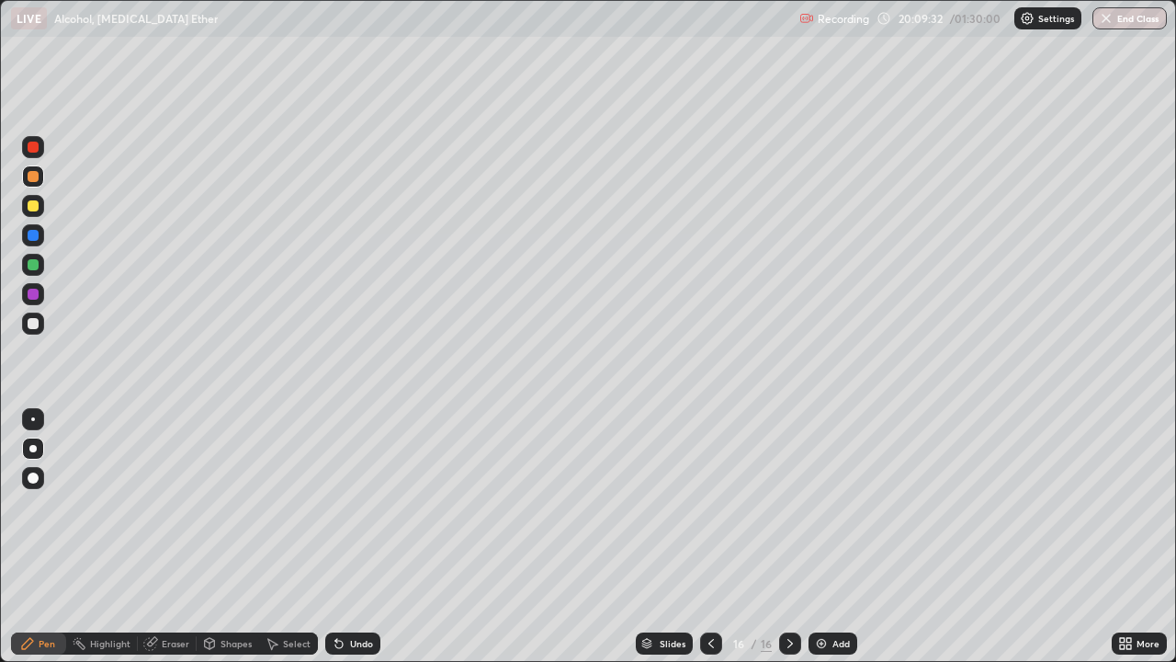
click at [31, 175] on div at bounding box center [33, 176] width 11 height 11
click at [361, 537] on div "Undo" at bounding box center [361, 643] width 23 height 9
click at [356, 537] on div "Undo" at bounding box center [361, 643] width 23 height 9
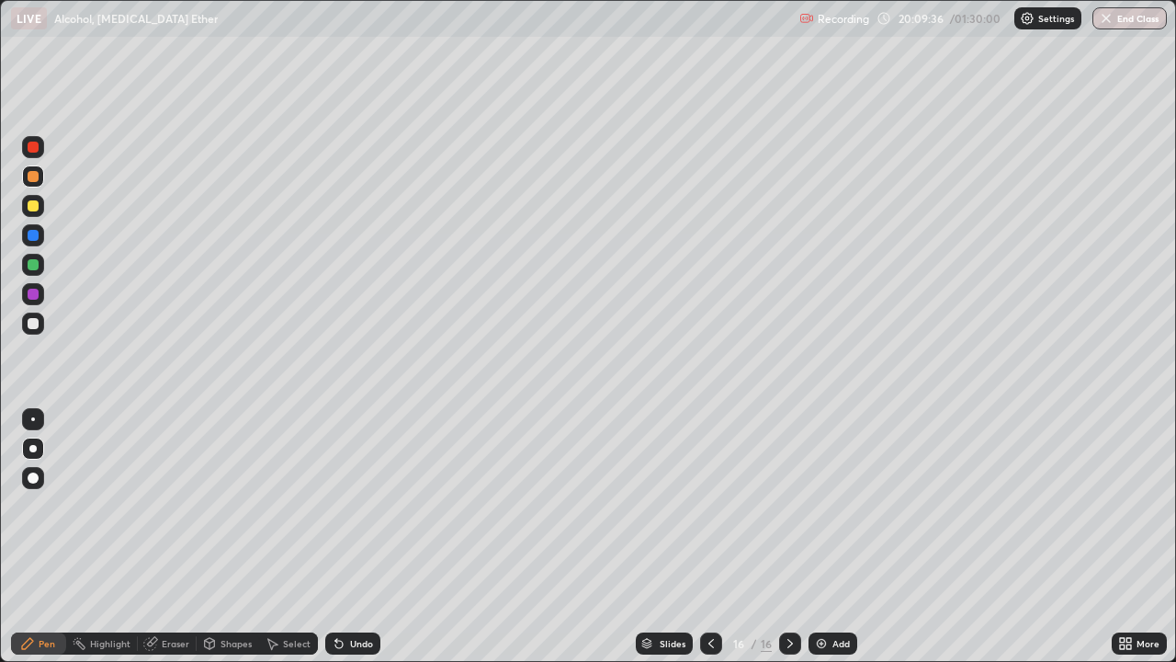
click at [353, 537] on div "Undo" at bounding box center [352, 643] width 55 height 22
click at [350, 537] on div "Undo" at bounding box center [352, 643] width 55 height 22
click at [355, 537] on div "Undo" at bounding box center [361, 643] width 23 height 9
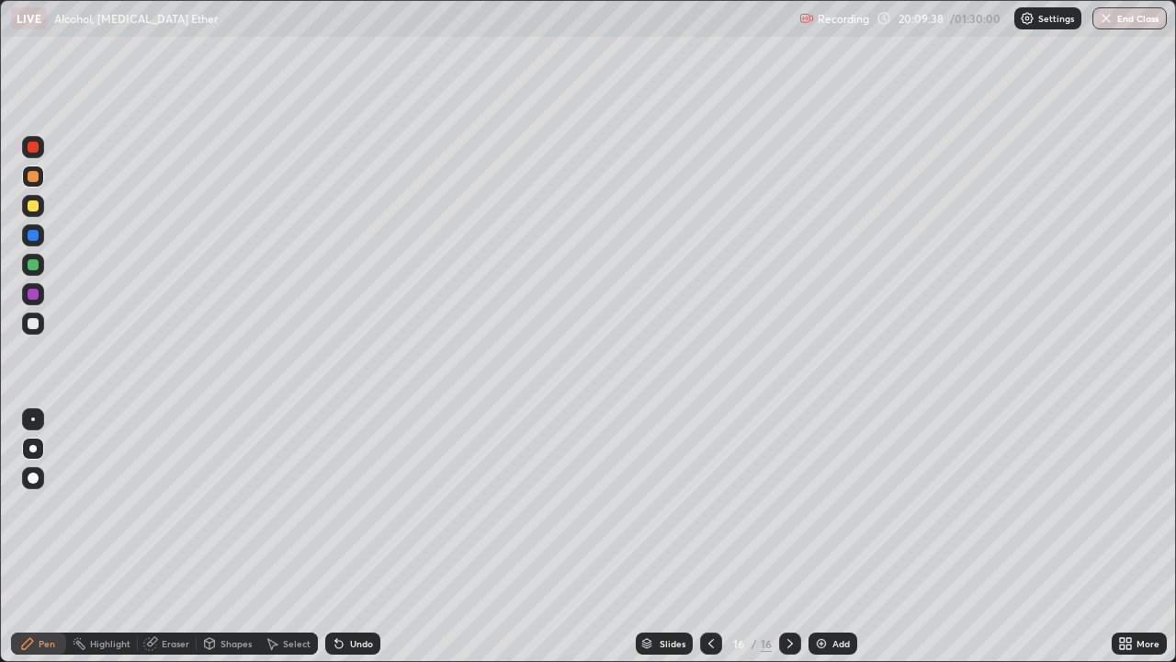
click at [361, 537] on div "Undo" at bounding box center [361, 643] width 23 height 9
click at [357, 537] on div "Undo" at bounding box center [352, 643] width 55 height 22
click at [350, 537] on div "Undo" at bounding box center [361, 643] width 23 height 9
click at [354, 537] on div "Undo" at bounding box center [361, 643] width 23 height 9
click at [356, 537] on div "Undo" at bounding box center [361, 643] width 23 height 9
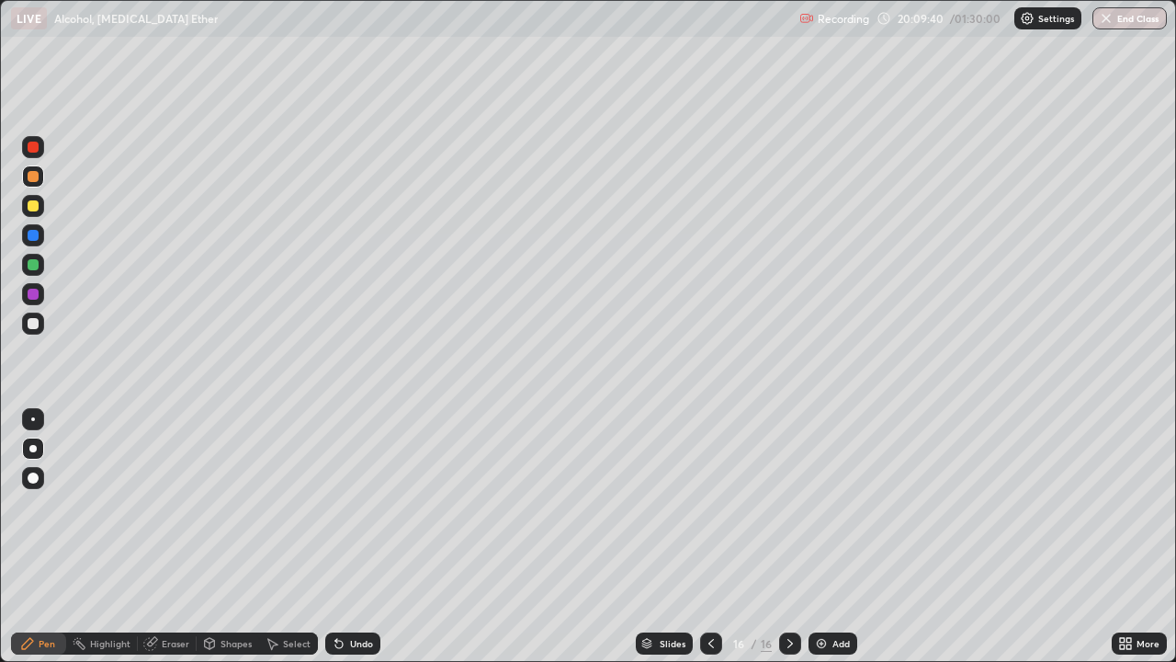
click at [36, 325] on div at bounding box center [33, 323] width 11 height 11
click at [836, 537] on div "Add" at bounding box center [840, 643] width 17 height 9
click at [33, 209] on div at bounding box center [33, 205] width 11 height 11
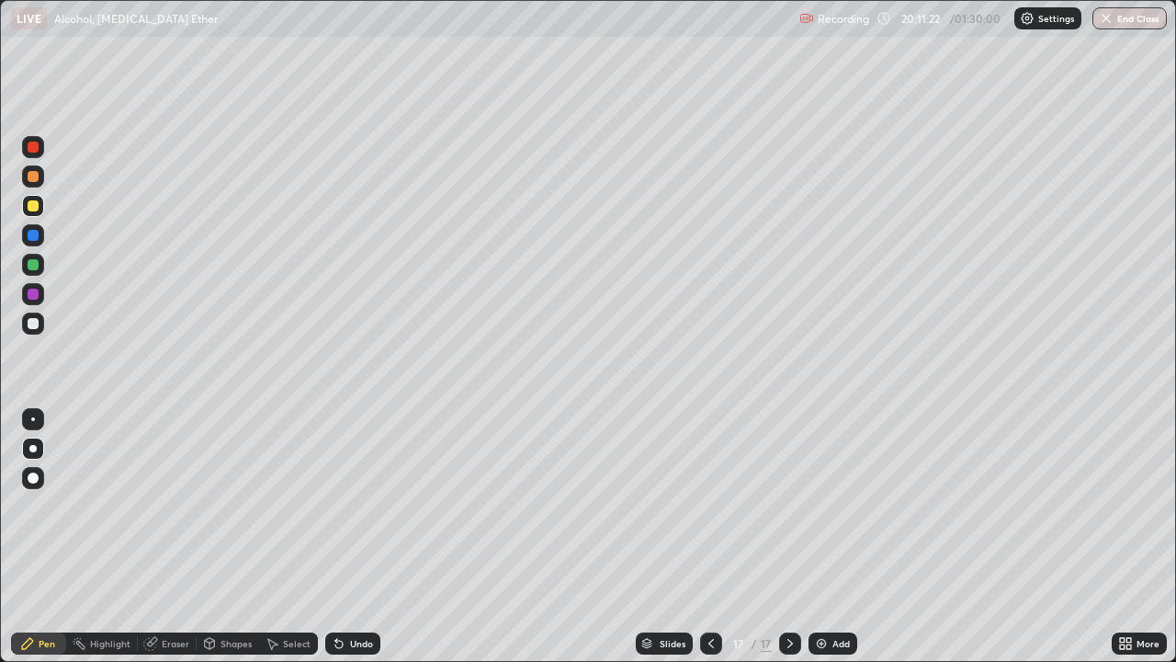
click at [37, 325] on div at bounding box center [33, 323] width 11 height 11
click at [30, 322] on div at bounding box center [33, 323] width 11 height 11
click at [832, 537] on div "Add" at bounding box center [840, 643] width 17 height 9
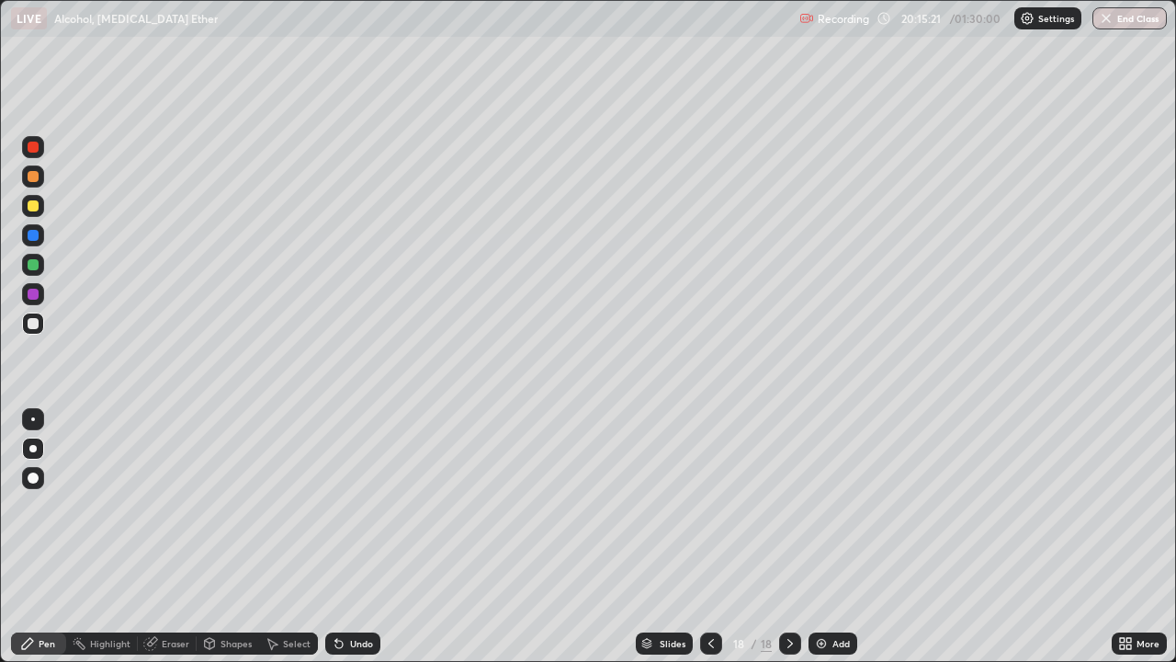
click at [32, 149] on div at bounding box center [33, 146] width 11 height 11
click at [34, 147] on div at bounding box center [33, 146] width 11 height 11
click at [33, 331] on div at bounding box center [33, 323] width 22 height 22
click at [284, 537] on div "Select" at bounding box center [297, 643] width 28 height 9
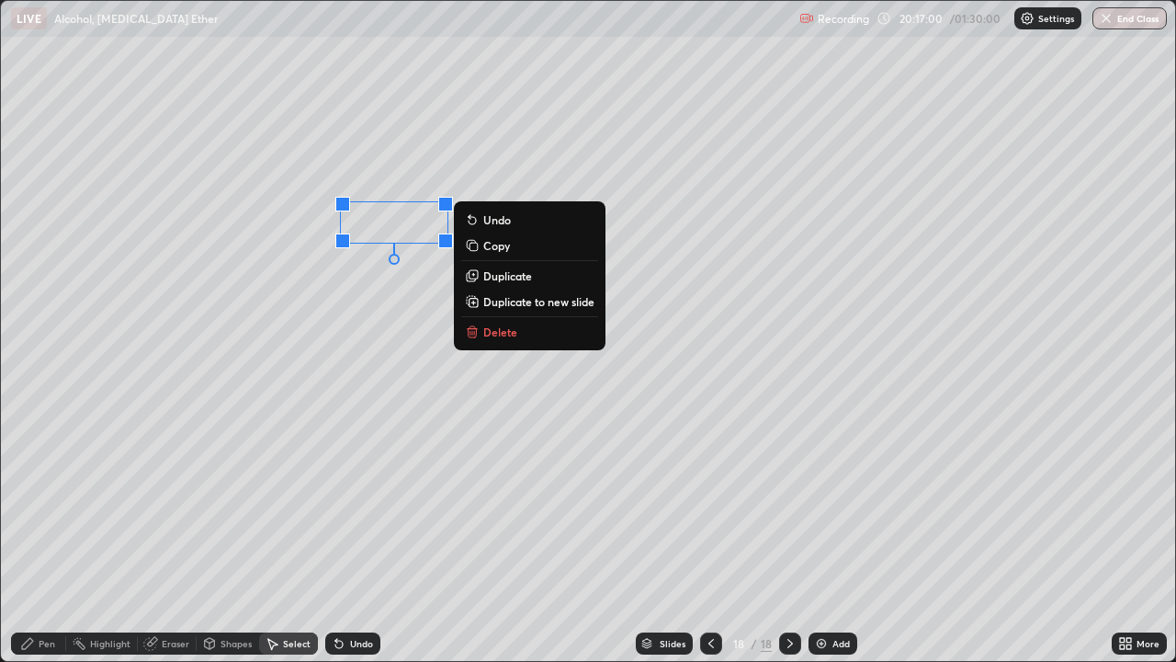
click at [519, 273] on p "Duplicate" at bounding box center [507, 275] width 49 height 15
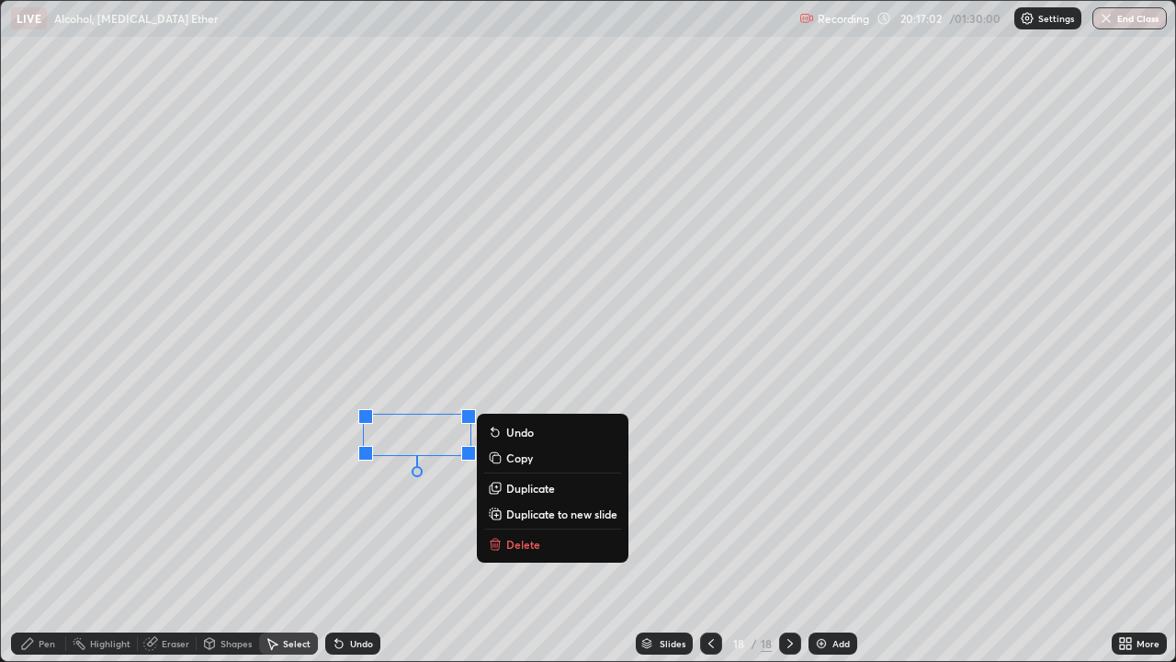
click at [536, 488] on p "Duplicate" at bounding box center [530, 488] width 49 height 15
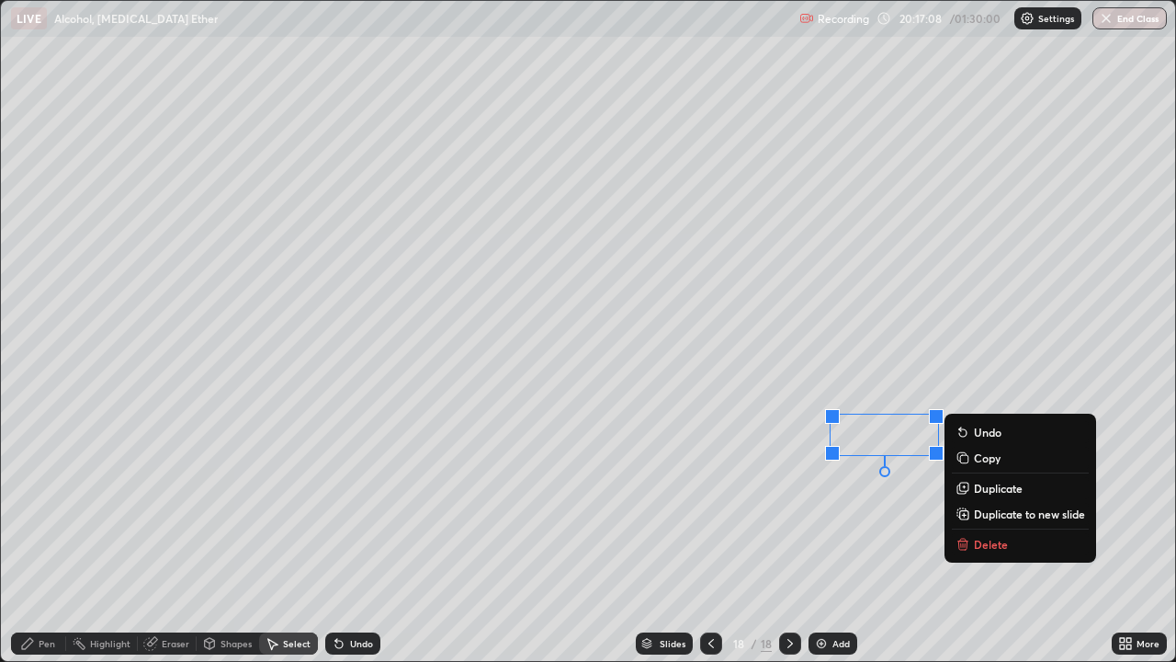
click at [54, 537] on div "Pen" at bounding box center [47, 643] width 17 height 9
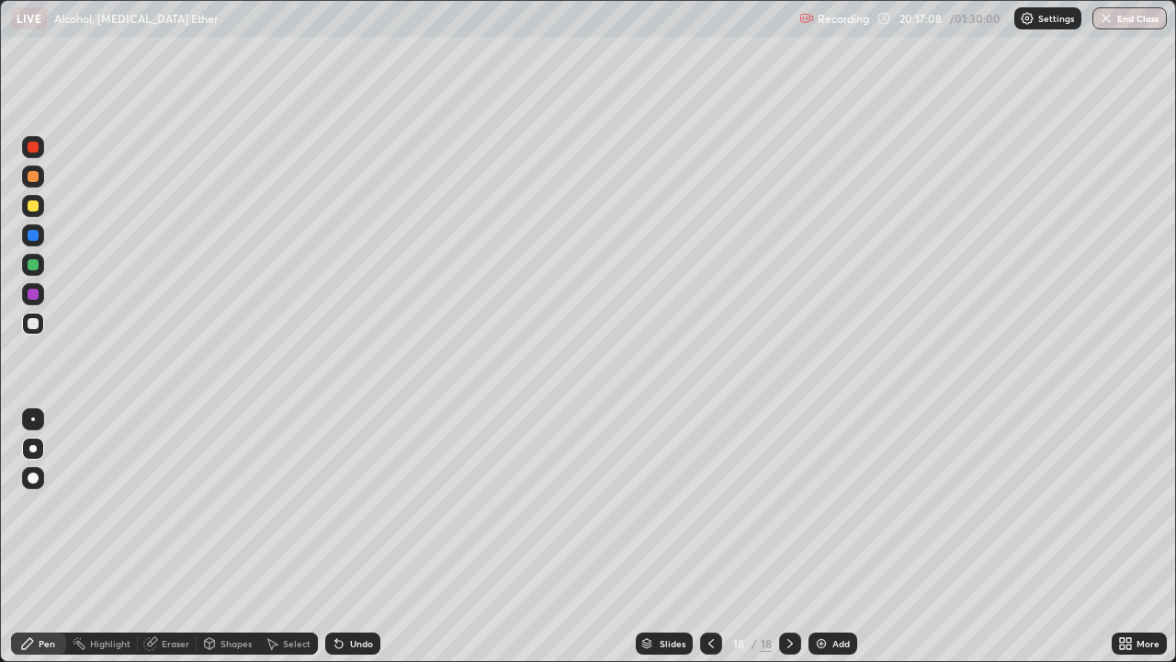
click at [33, 322] on div at bounding box center [33, 323] width 11 height 11
click at [30, 206] on div at bounding box center [33, 205] width 11 height 11
click at [358, 537] on div "Undo" at bounding box center [361, 643] width 23 height 9
click at [1132, 23] on button "End Class" at bounding box center [1129, 18] width 74 height 22
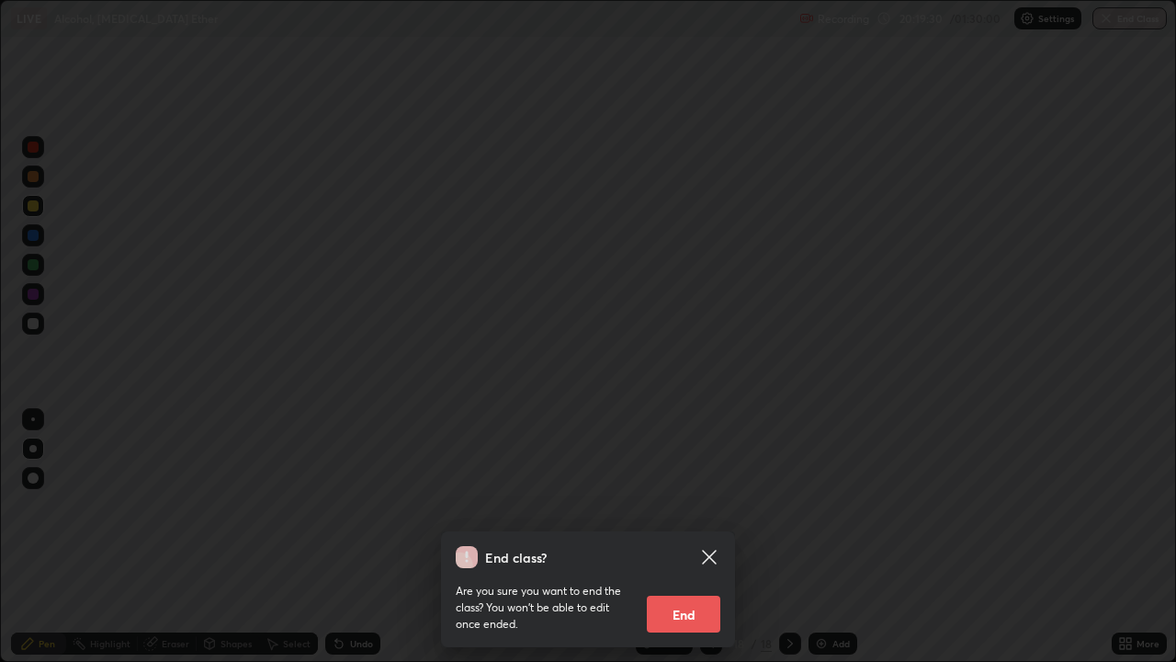
click at [700, 537] on button "End" at bounding box center [684, 613] width 74 height 37
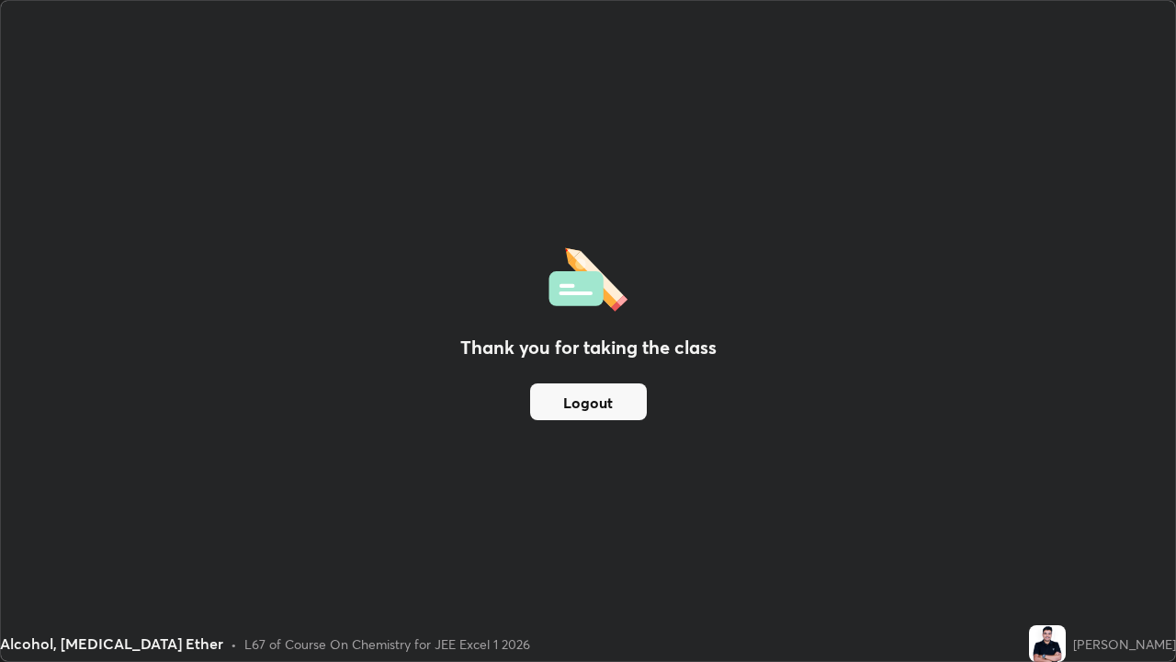
click at [601, 398] on button "Logout" at bounding box center [588, 401] width 117 height 37
click at [585, 410] on button "Logout" at bounding box center [588, 401] width 117 height 37
